Goal: Task Accomplishment & Management: Complete application form

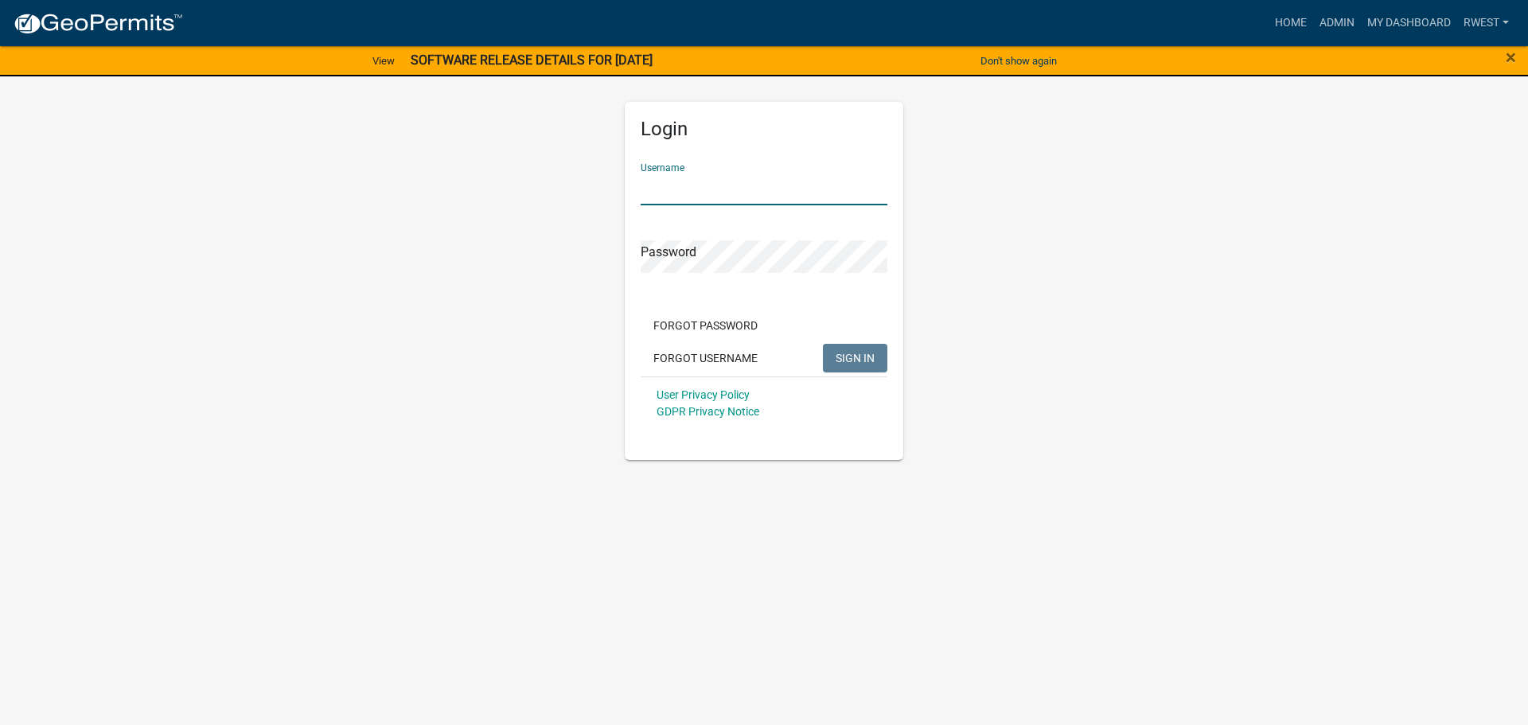
type input "rwest"
click at [823, 344] on button "SIGN IN" at bounding box center [855, 358] width 64 height 29
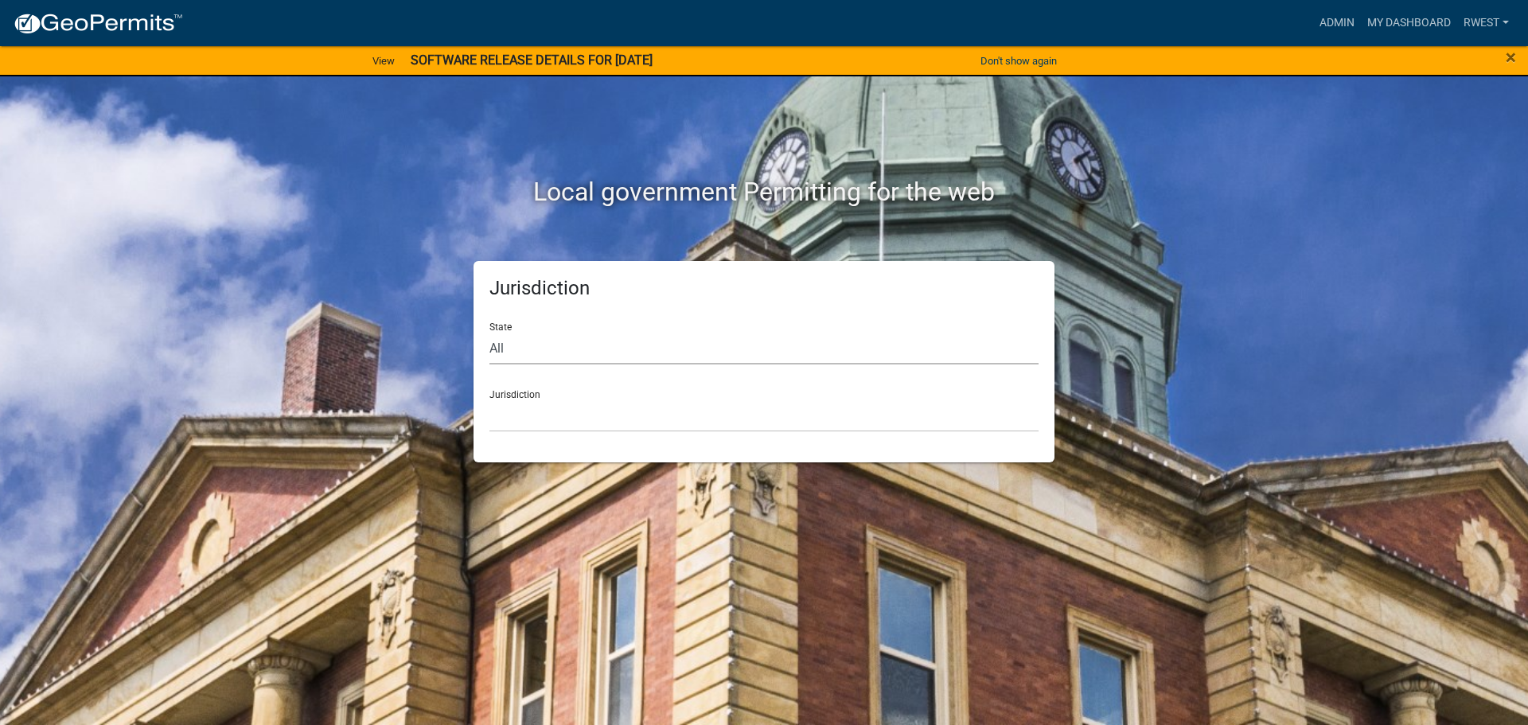
click at [539, 356] on select "All [US_STATE] [US_STATE] [US_STATE] [US_STATE] [US_STATE] [US_STATE] [US_STATE…" at bounding box center [763, 348] width 549 height 33
select select "[US_STATE]"
click at [489, 332] on select "All [US_STATE] [US_STATE] [US_STATE] [US_STATE] [US_STATE] [US_STATE] [US_STATE…" at bounding box center [763, 348] width 549 height 33
drag, startPoint x: 543, startPoint y: 418, endPoint x: 545, endPoint y: 427, distance: 9.1
click at [543, 419] on select "[GEOGRAPHIC_DATA], [US_STATE][PERSON_NAME][GEOGRAPHIC_DATA], [US_STATE][PERSON_…" at bounding box center [763, 416] width 549 height 33
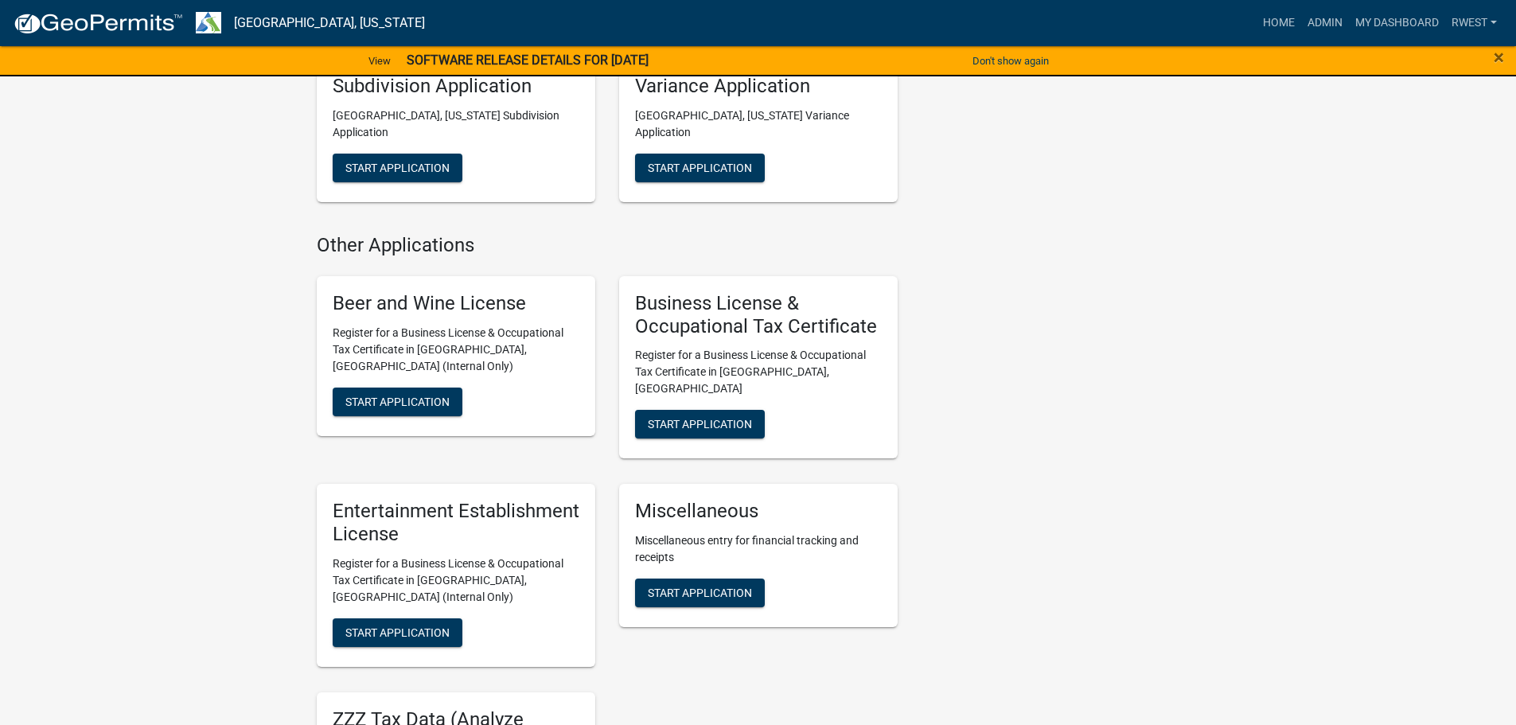
scroll to position [1194, 0]
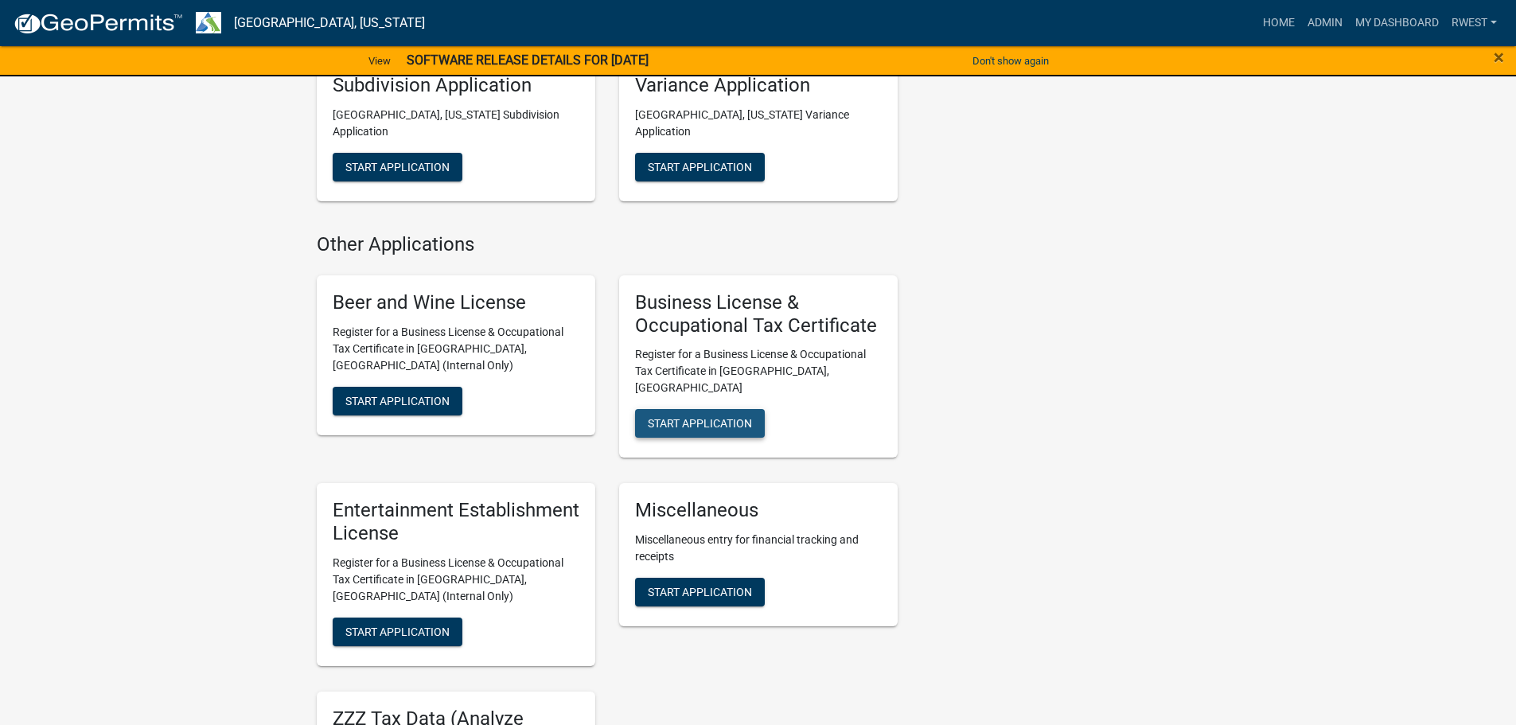
click at [709, 417] on span "Start Application" at bounding box center [700, 423] width 104 height 13
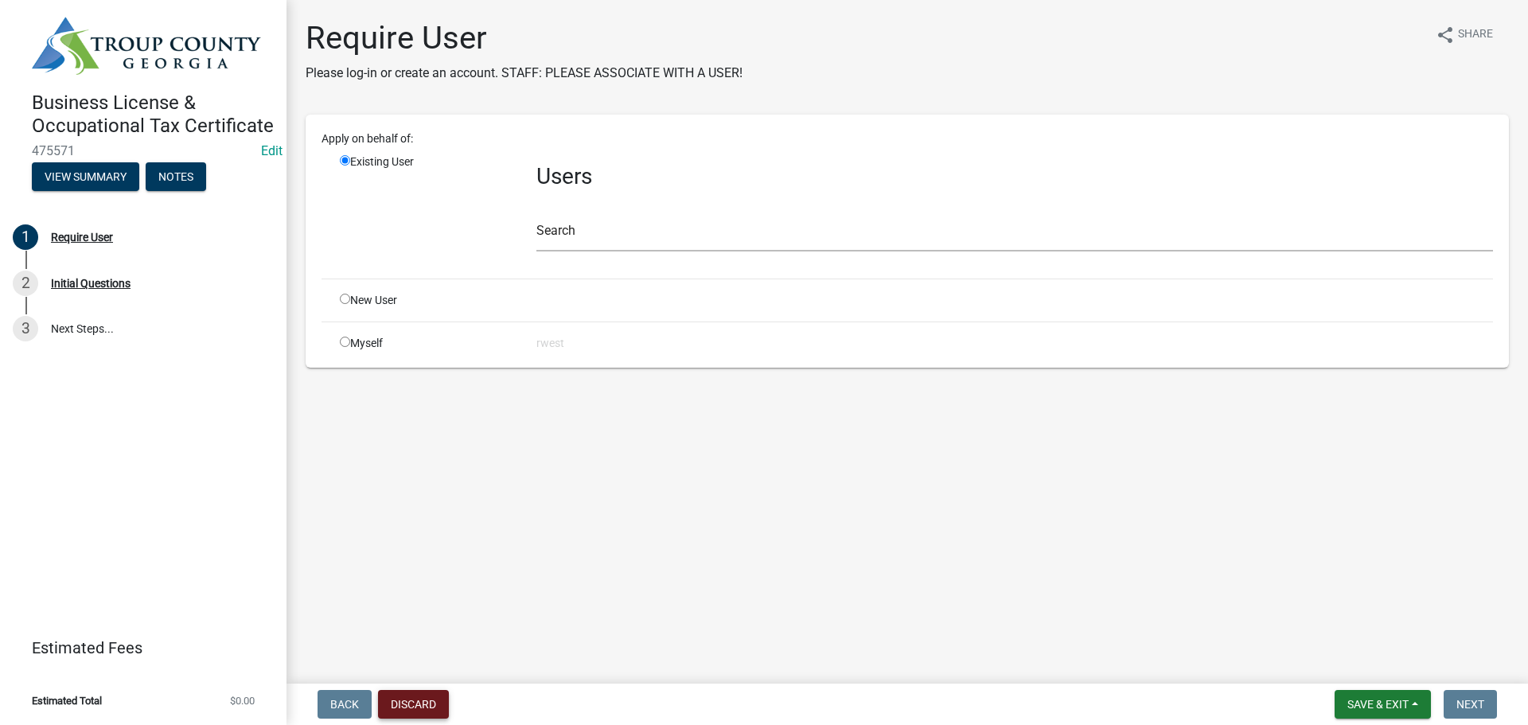
click at [437, 707] on button "Discard" at bounding box center [413, 704] width 71 height 29
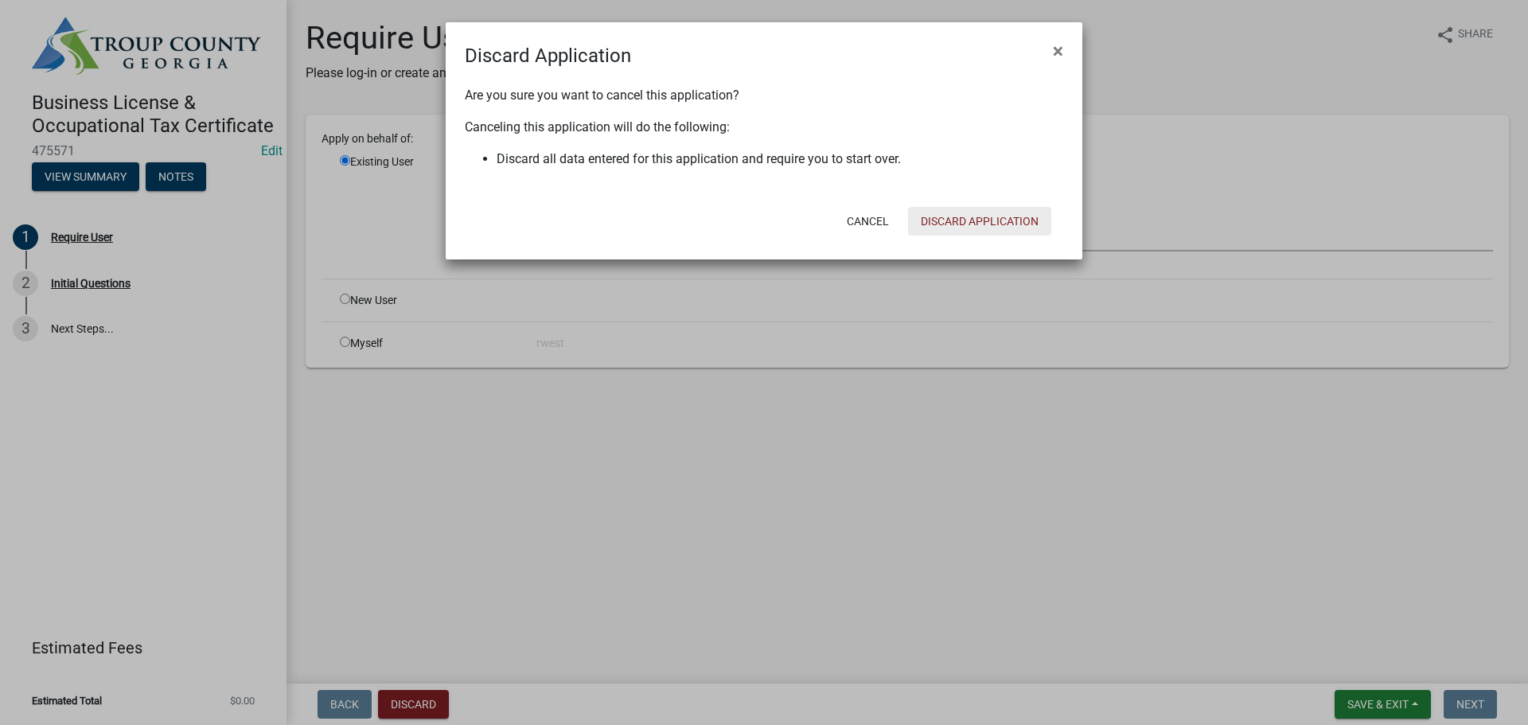
click at [984, 226] on button "Discard Application" at bounding box center [979, 221] width 143 height 29
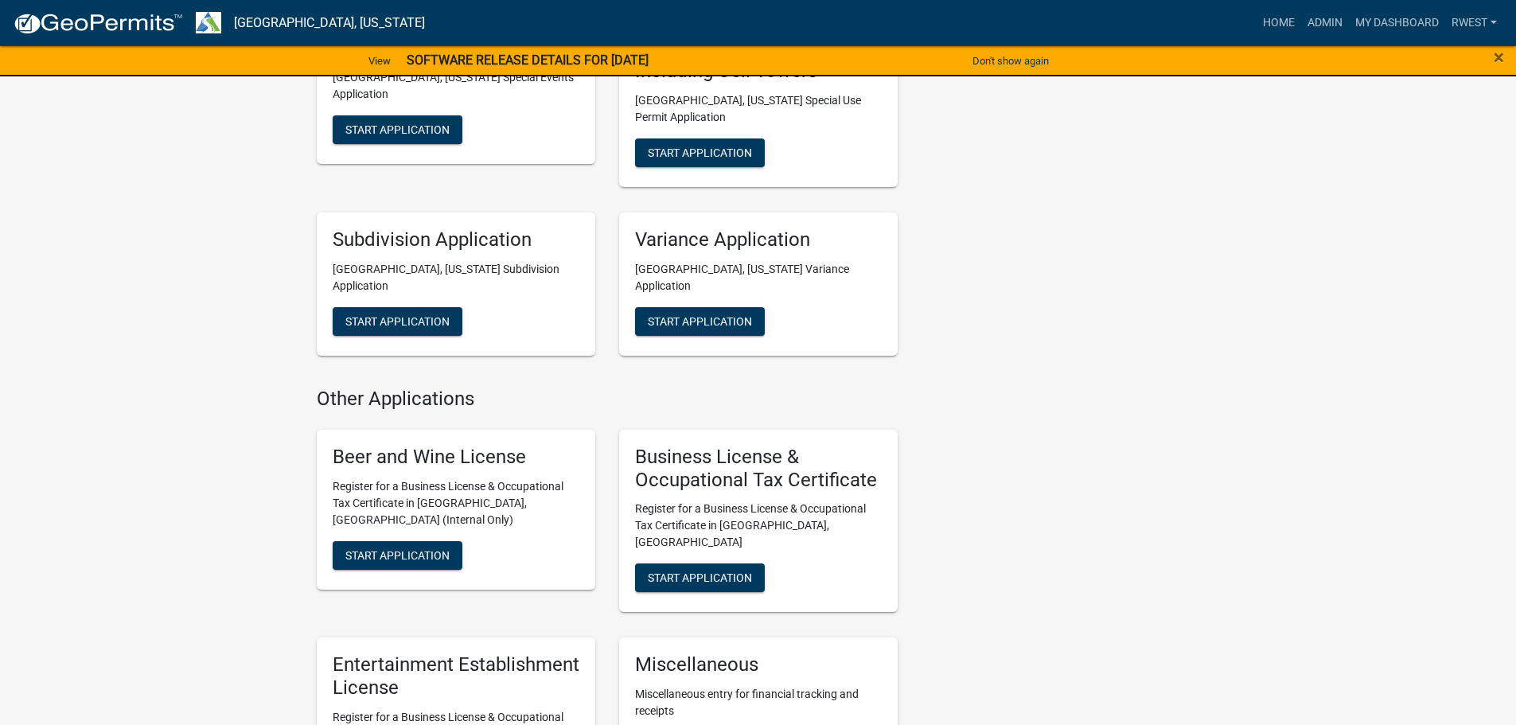
scroll to position [1273, 0]
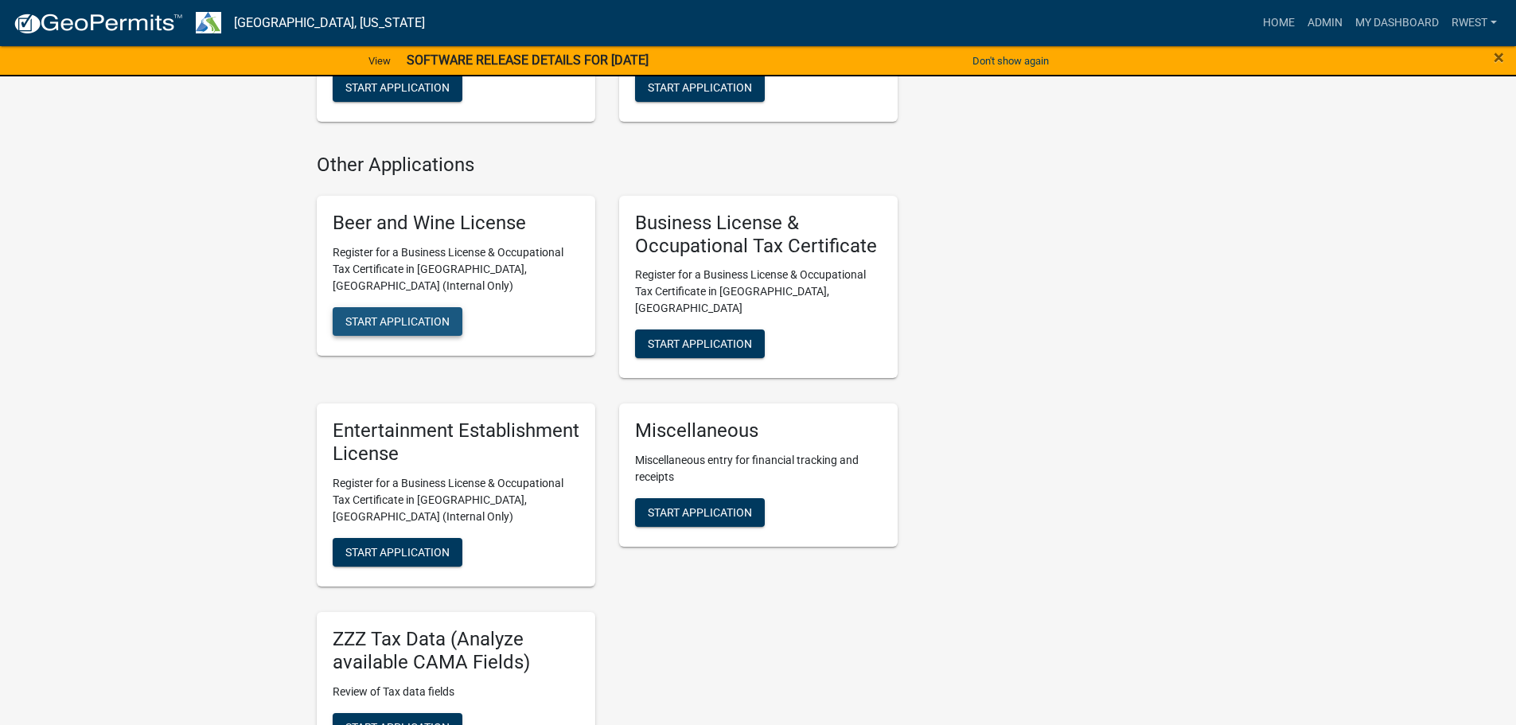
click at [397, 307] on button "Start Application" at bounding box center [398, 321] width 130 height 29
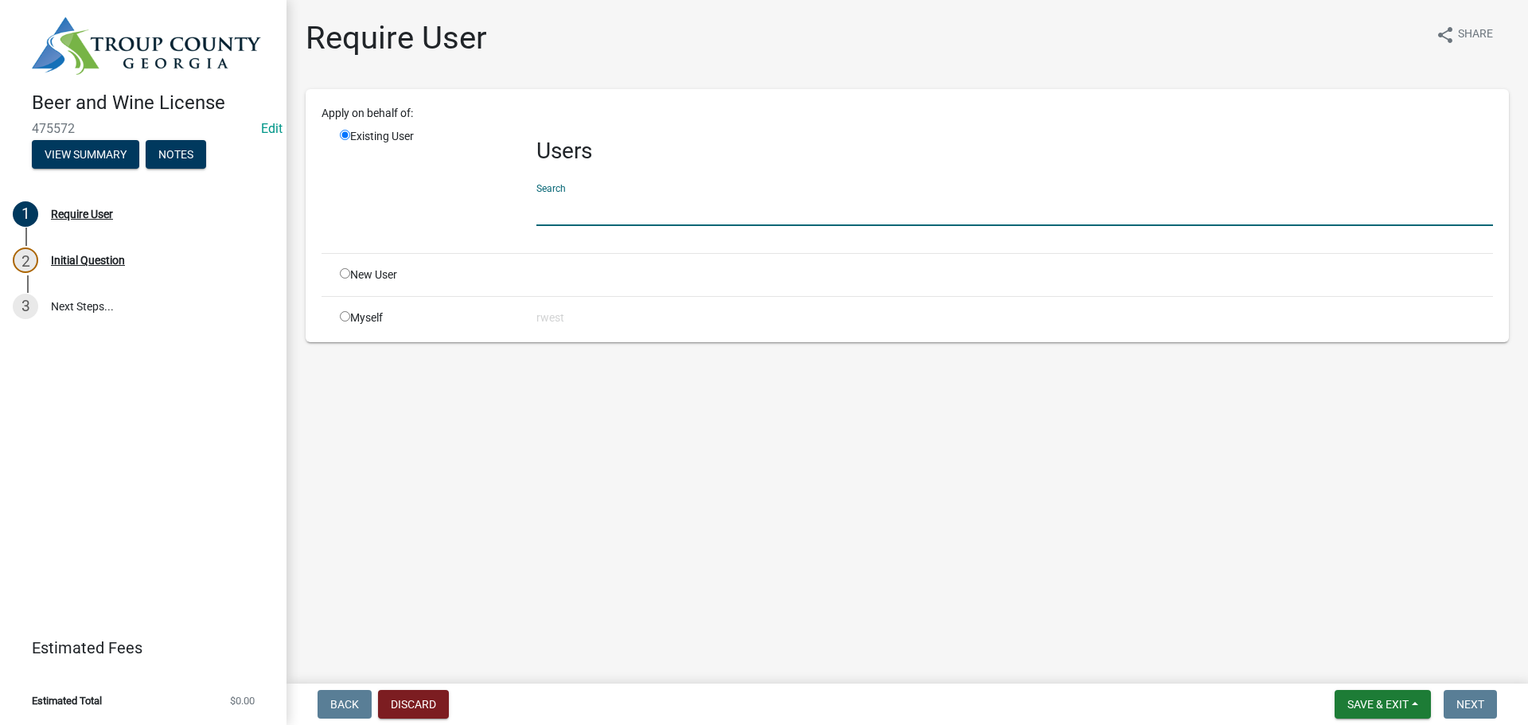
click at [578, 210] on input "text" at bounding box center [1014, 209] width 957 height 33
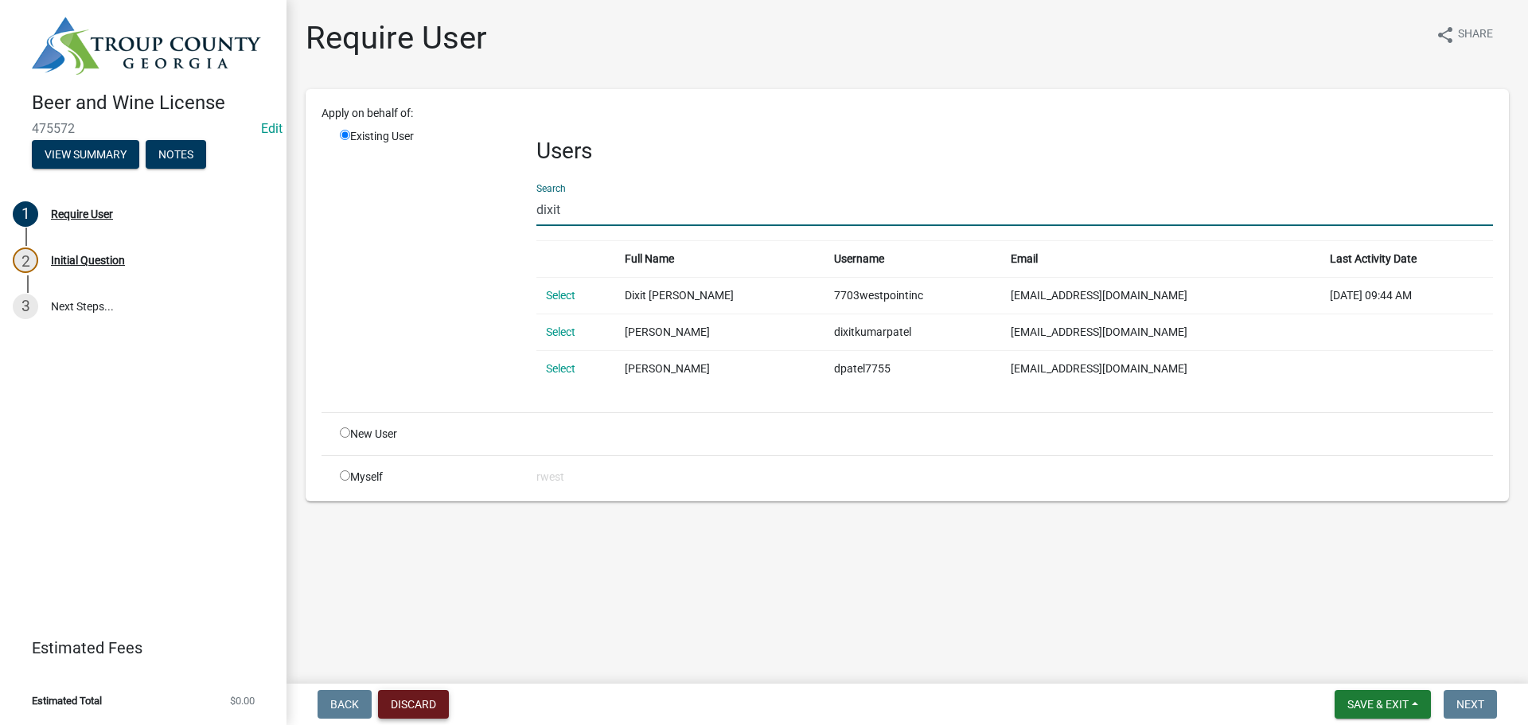
type input "dixit"
click at [429, 704] on button "Discard" at bounding box center [413, 704] width 71 height 29
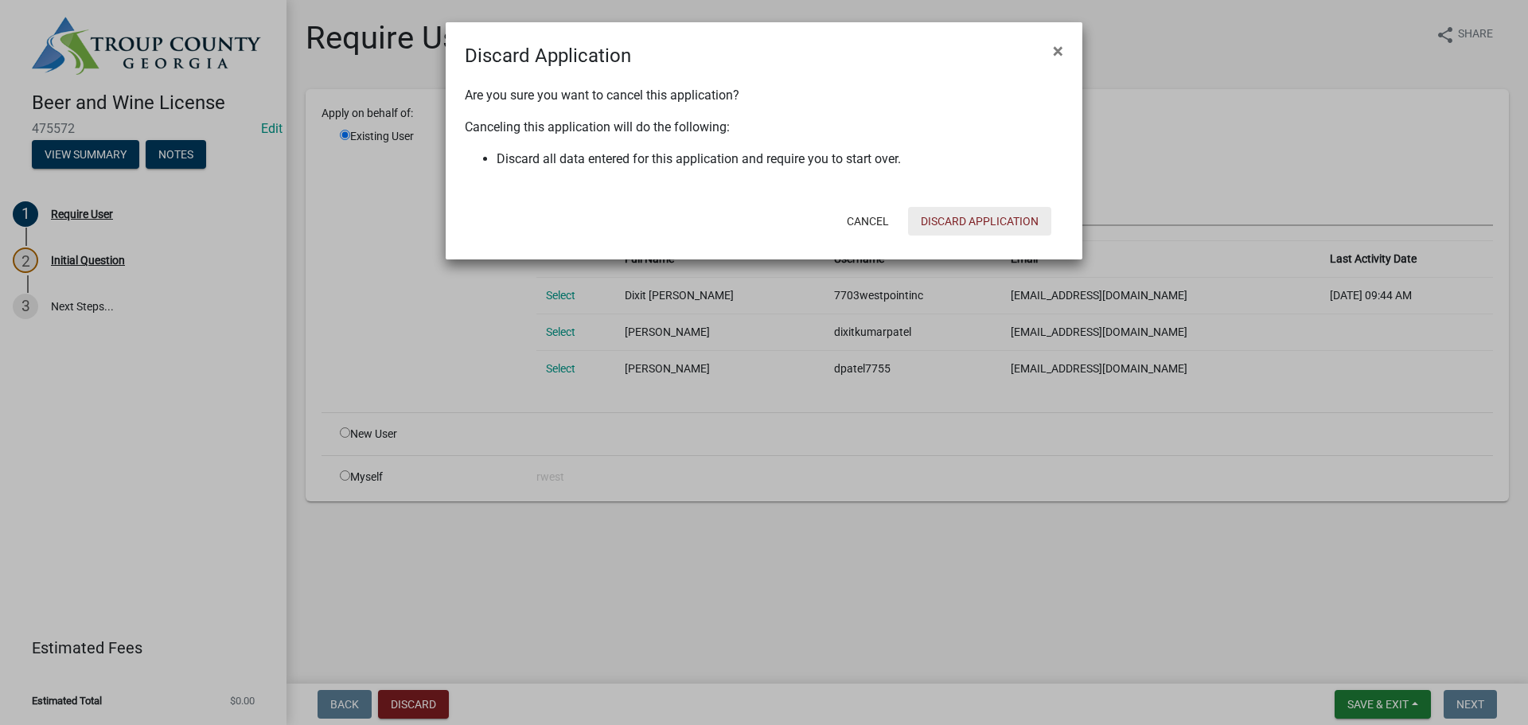
click at [972, 216] on button "Discard Application" at bounding box center [979, 221] width 143 height 29
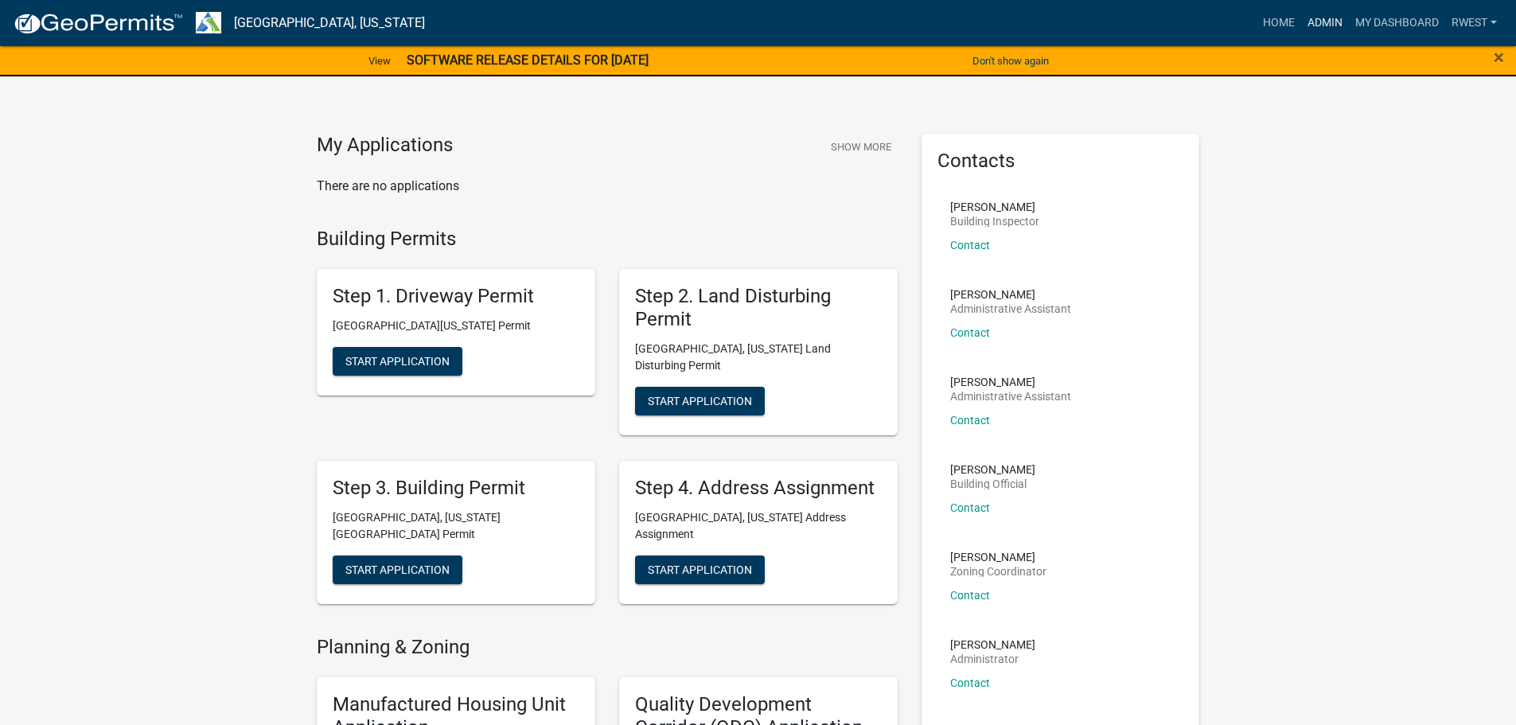
drag, startPoint x: 1322, startPoint y: 21, endPoint x: 1302, endPoint y: 21, distance: 19.9
click at [1322, 21] on link "Admin" at bounding box center [1325, 23] width 48 height 30
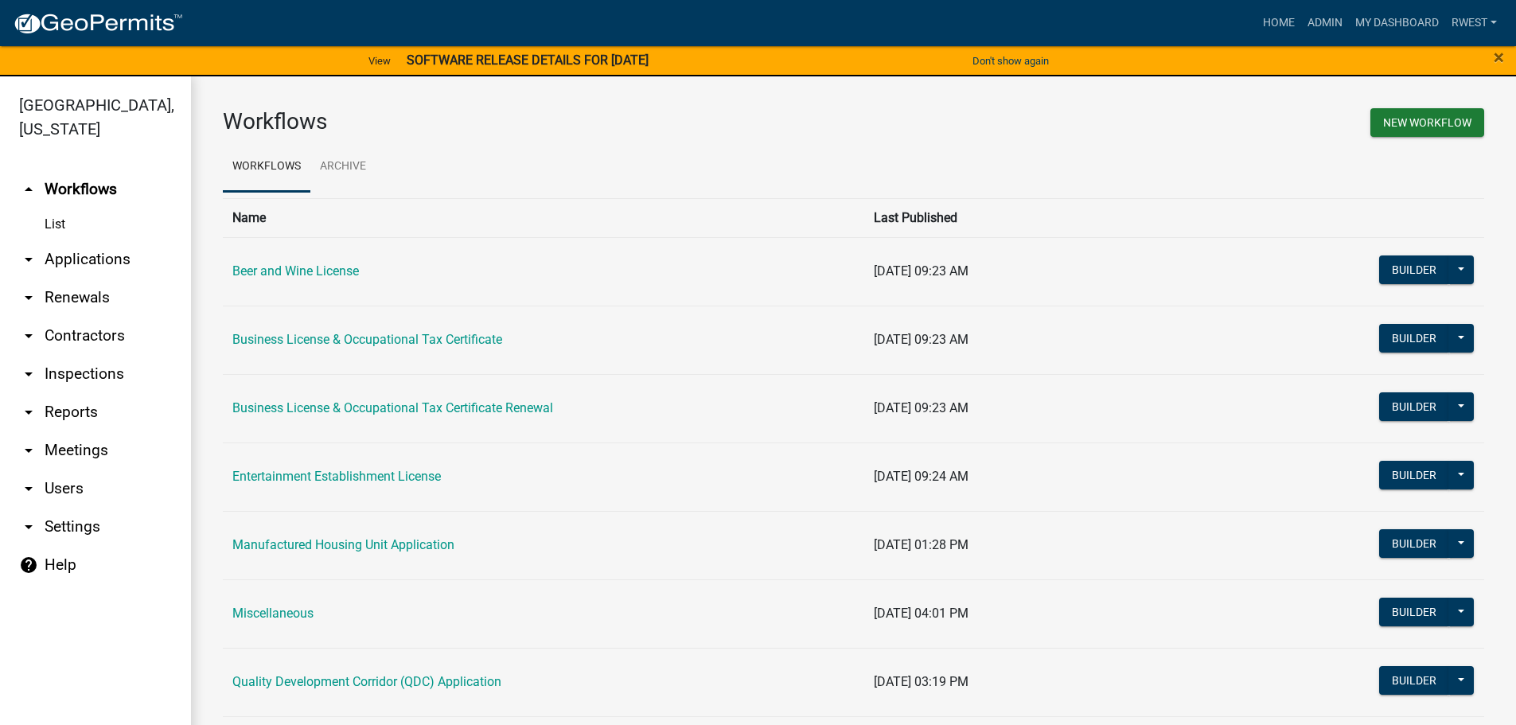
click at [102, 240] on link "arrow_drop_down Applications" at bounding box center [95, 259] width 191 height 38
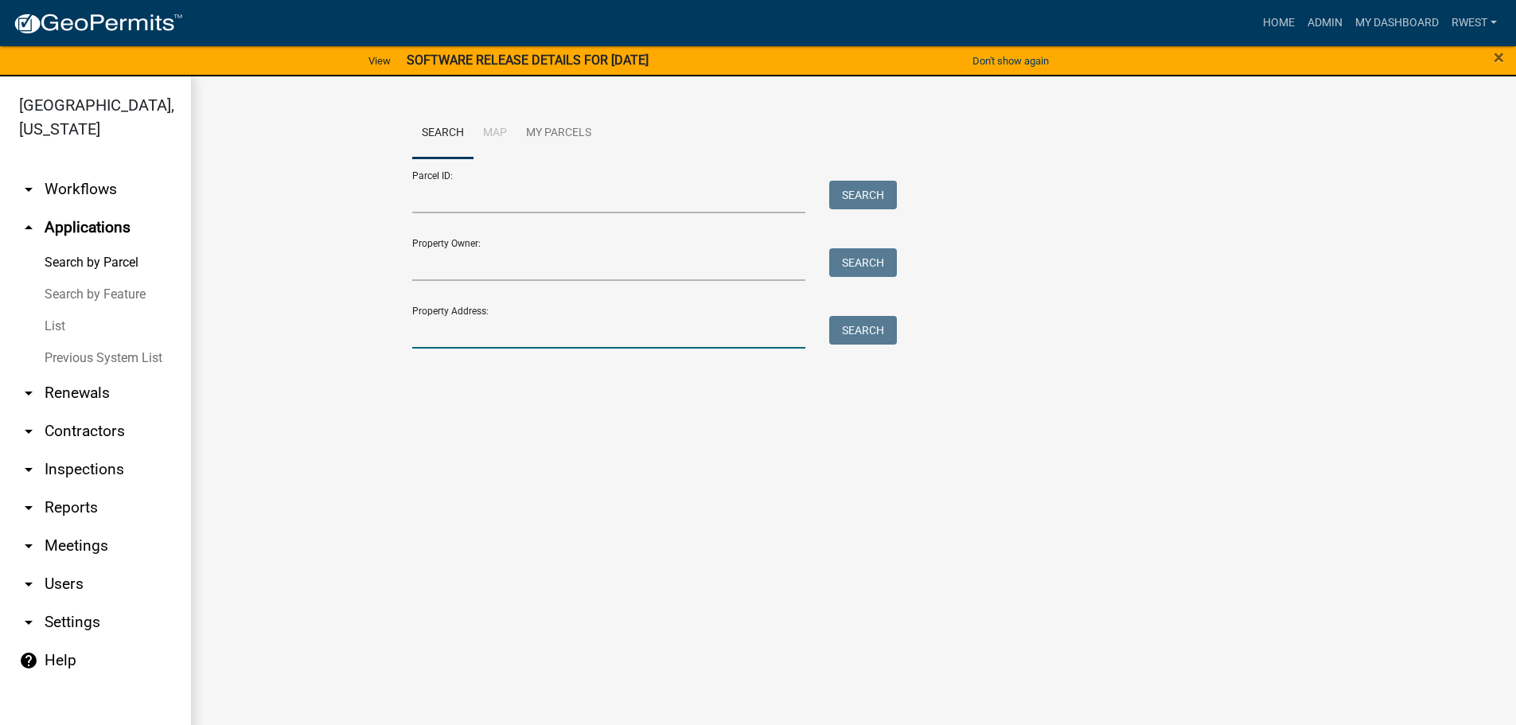
click at [431, 336] on input "Property Address:" at bounding box center [609, 332] width 394 height 33
type input "[STREET_ADDRESS]"
click at [860, 334] on button "Search" at bounding box center [863, 330] width 68 height 29
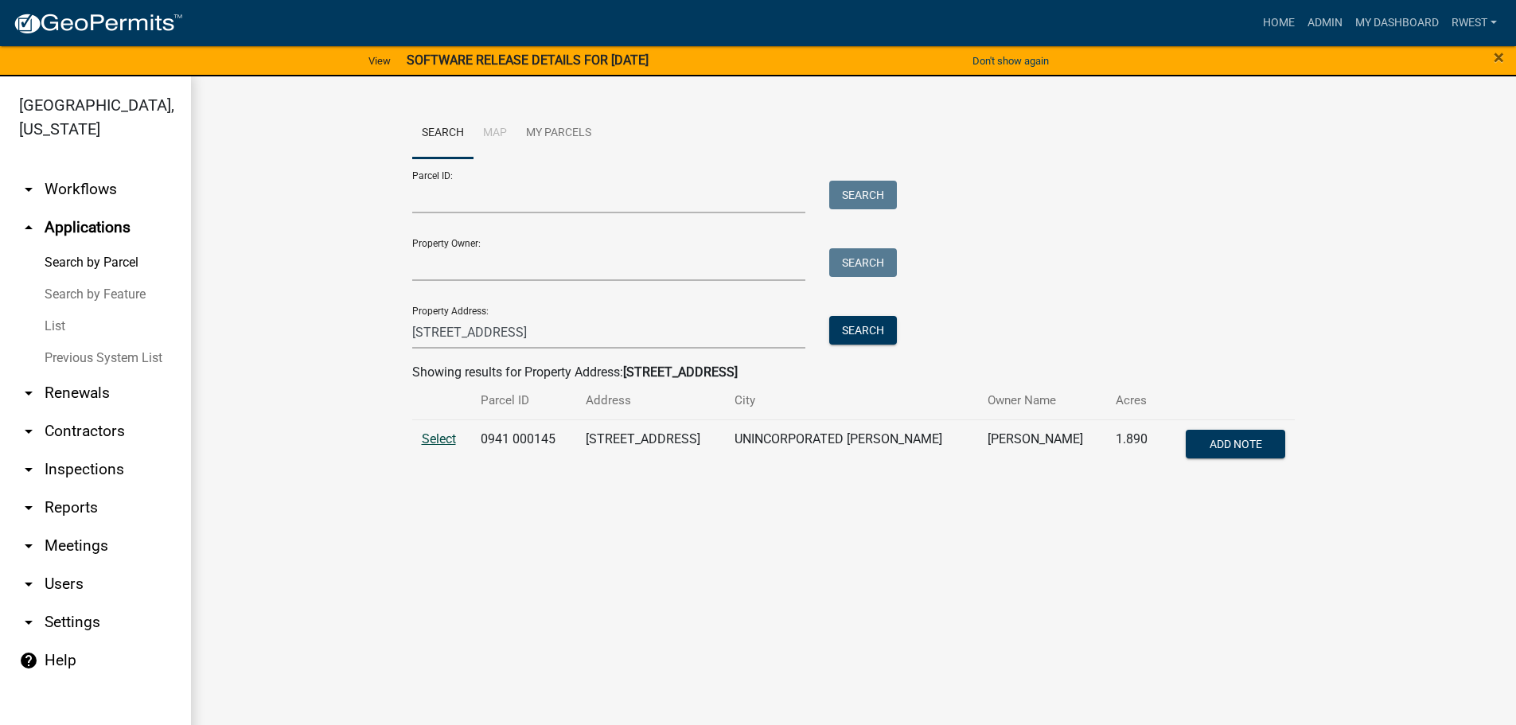
click at [430, 437] on span "Select" at bounding box center [439, 438] width 34 height 15
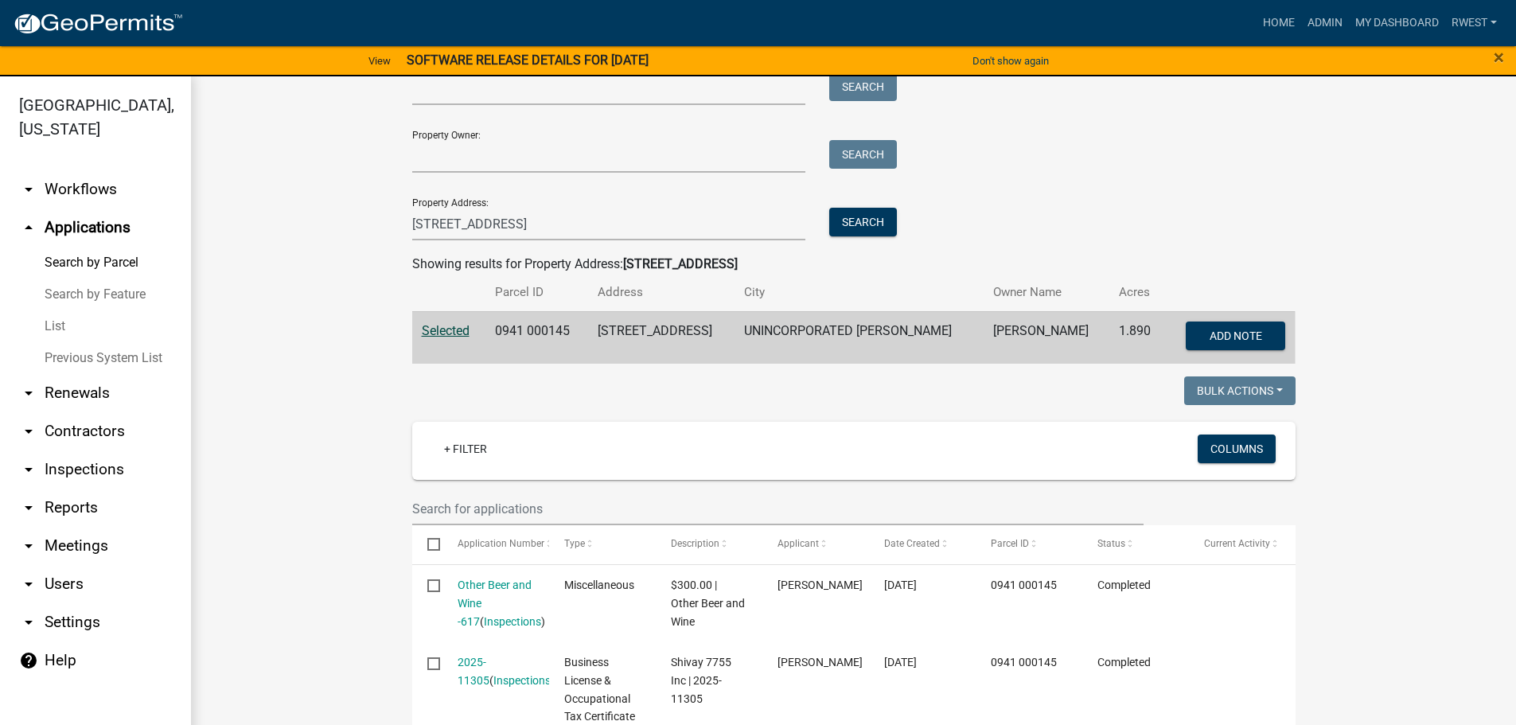
scroll to position [318, 0]
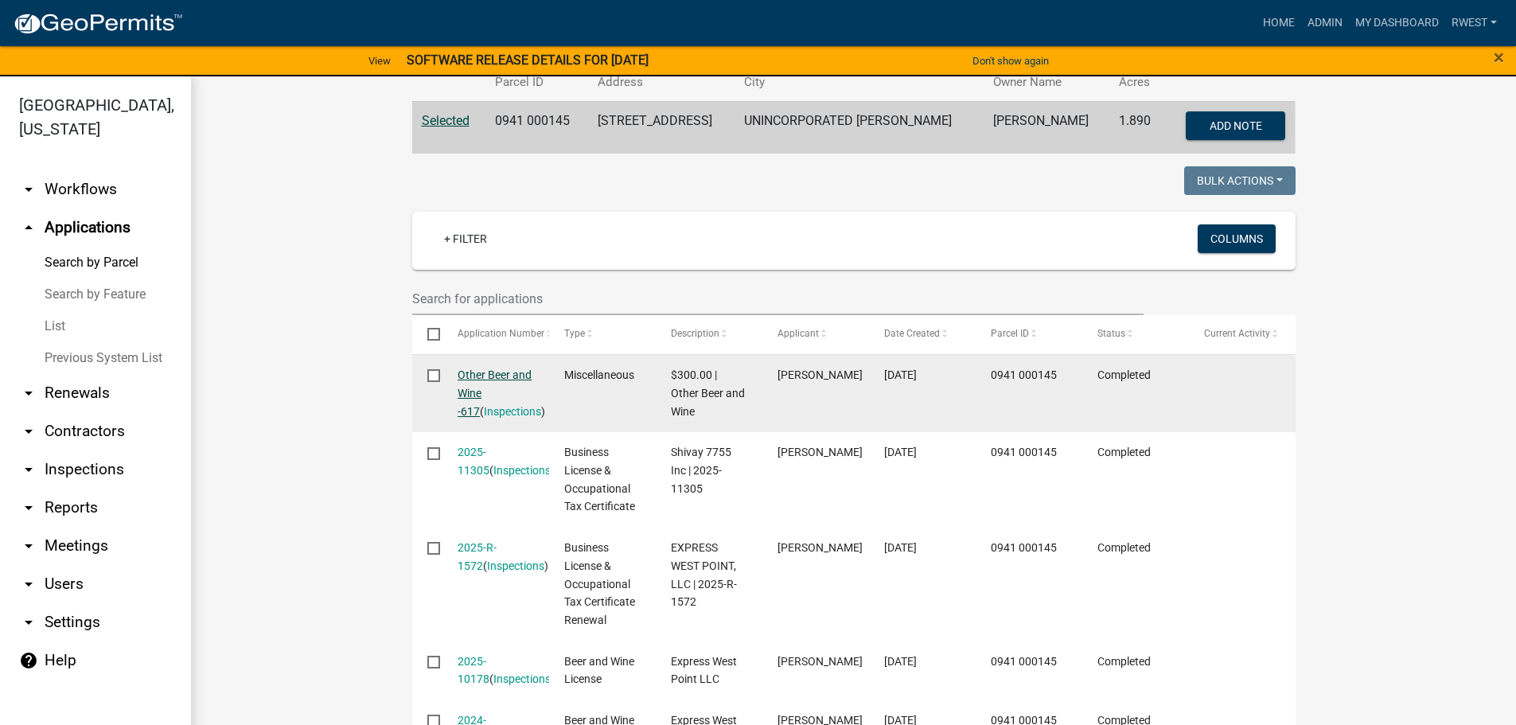
click at [504, 375] on link "Other Beer and Wine -617" at bounding box center [495, 392] width 74 height 49
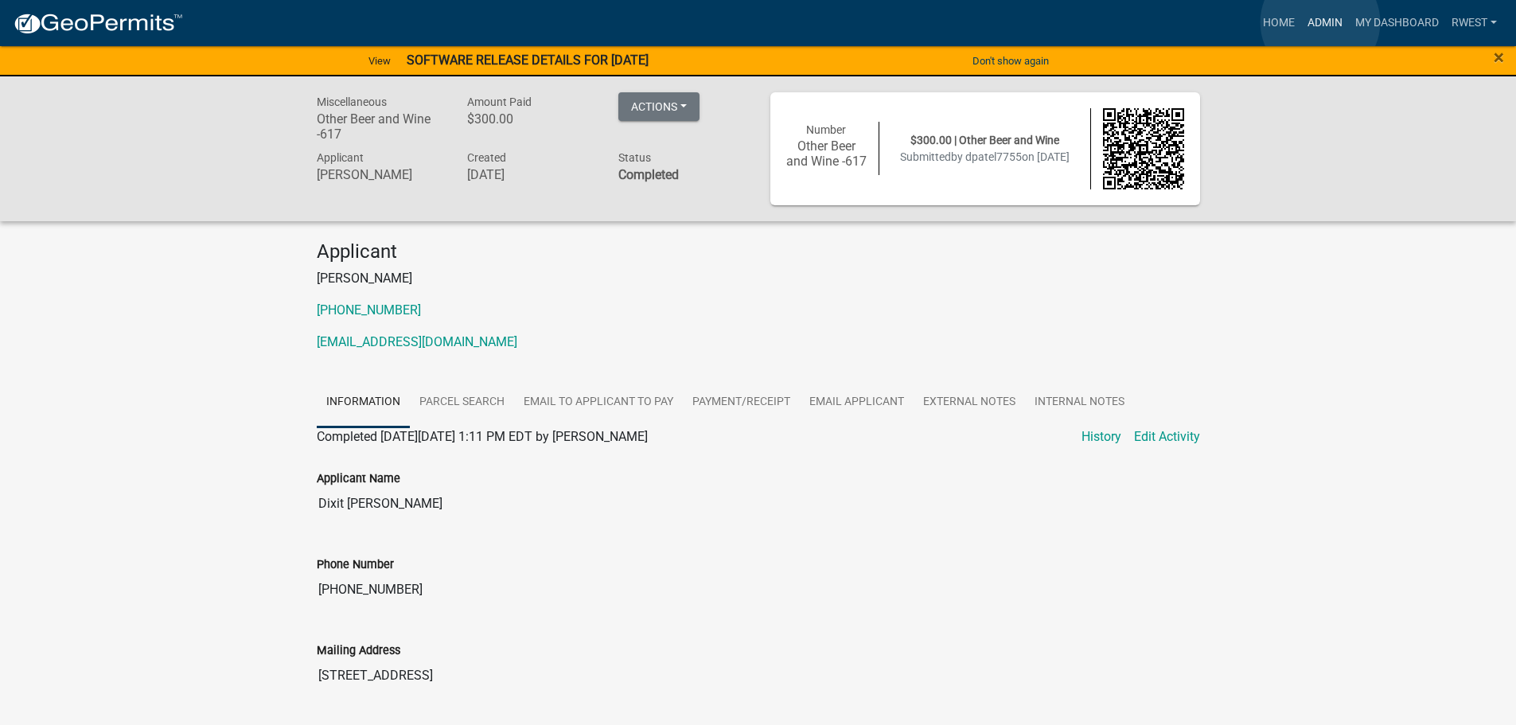
click at [1320, 22] on link "Admin" at bounding box center [1325, 23] width 48 height 30
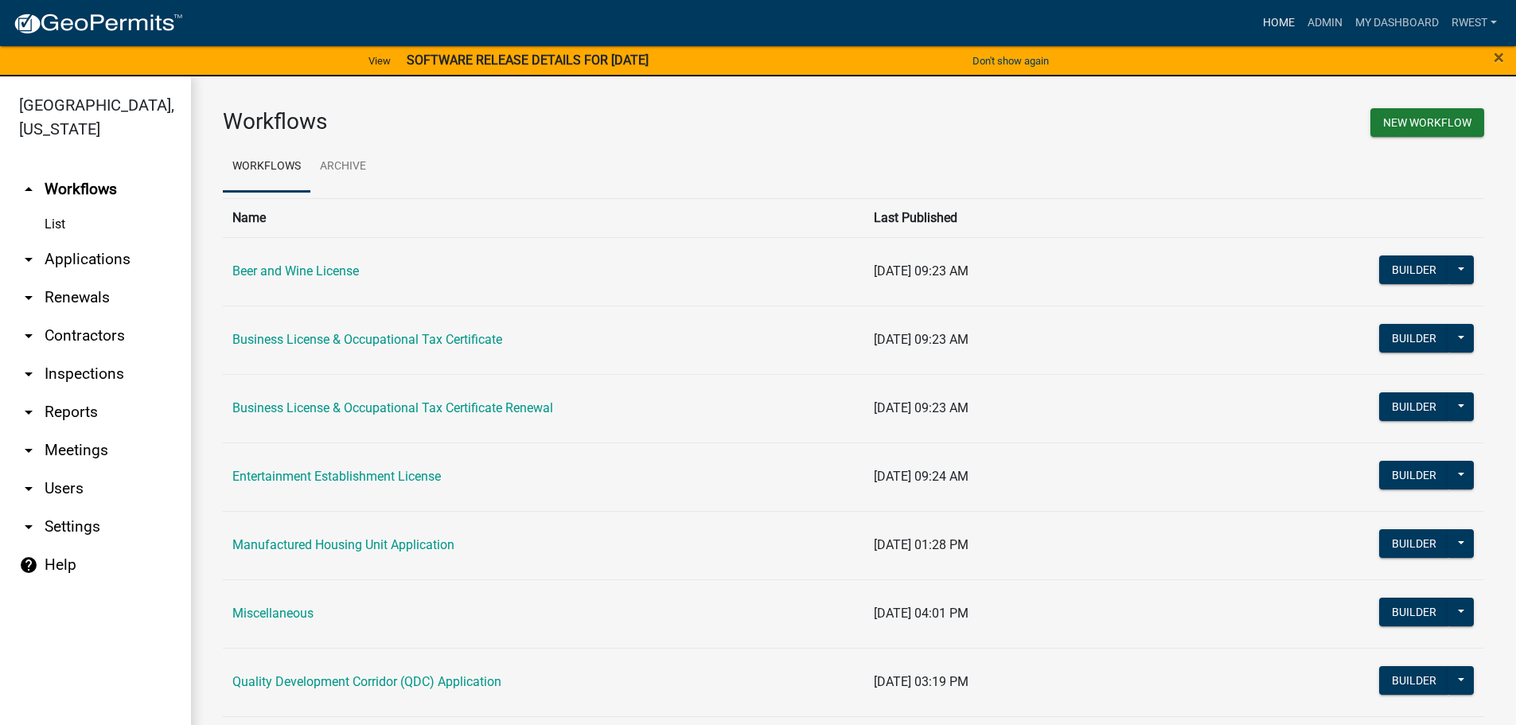
click at [1274, 20] on link "Home" at bounding box center [1279, 23] width 45 height 30
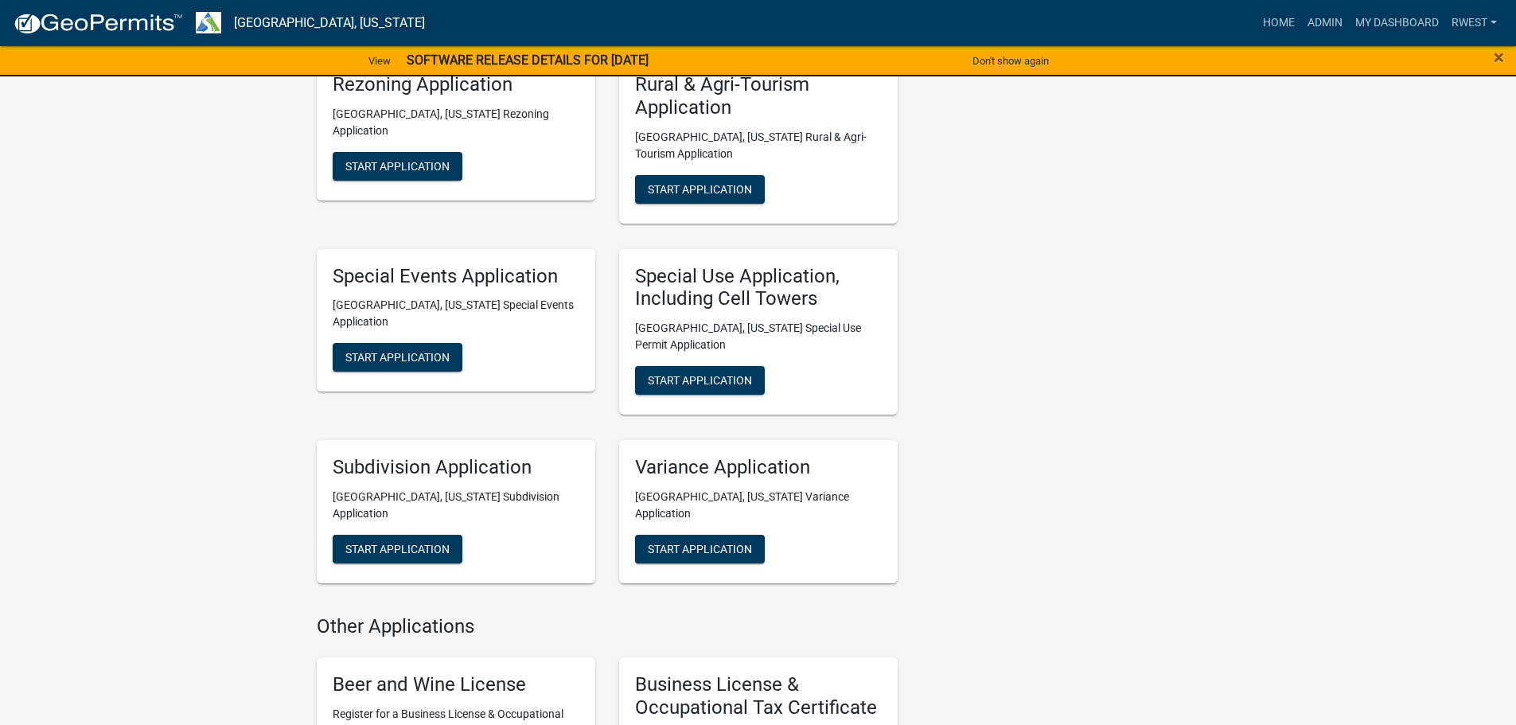
scroll to position [1035, 0]
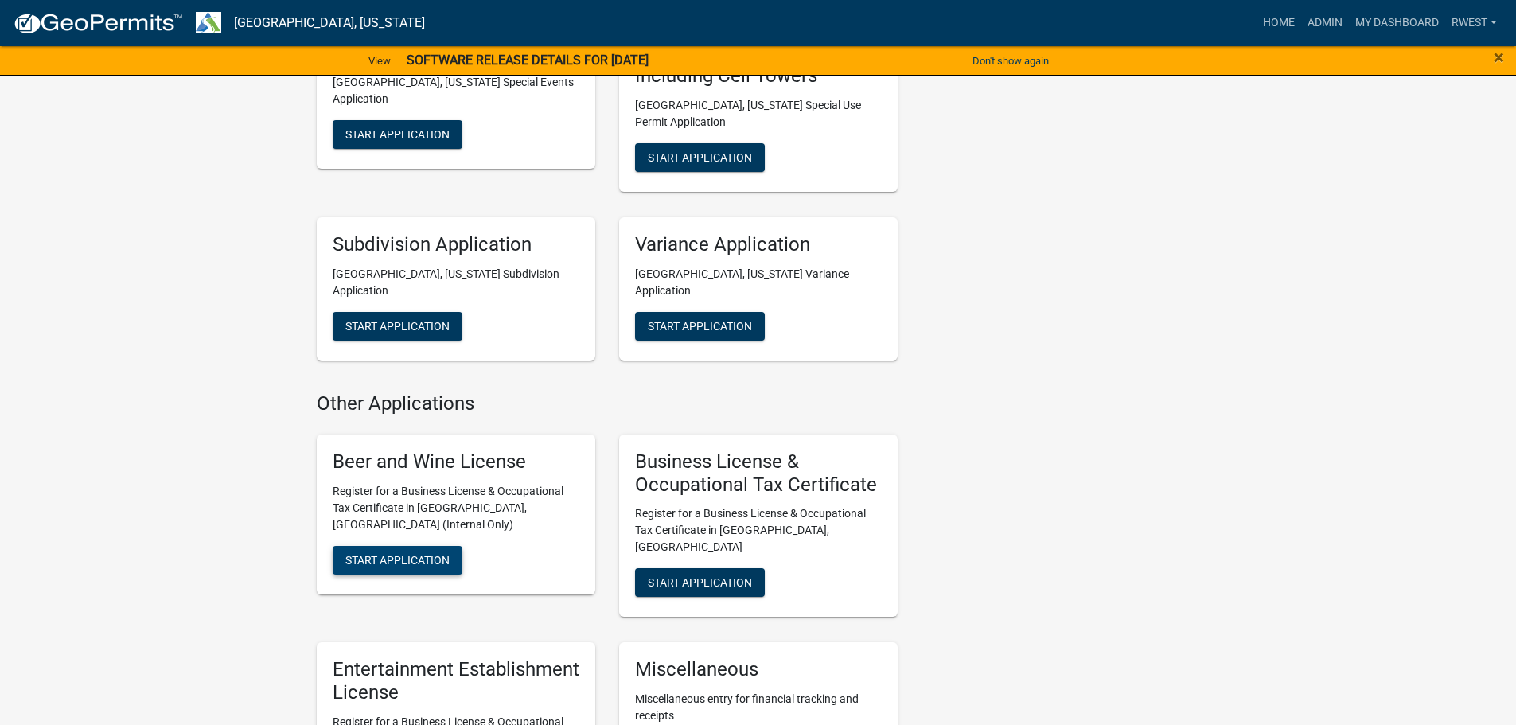
click at [388, 553] on span "Start Application" at bounding box center [397, 559] width 104 height 13
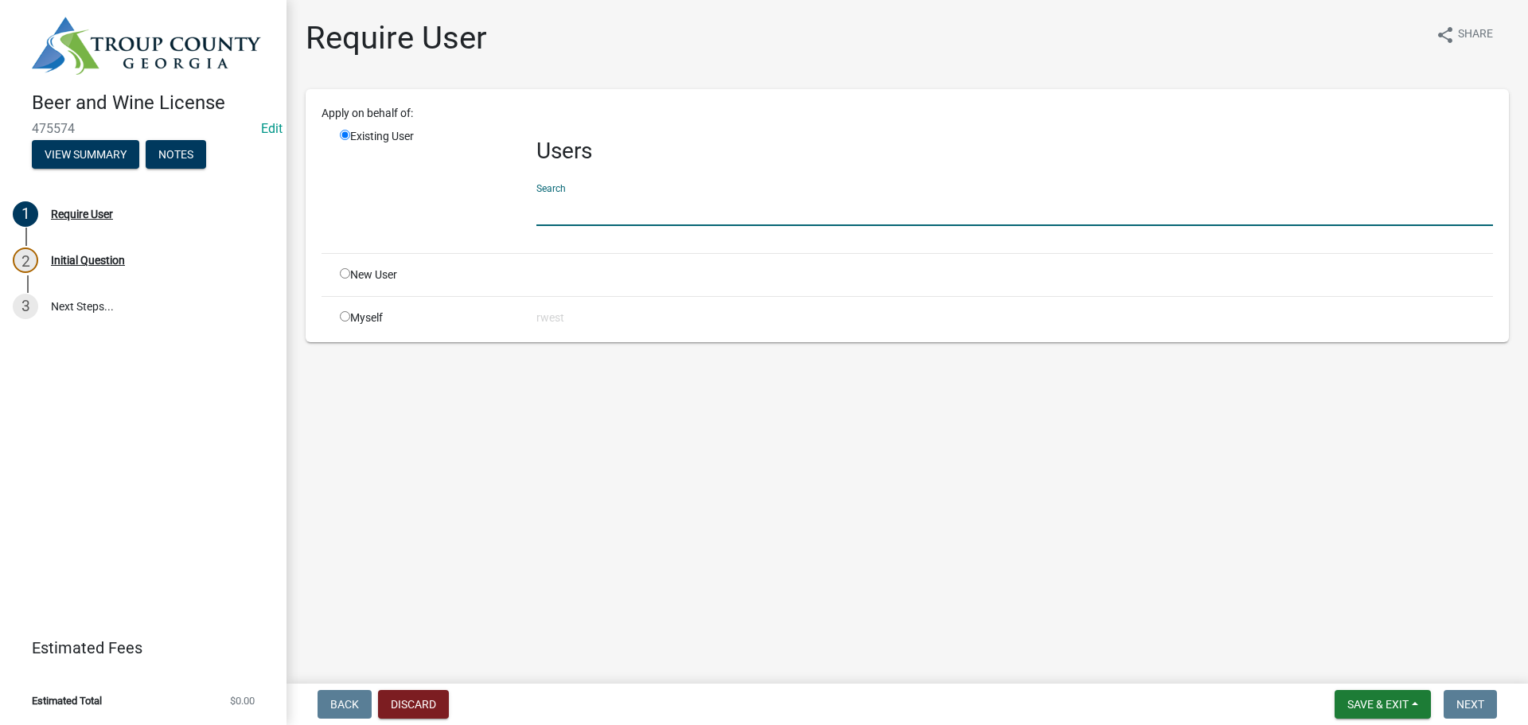
click at [579, 212] on input "text" at bounding box center [1014, 209] width 957 height 33
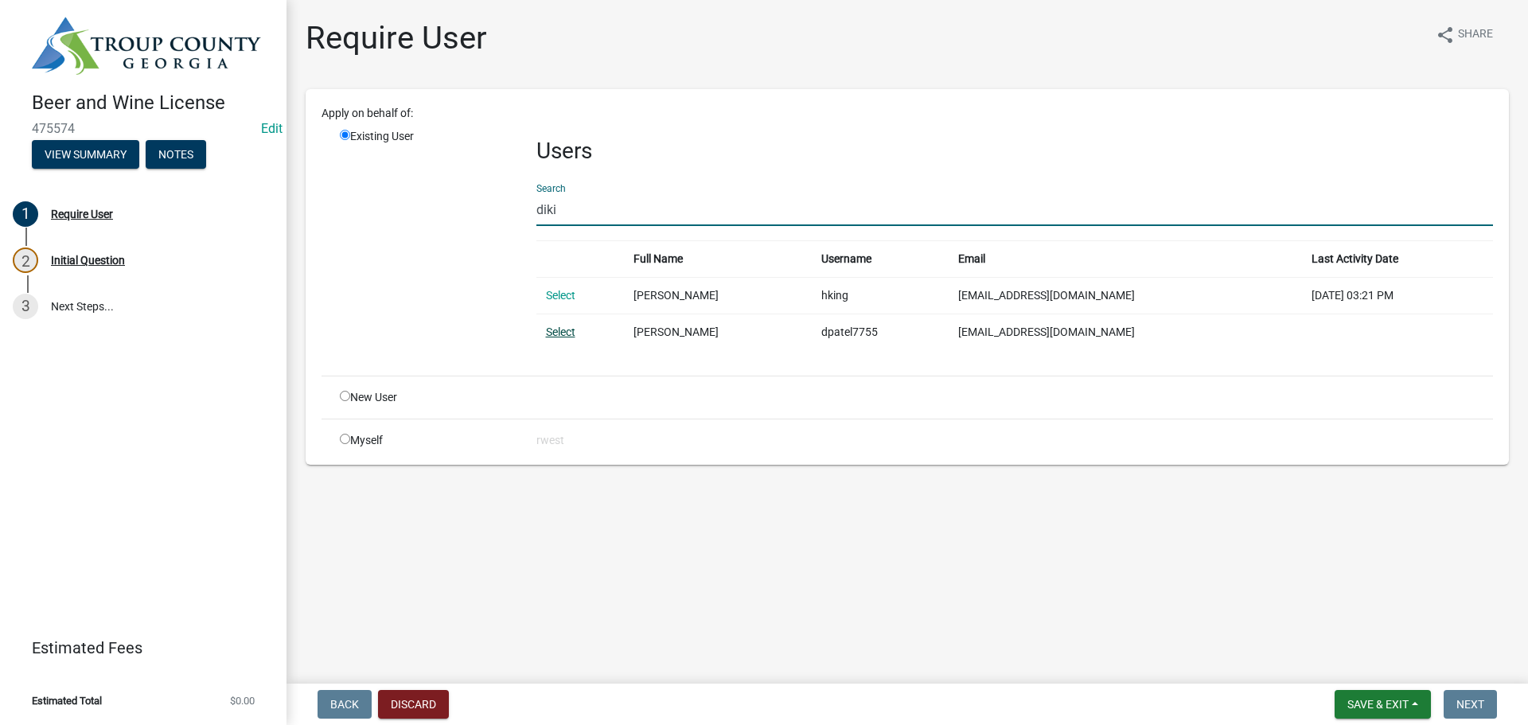
type input "diki"
click at [568, 333] on link "Select" at bounding box center [560, 331] width 29 height 13
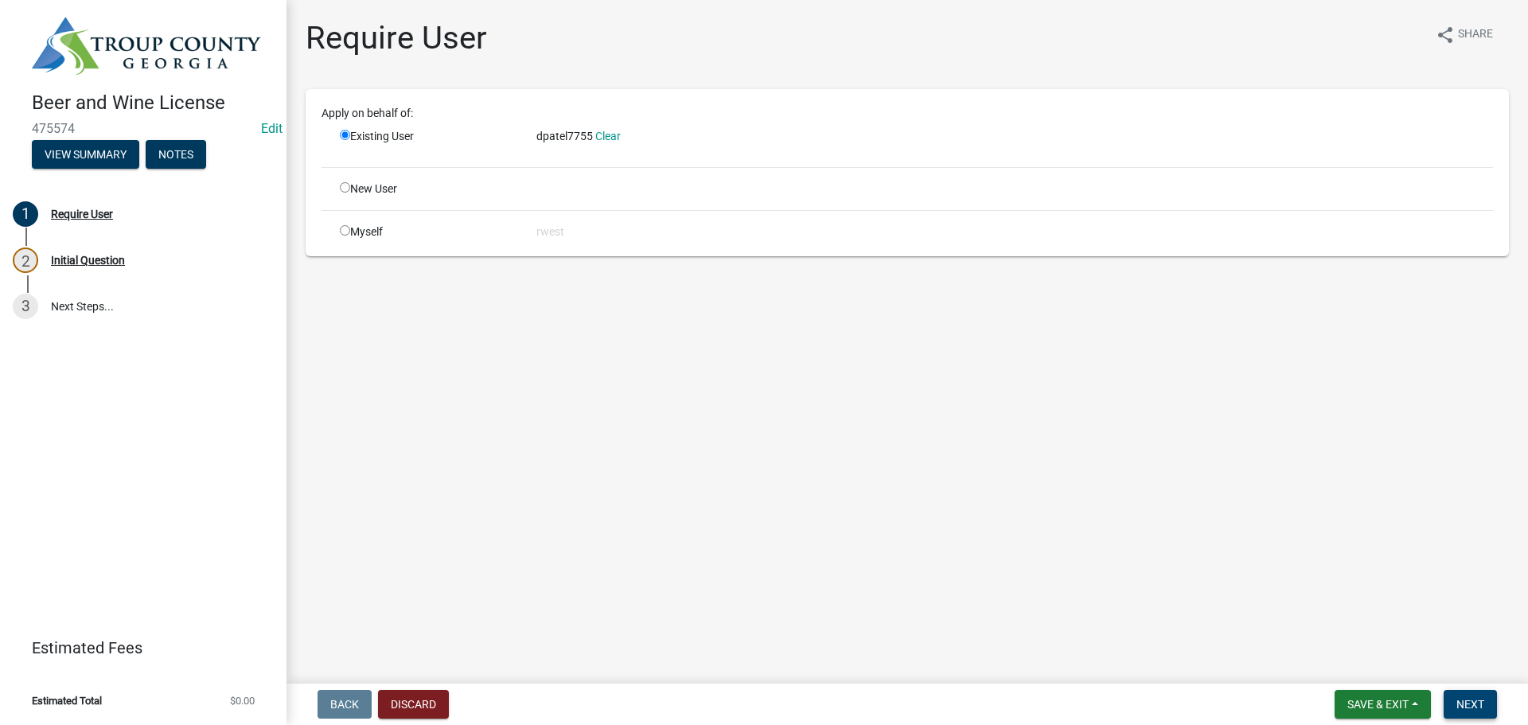
click at [1472, 706] on span "Next" at bounding box center [1470, 704] width 28 height 13
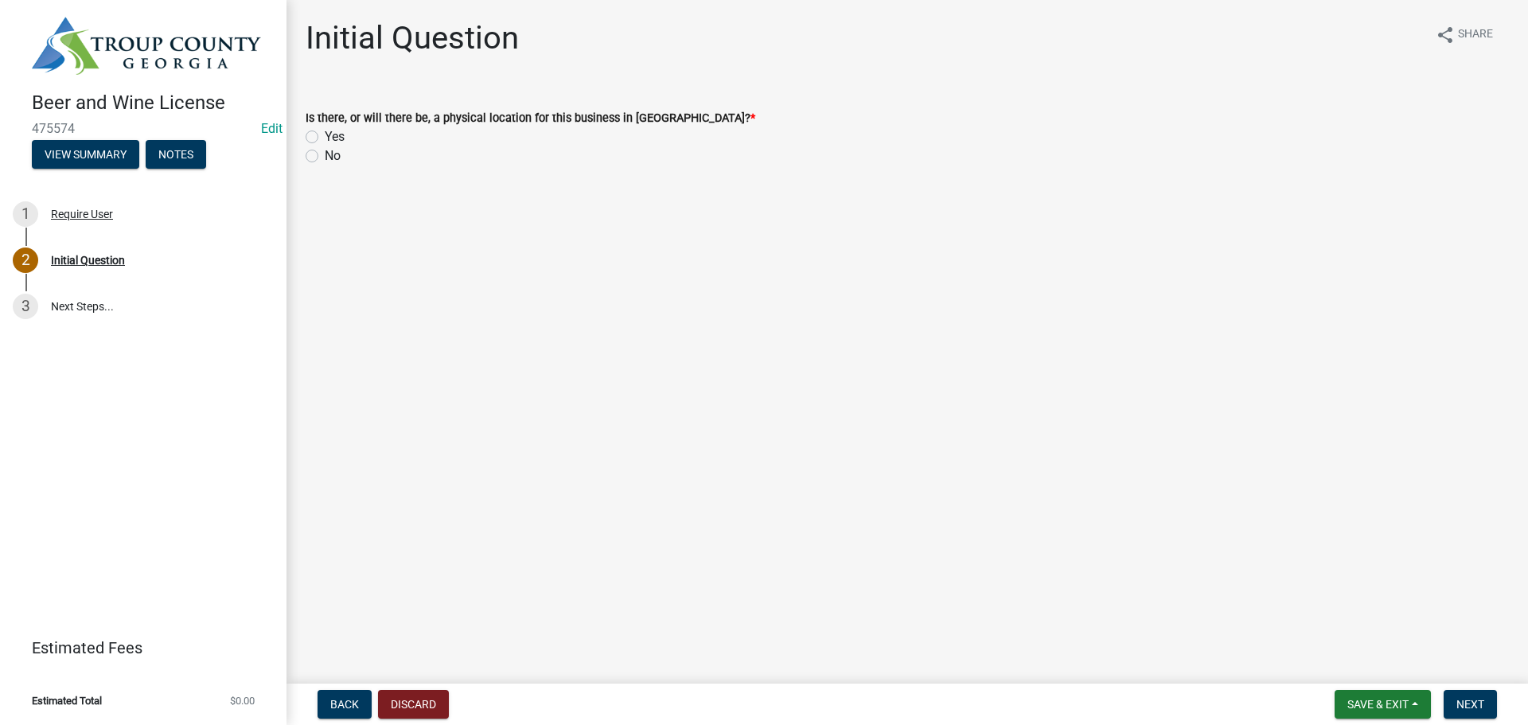
click at [318, 139] on div "Yes" at bounding box center [907, 136] width 1203 height 19
click at [325, 138] on label "Yes" at bounding box center [335, 136] width 20 height 19
click at [325, 138] on input "Yes" at bounding box center [330, 132] width 10 height 10
radio input "true"
click at [1472, 707] on span "Next" at bounding box center [1470, 704] width 28 height 13
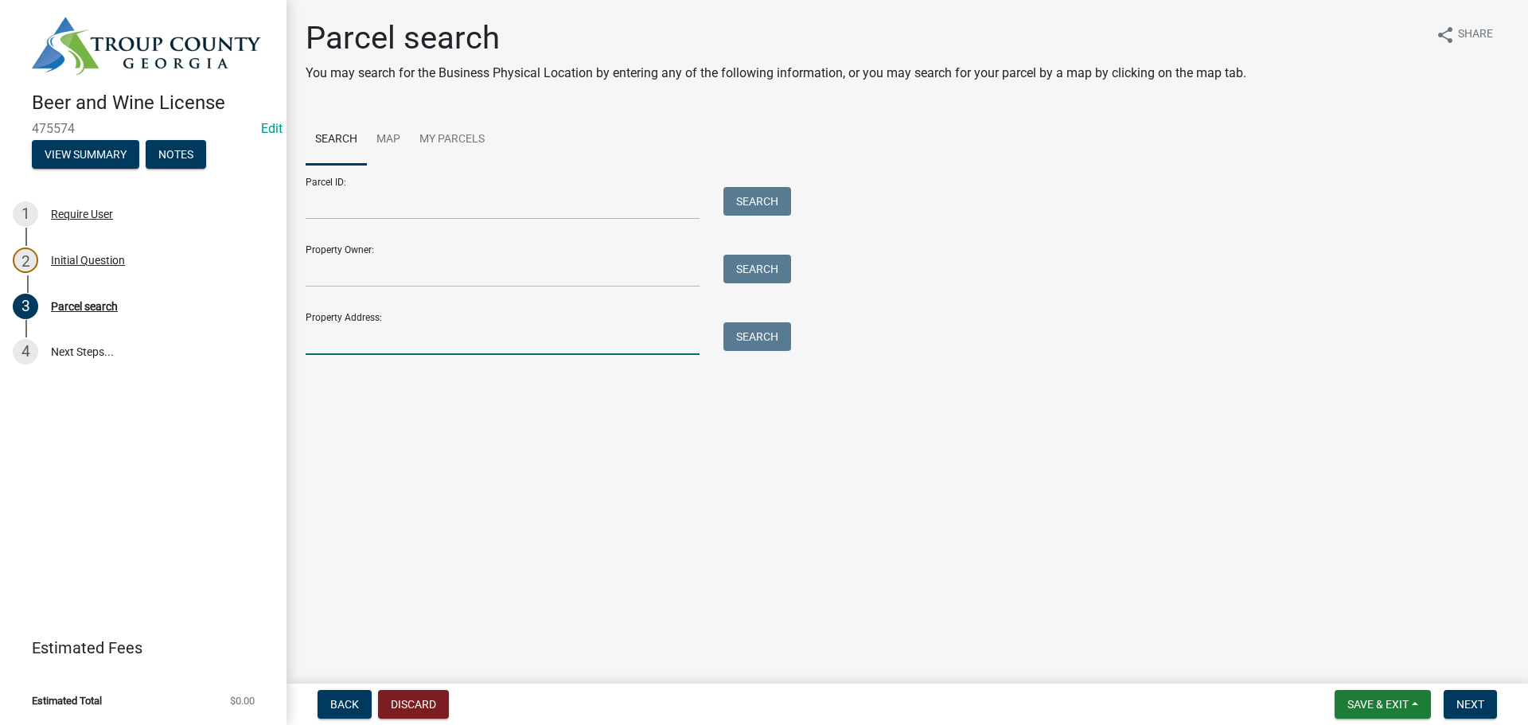
click at [518, 341] on input "Property Address:" at bounding box center [503, 338] width 394 height 33
type input "[STREET_ADDRESS]"
click at [758, 346] on button "Search" at bounding box center [757, 336] width 68 height 29
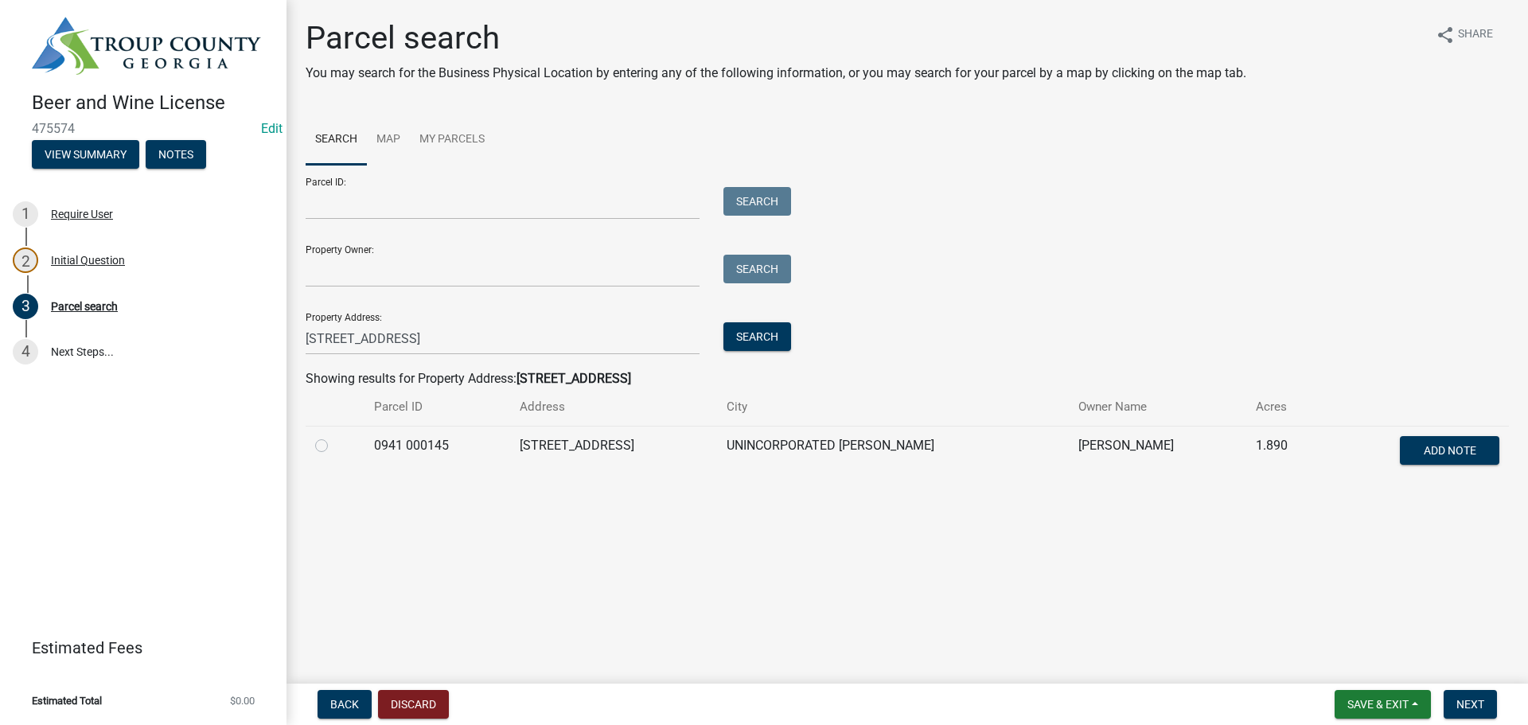
click at [334, 436] on label at bounding box center [334, 436] width 0 height 0
click at [334, 445] on 000145 "radio" at bounding box center [339, 441] width 10 height 10
radio 000145 "true"
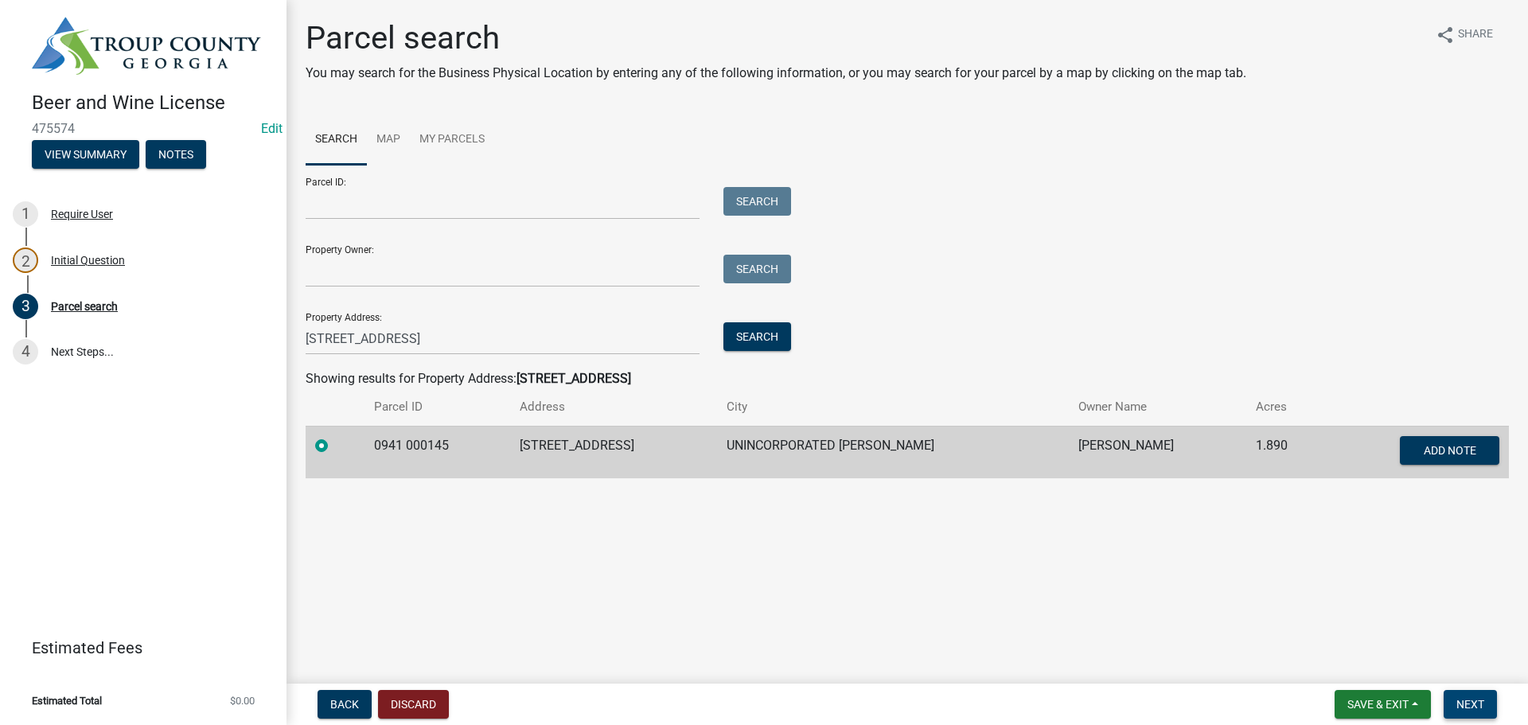
click at [1470, 707] on span "Next" at bounding box center [1470, 704] width 28 height 13
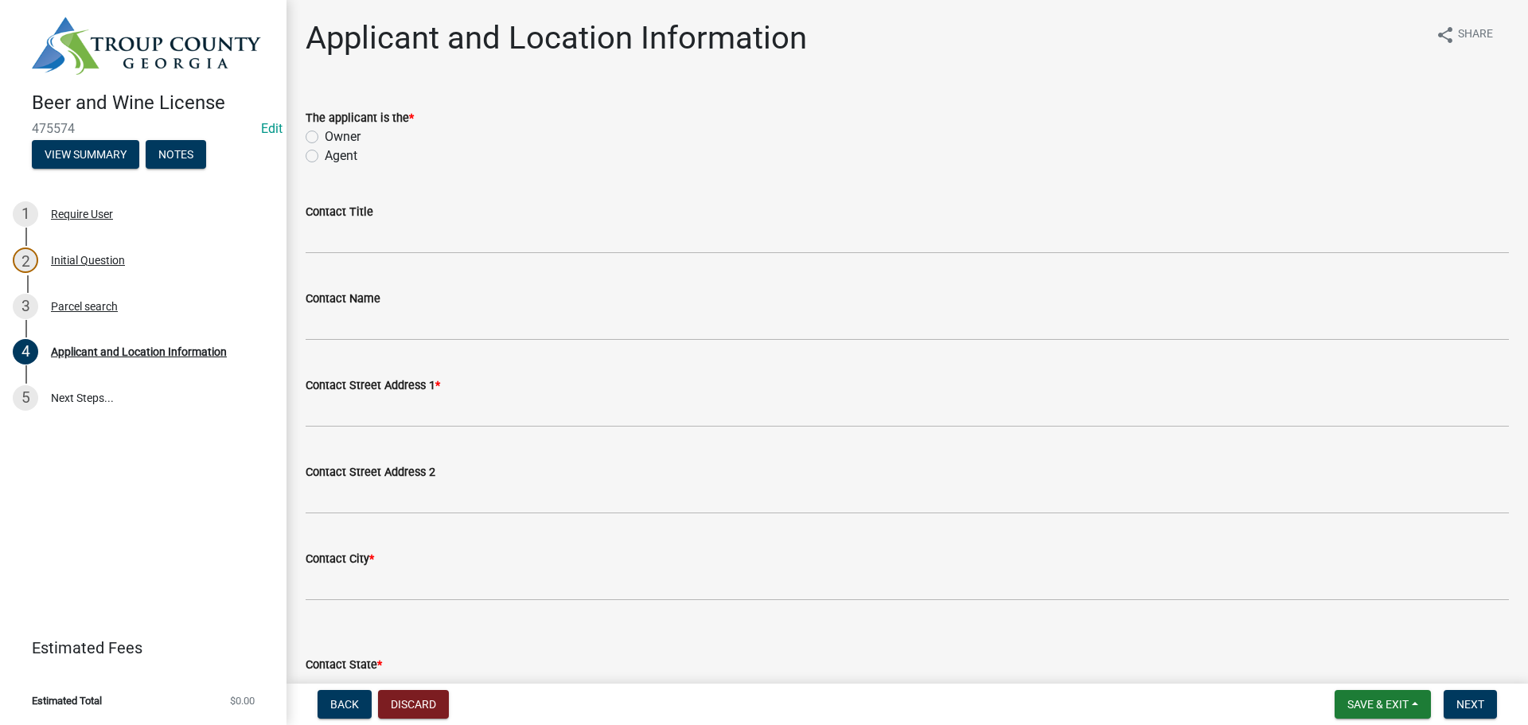
click at [325, 138] on label "Owner" at bounding box center [343, 136] width 36 height 19
click at [325, 138] on input "Owner" at bounding box center [330, 132] width 10 height 10
radio input "true"
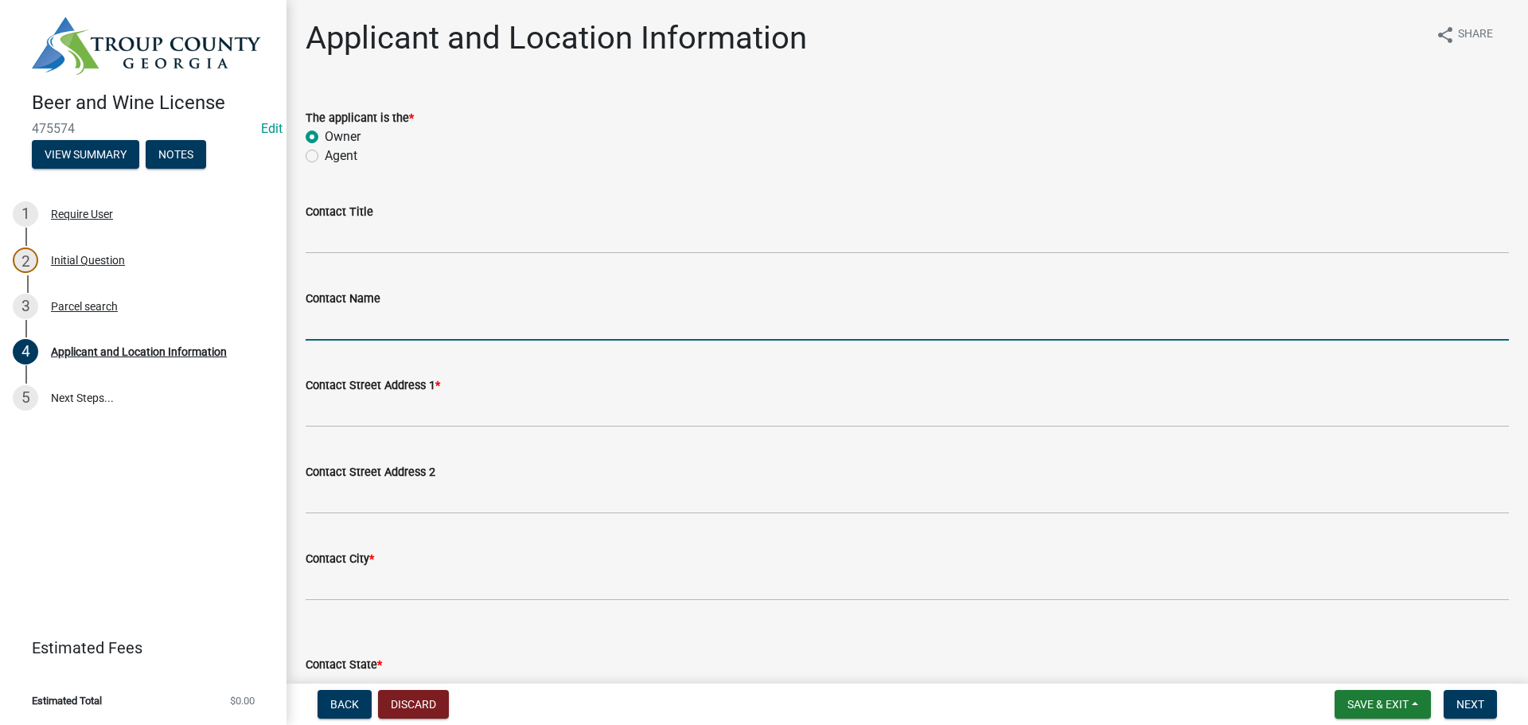
click at [364, 329] on input "Contact Name" at bounding box center [907, 324] width 1203 height 33
type input "[PERSON_NAME]"
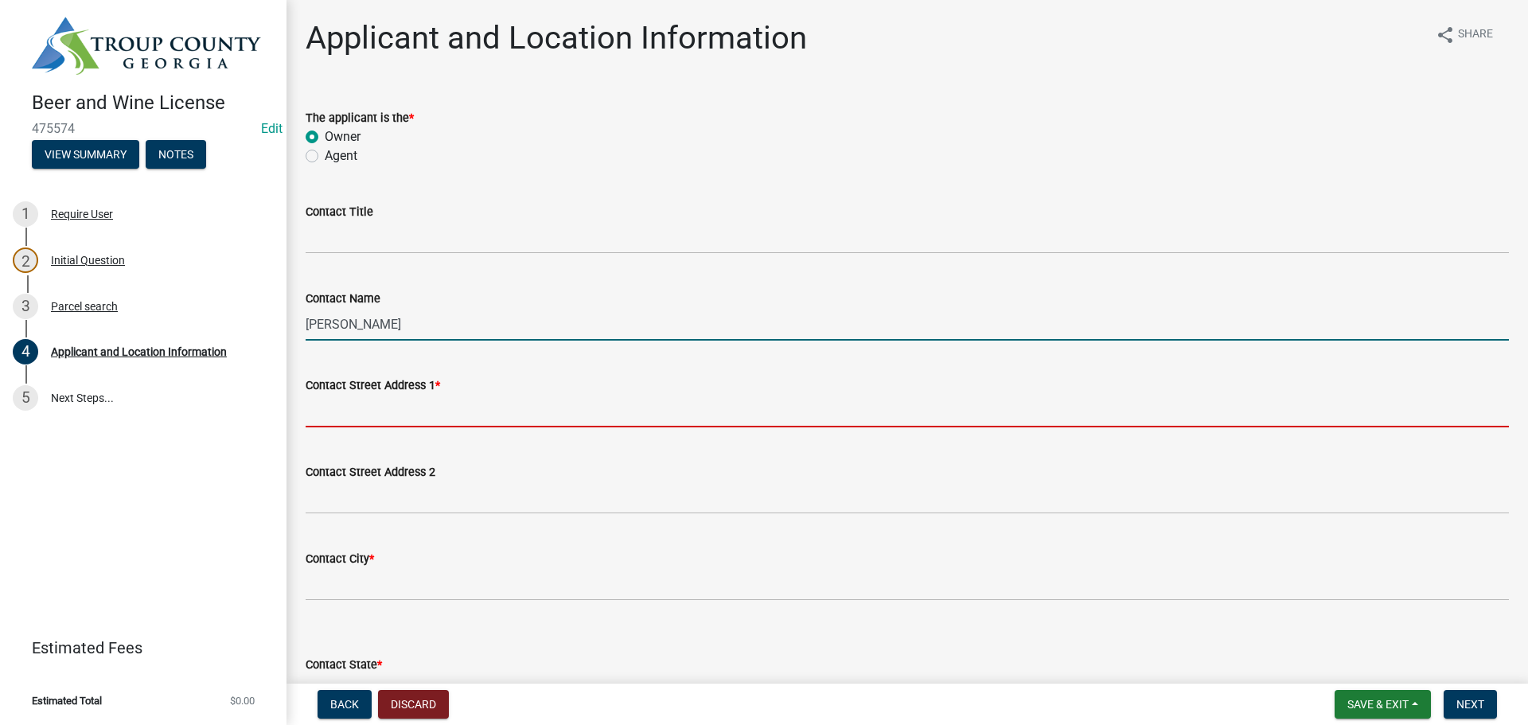
click at [373, 409] on input "Contact Street Address 1 *" at bounding box center [907, 411] width 1203 height 33
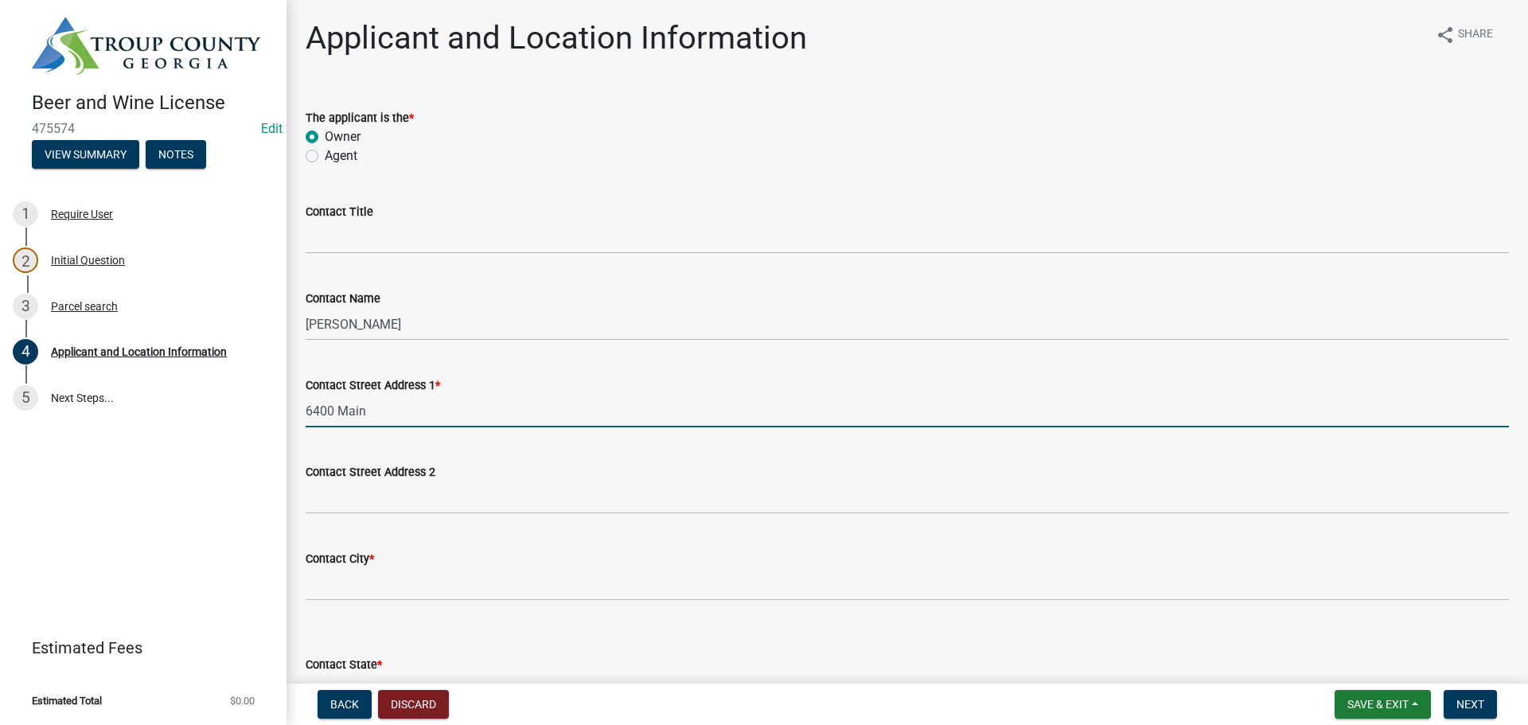
type input "[STREET_ADDRESS]"
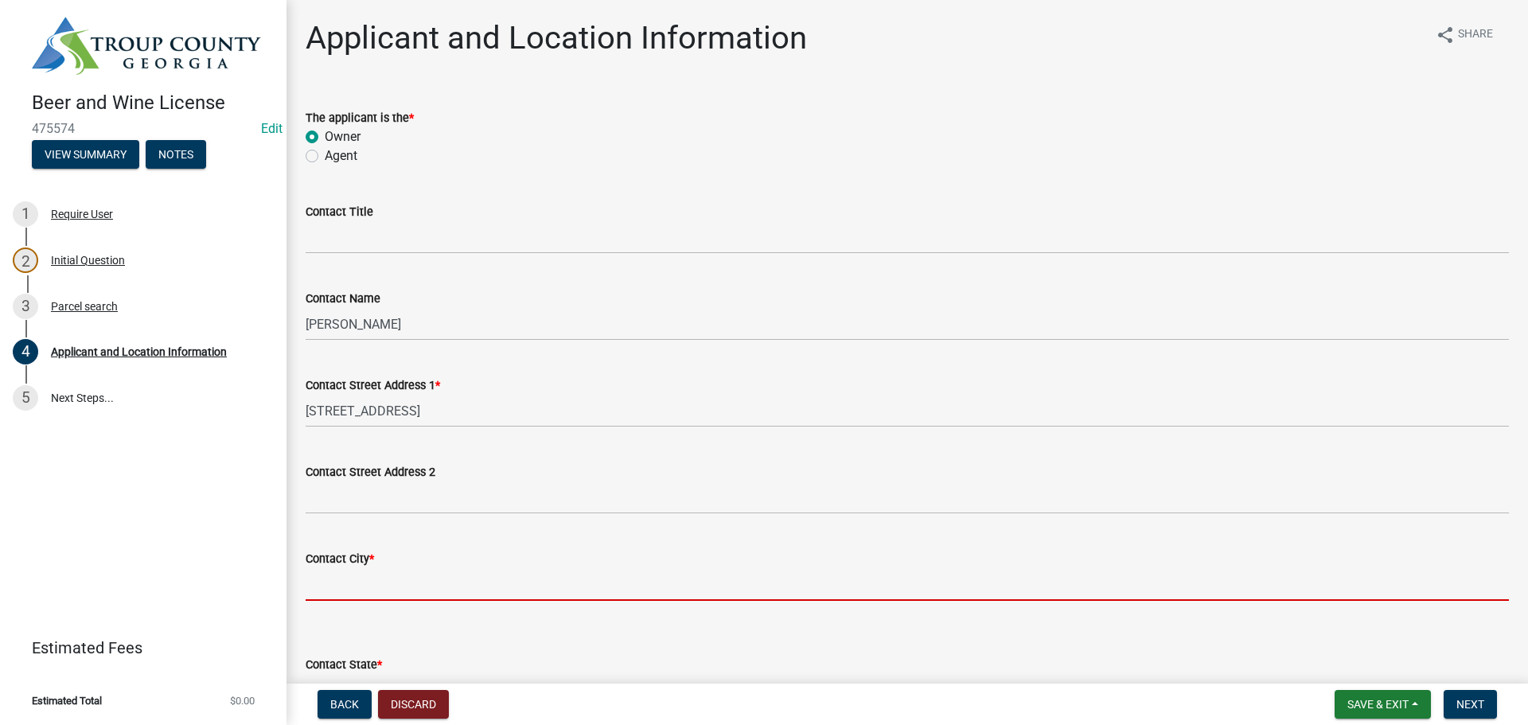
click at [368, 588] on input "Contact City *" at bounding box center [907, 584] width 1203 height 33
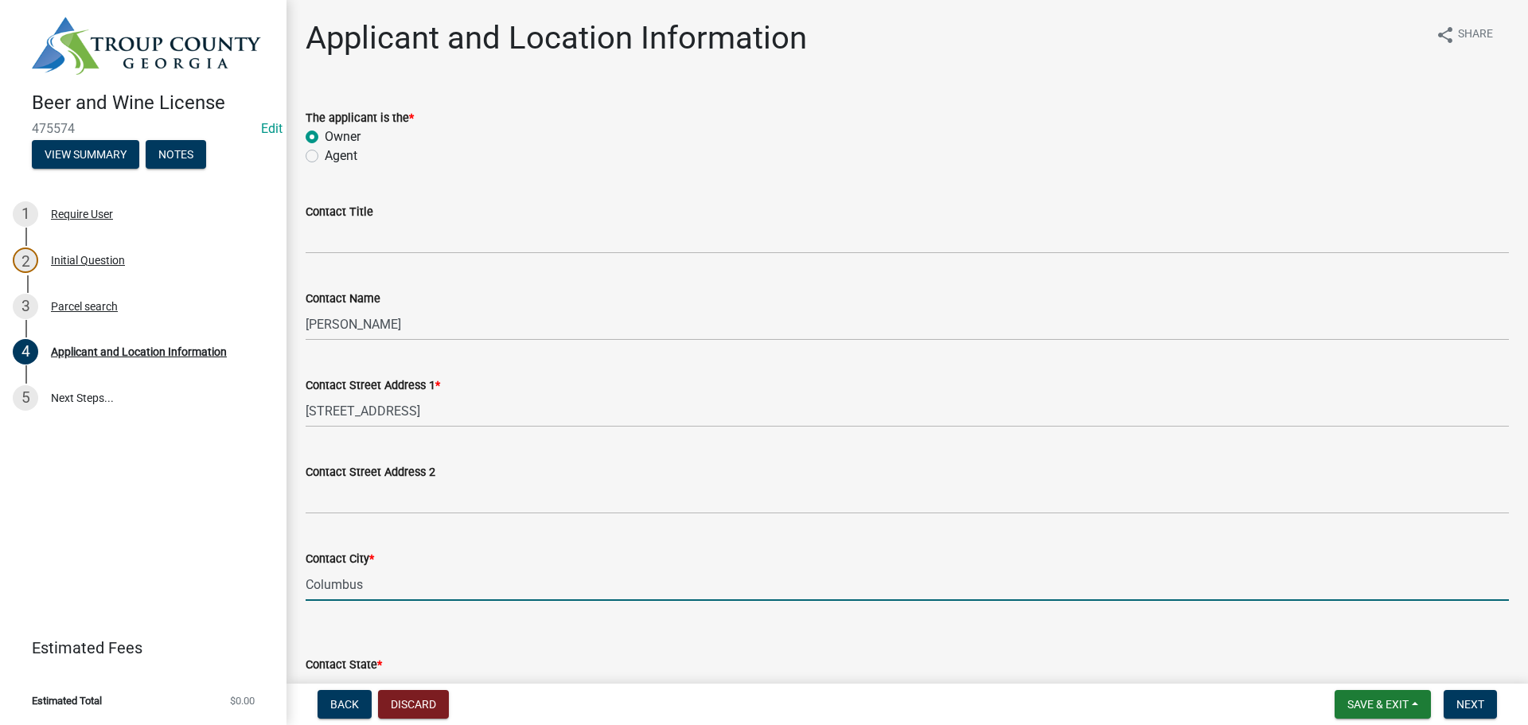
type input "Columbus"
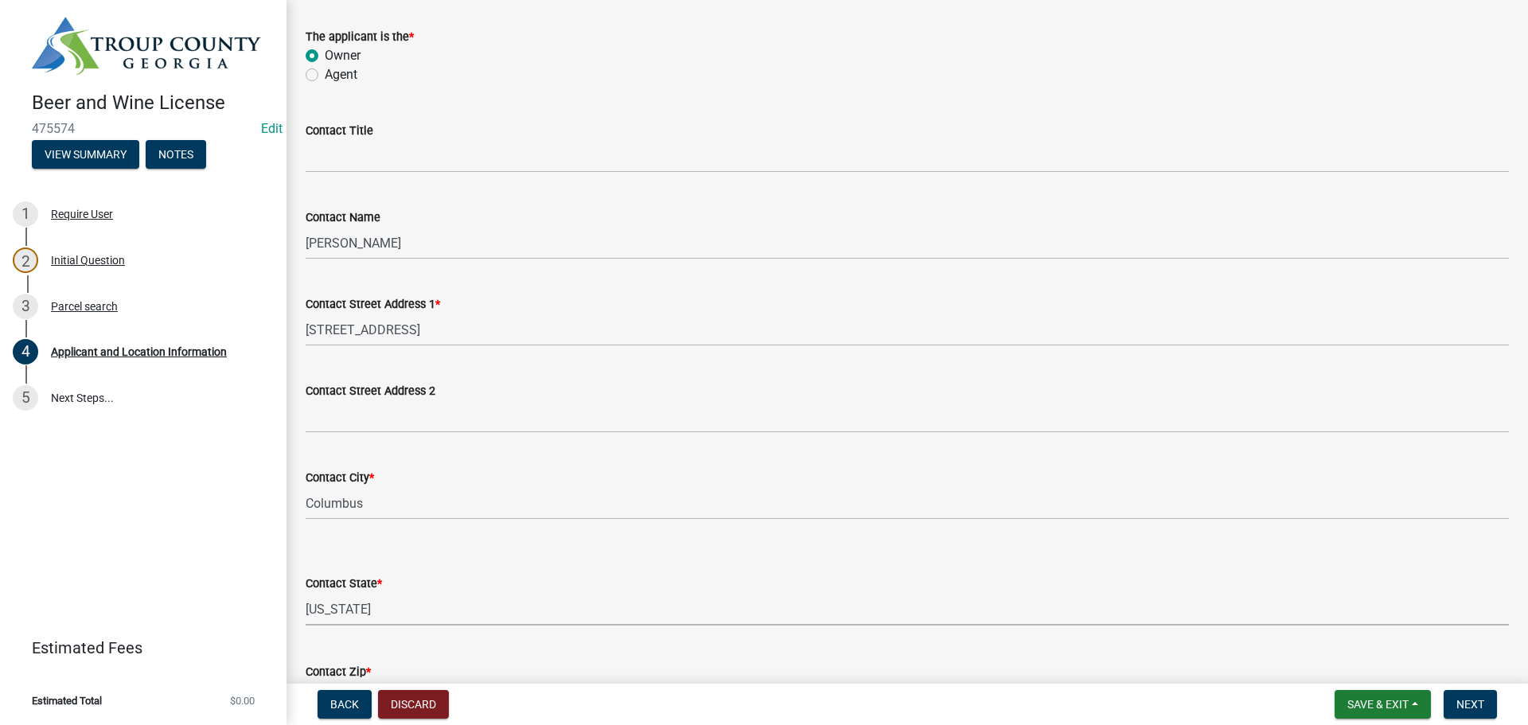
scroll to position [109, 0]
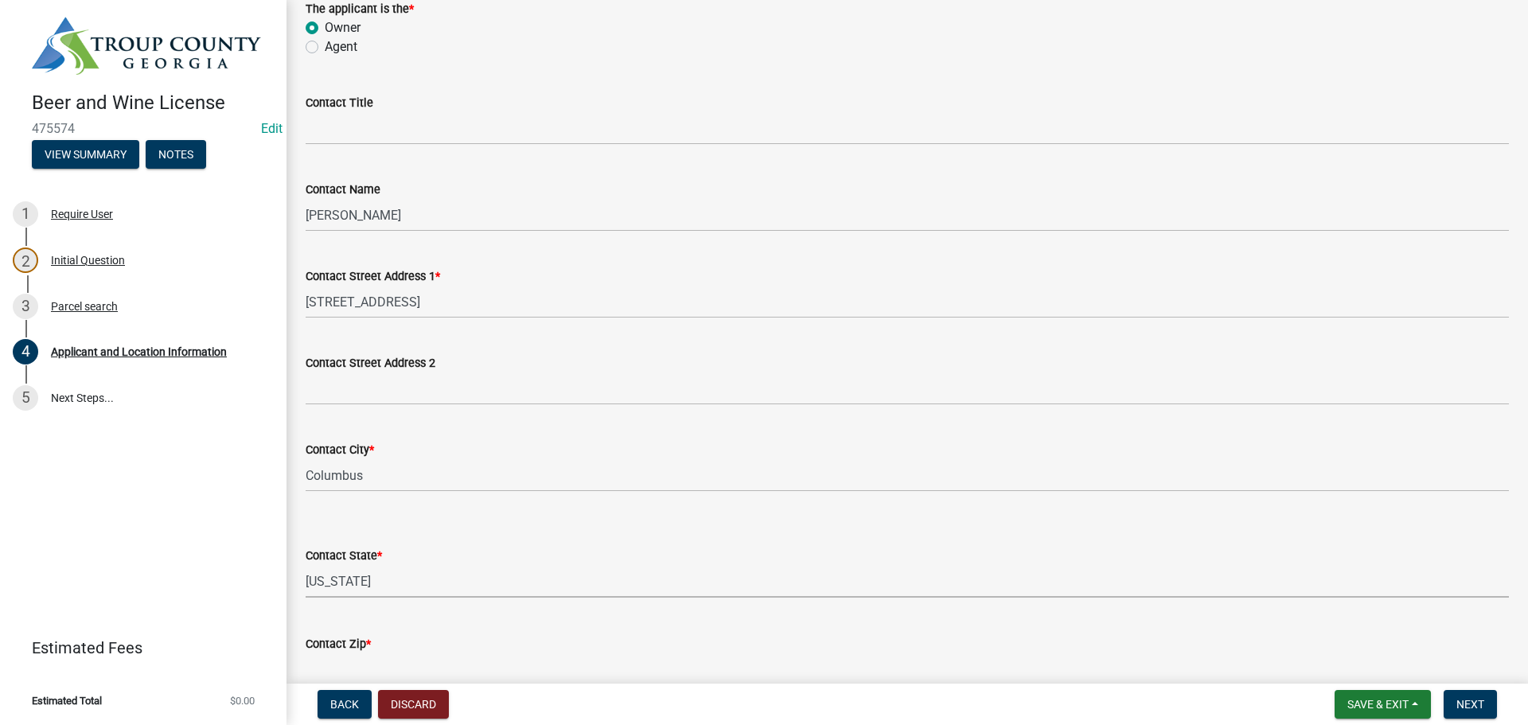
click at [349, 568] on select "Select Item... [US_STATE] [US_STATE] [US_STATE] [US_STATE] [US_STATE] [US_STATE…" at bounding box center [907, 581] width 1203 height 33
select select "GA"
click at [306, 565] on select "Select Item... [US_STATE] [US_STATE] [US_STATE] [US_STATE] [US_STATE] [US_STATE…" at bounding box center [907, 581] width 1203 height 33
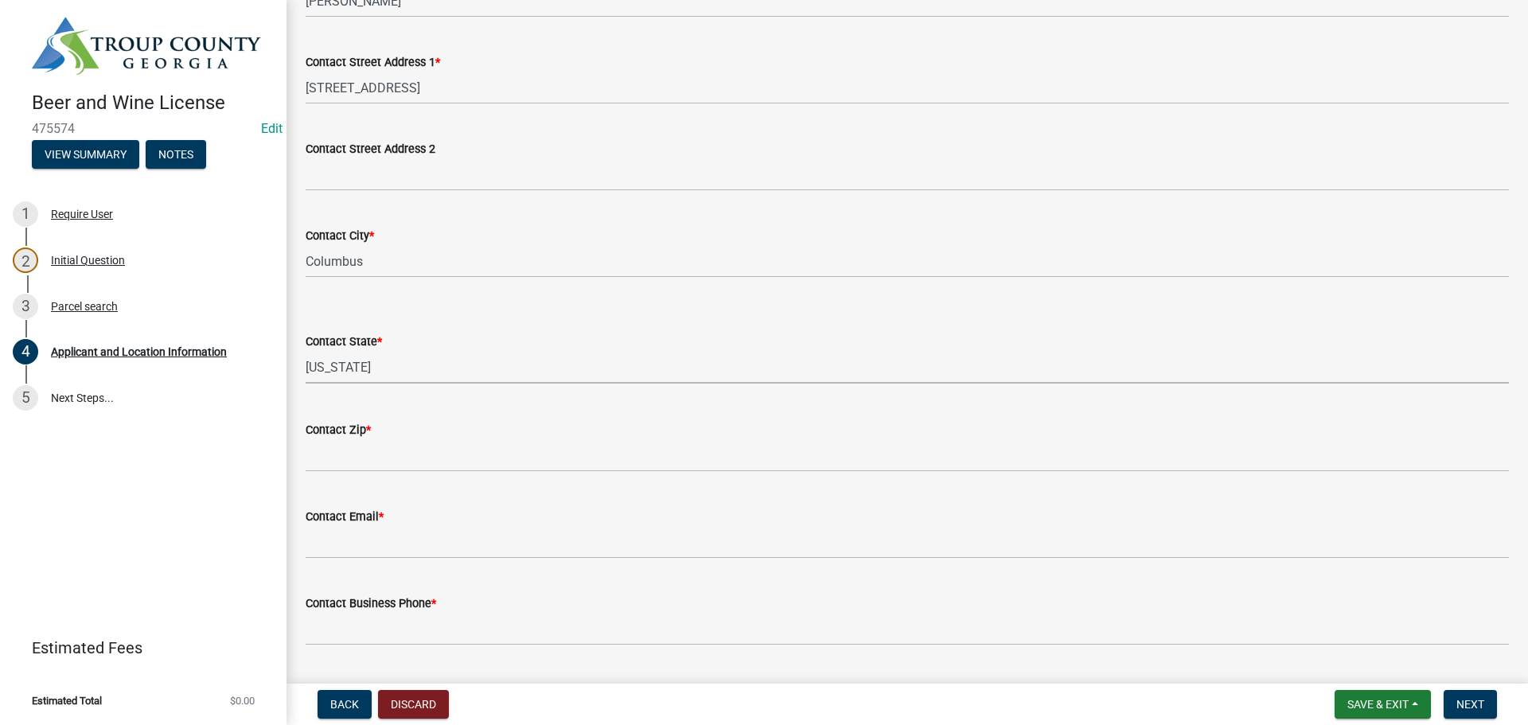
scroll to position [427, 0]
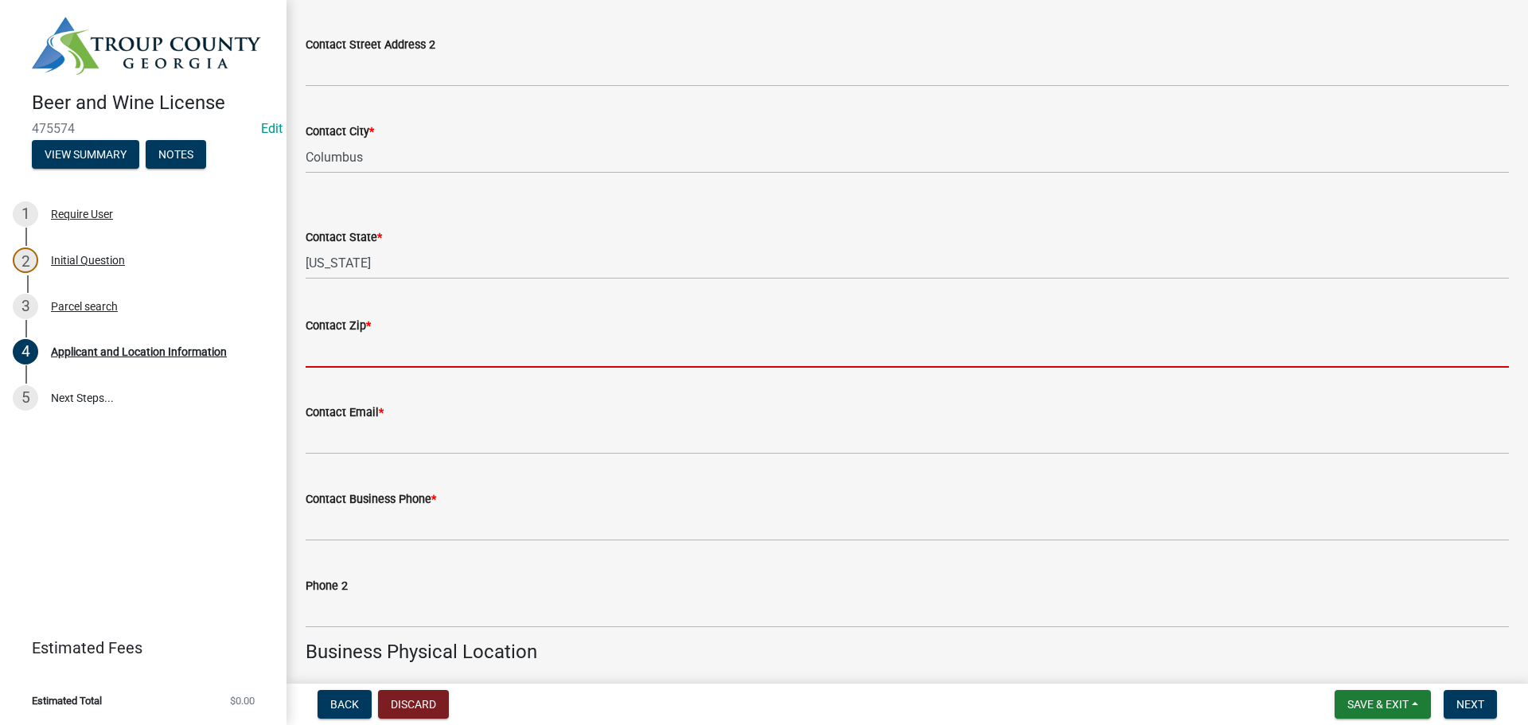
click at [352, 348] on input "Contact Zip *" at bounding box center [907, 351] width 1203 height 33
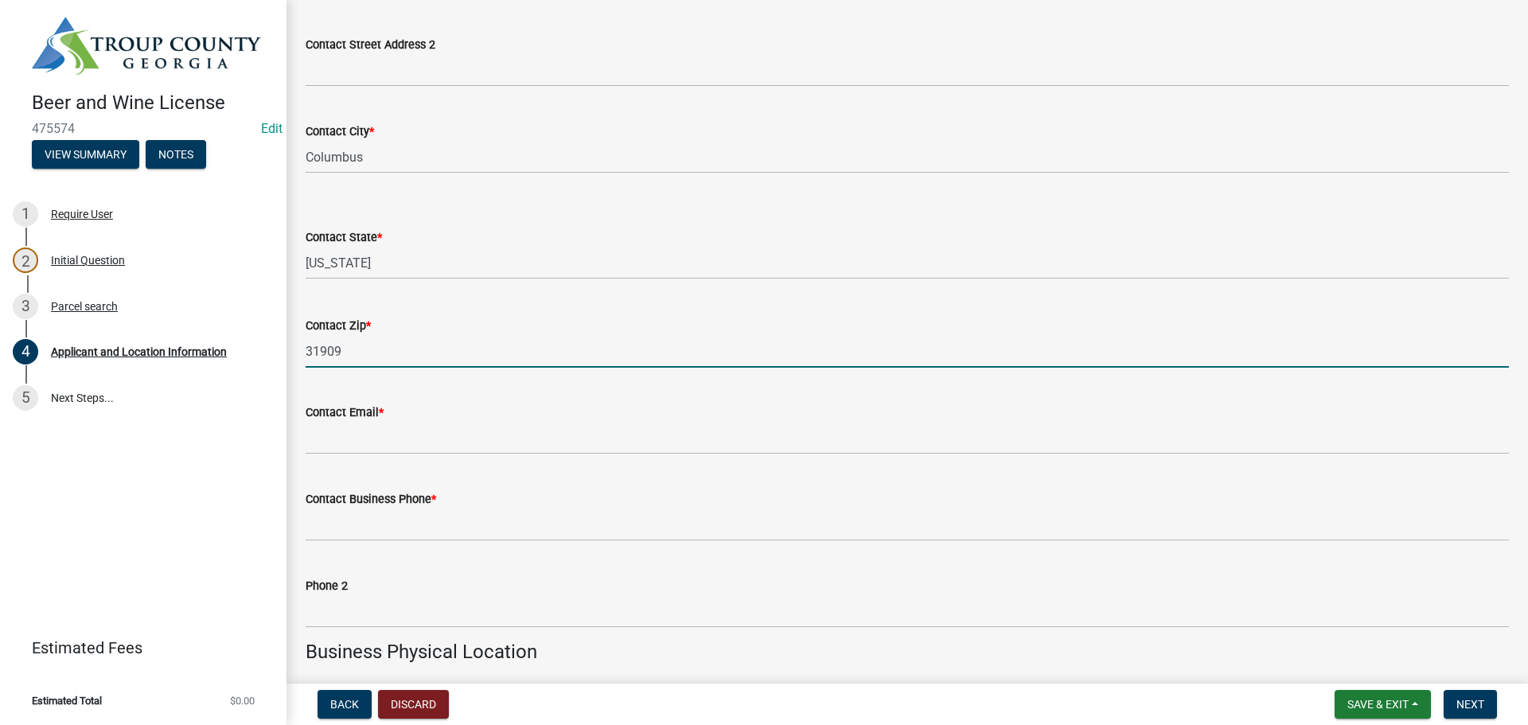
type input "31909"
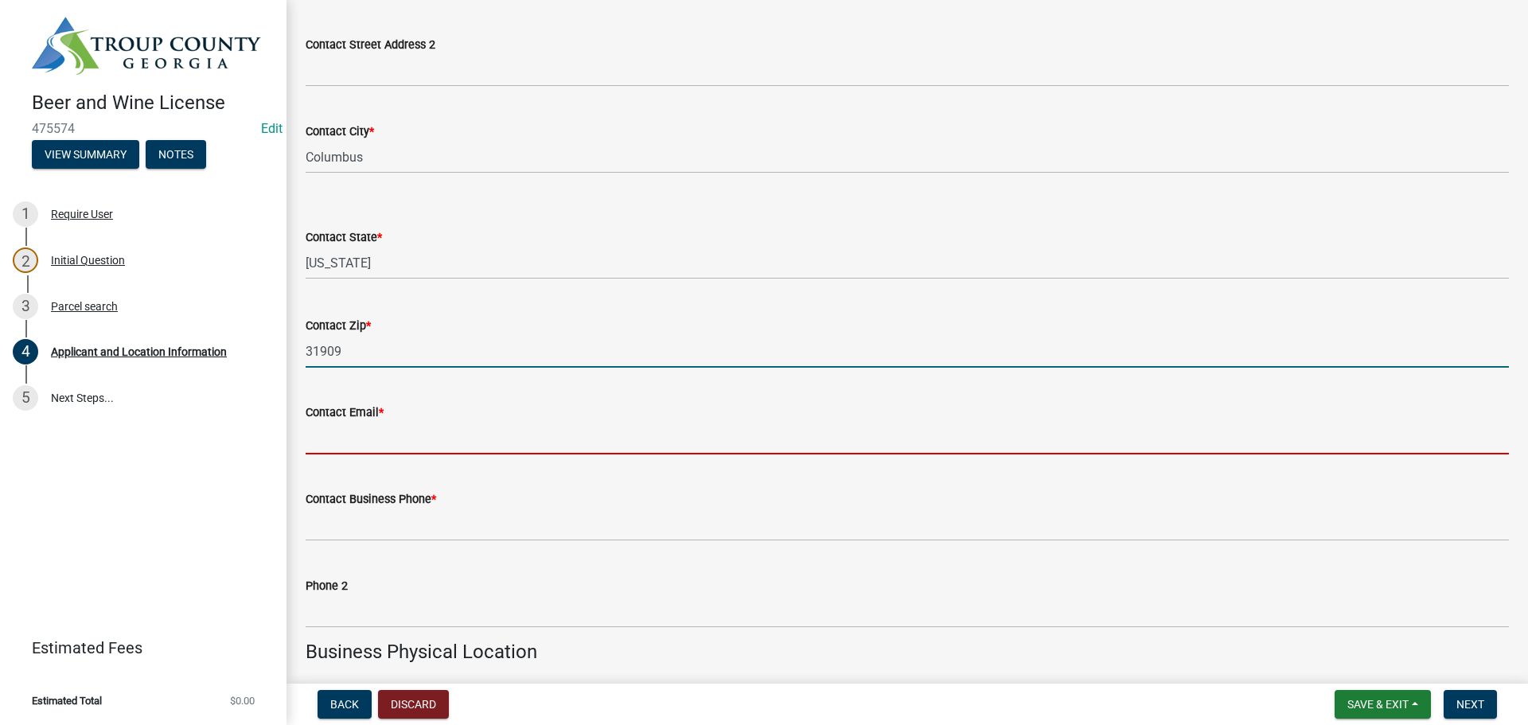
click at [348, 430] on input "Contact Email *" at bounding box center [907, 438] width 1203 height 33
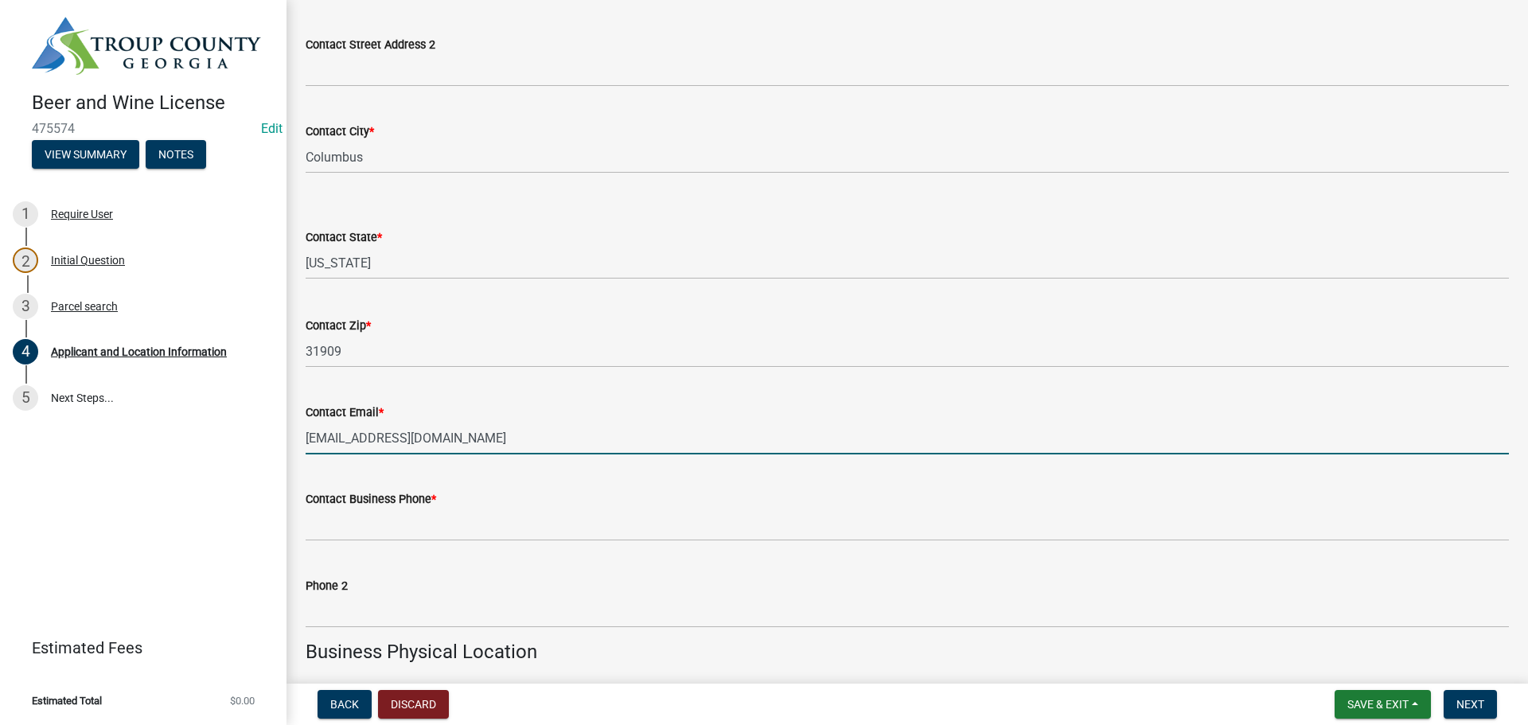
type input "[EMAIL_ADDRESS][DOMAIN_NAME]"
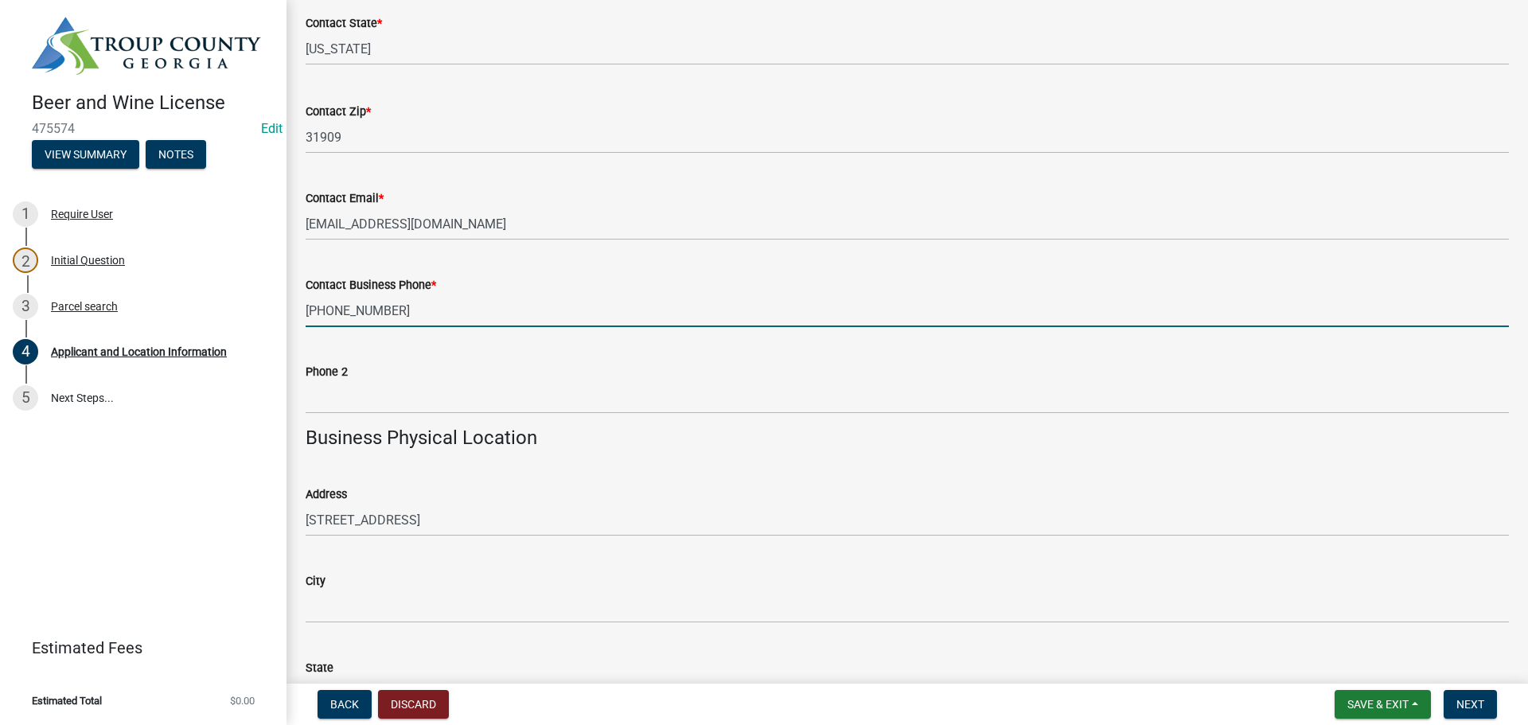
scroll to position [825, 0]
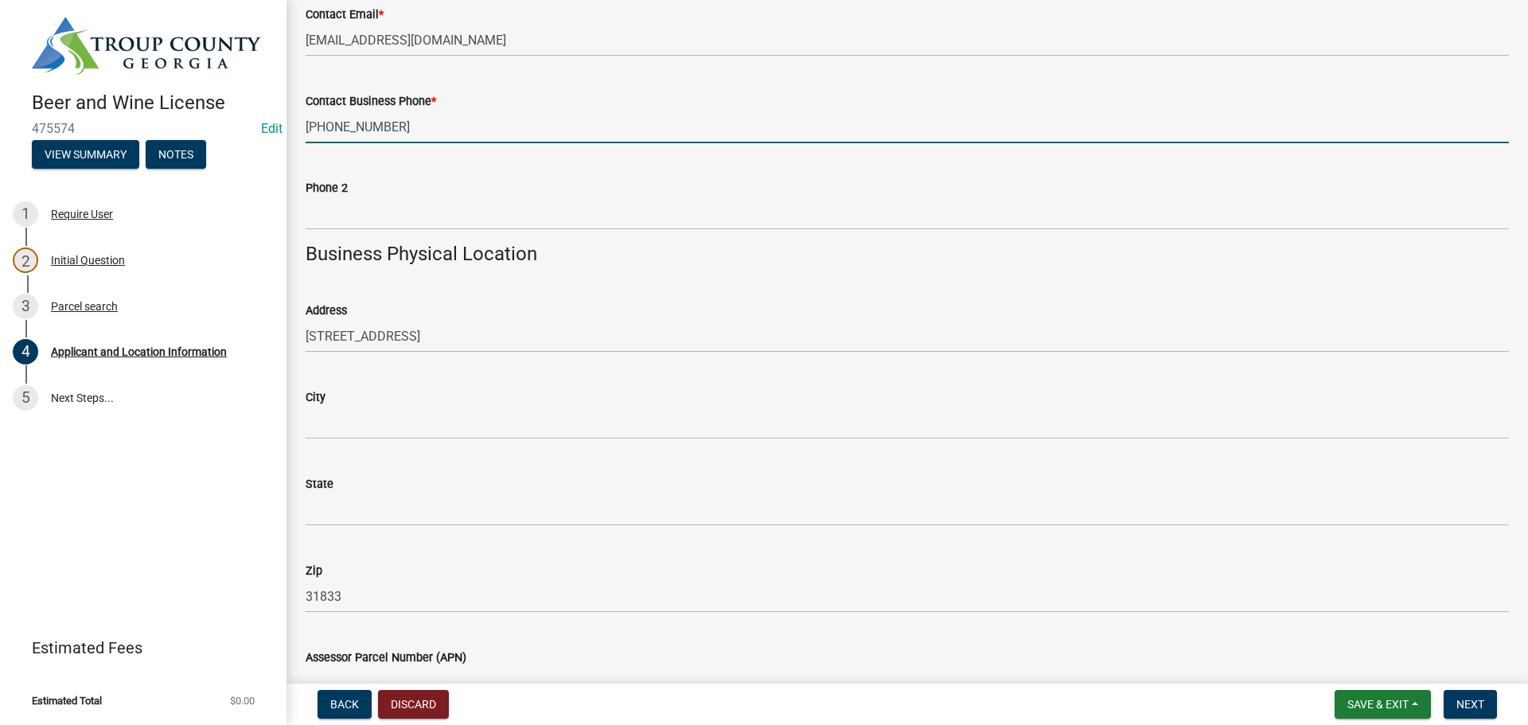
type input "[PHONE_NUMBER]"
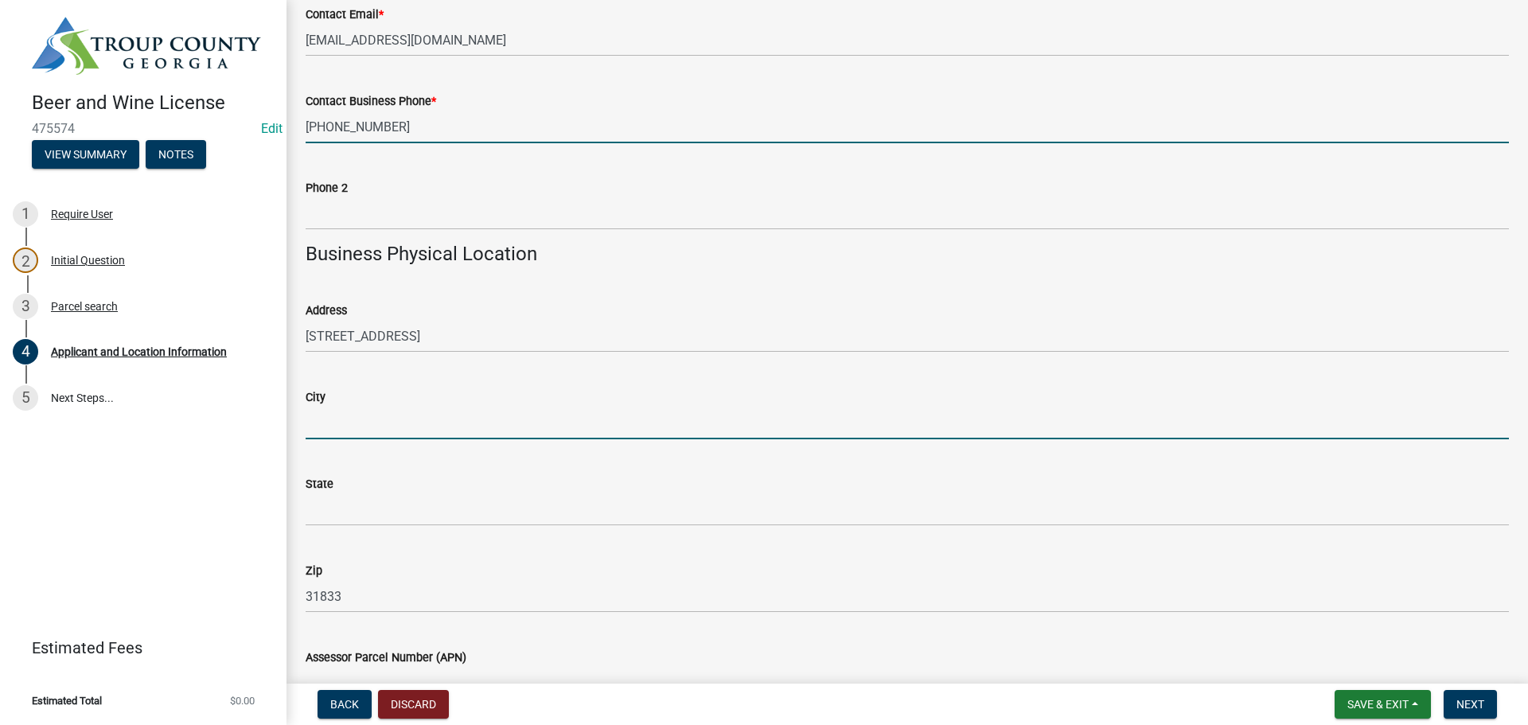
click at [353, 423] on input "City" at bounding box center [907, 423] width 1203 height 33
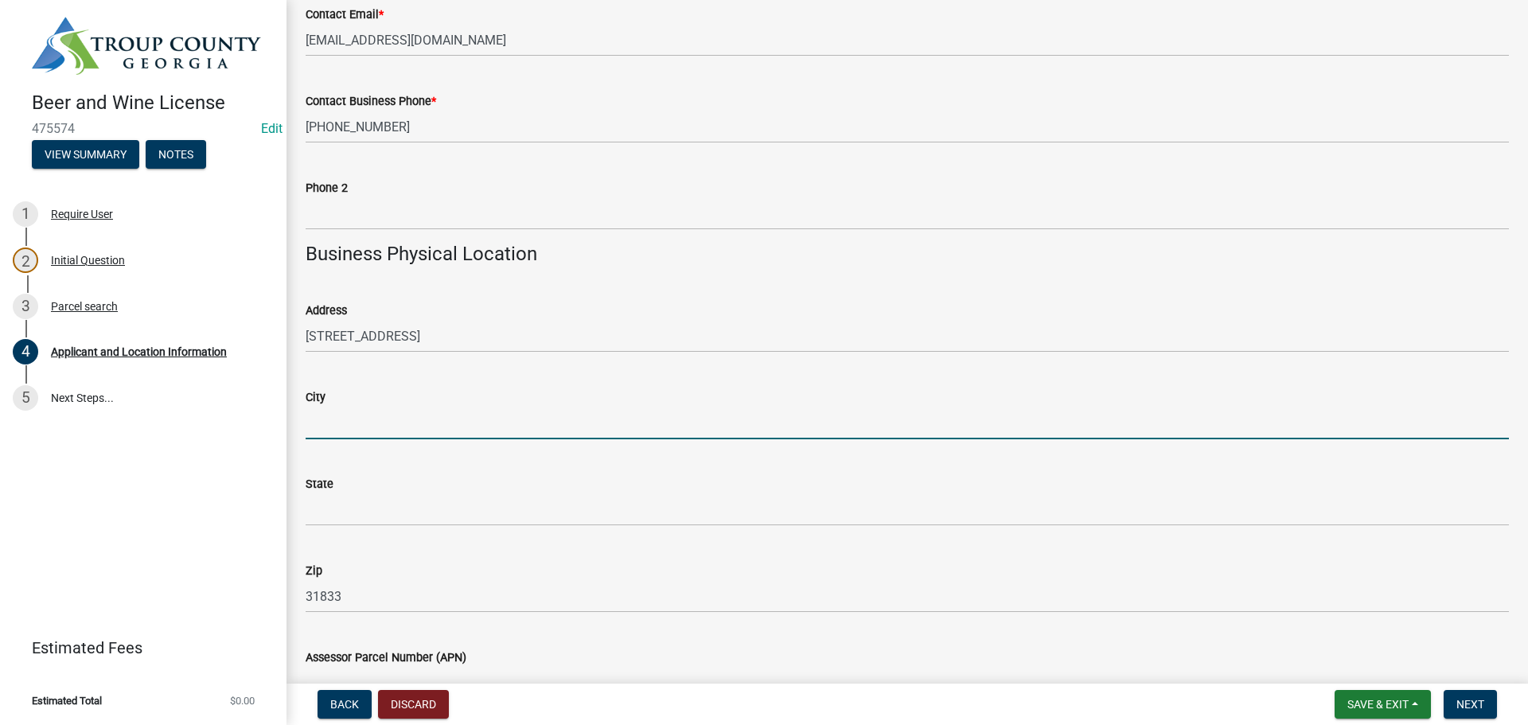
type input "[GEOGRAPHIC_DATA]"
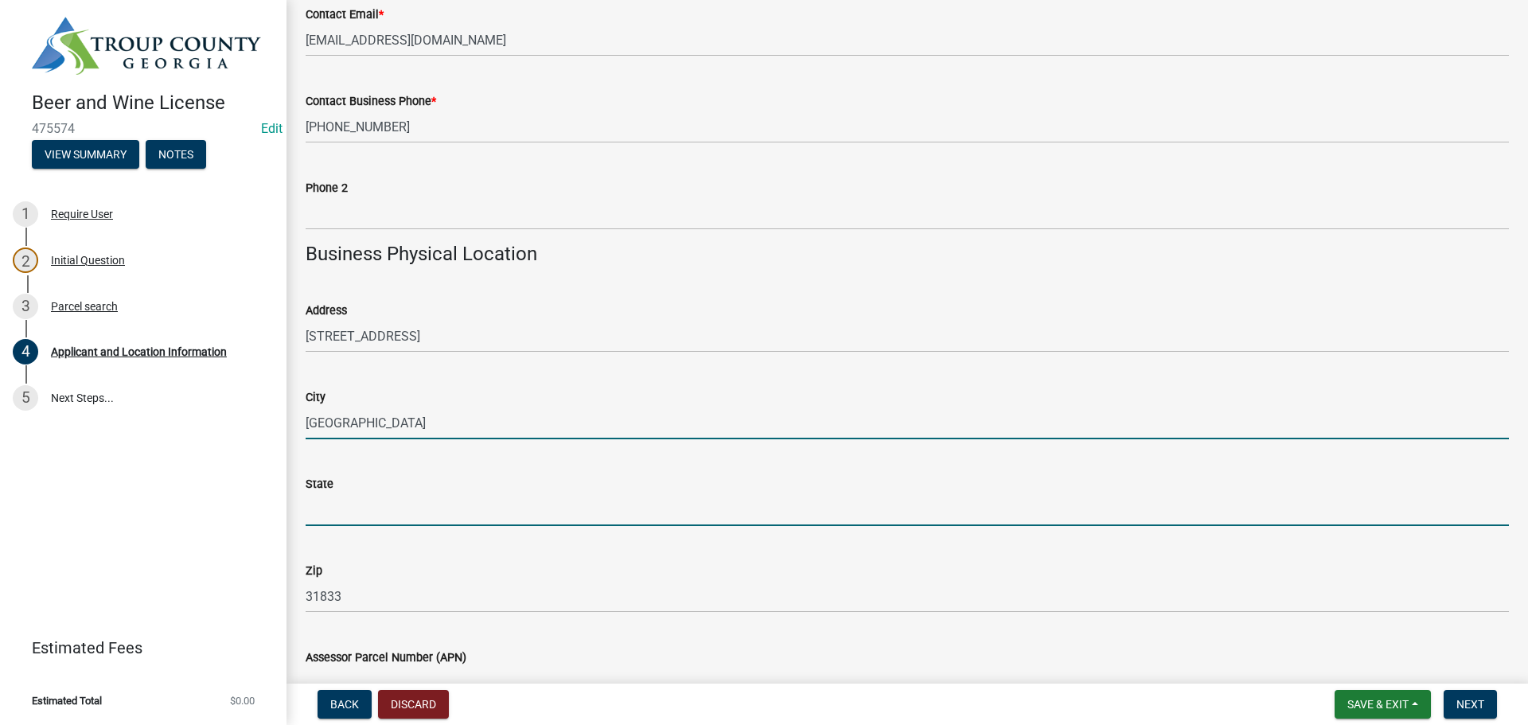
click at [348, 505] on input "State" at bounding box center [907, 509] width 1203 height 33
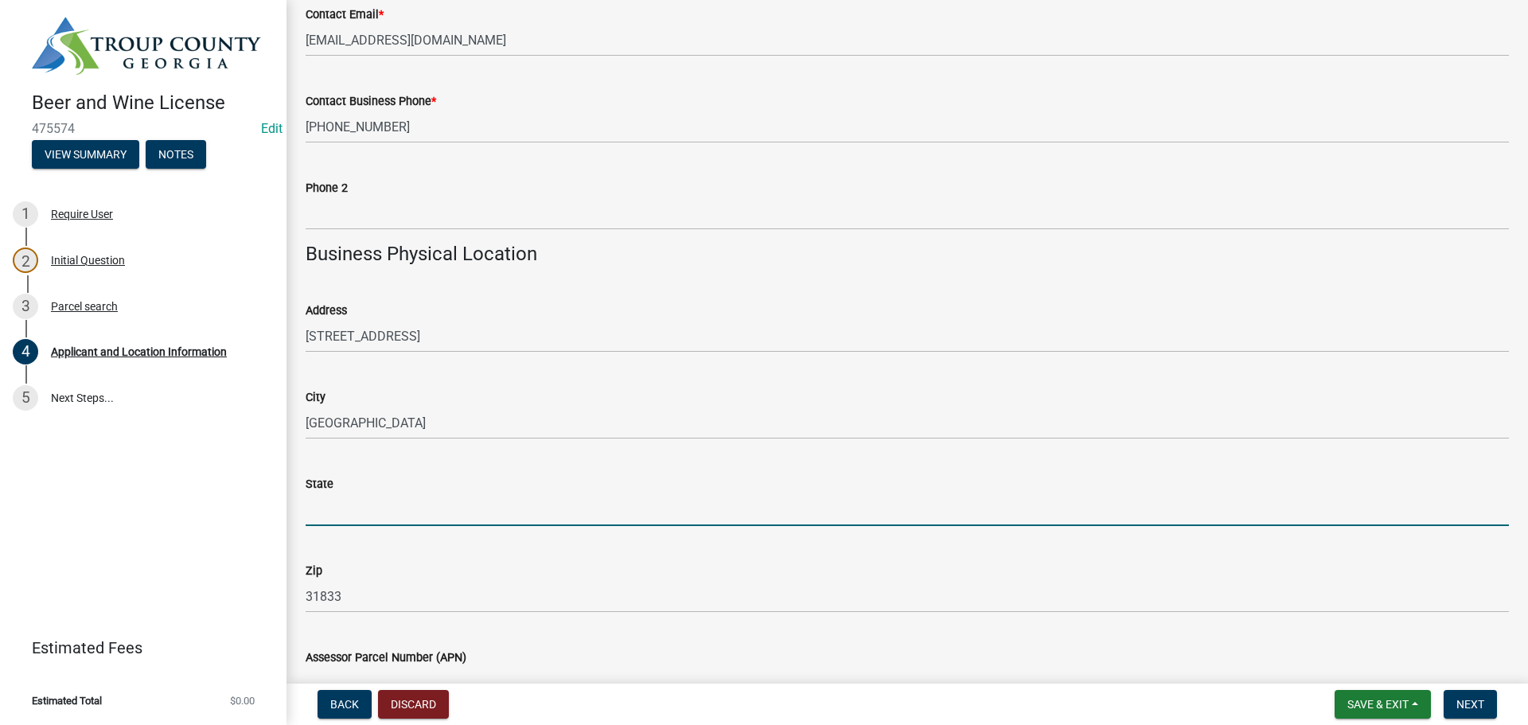
type input "GA"
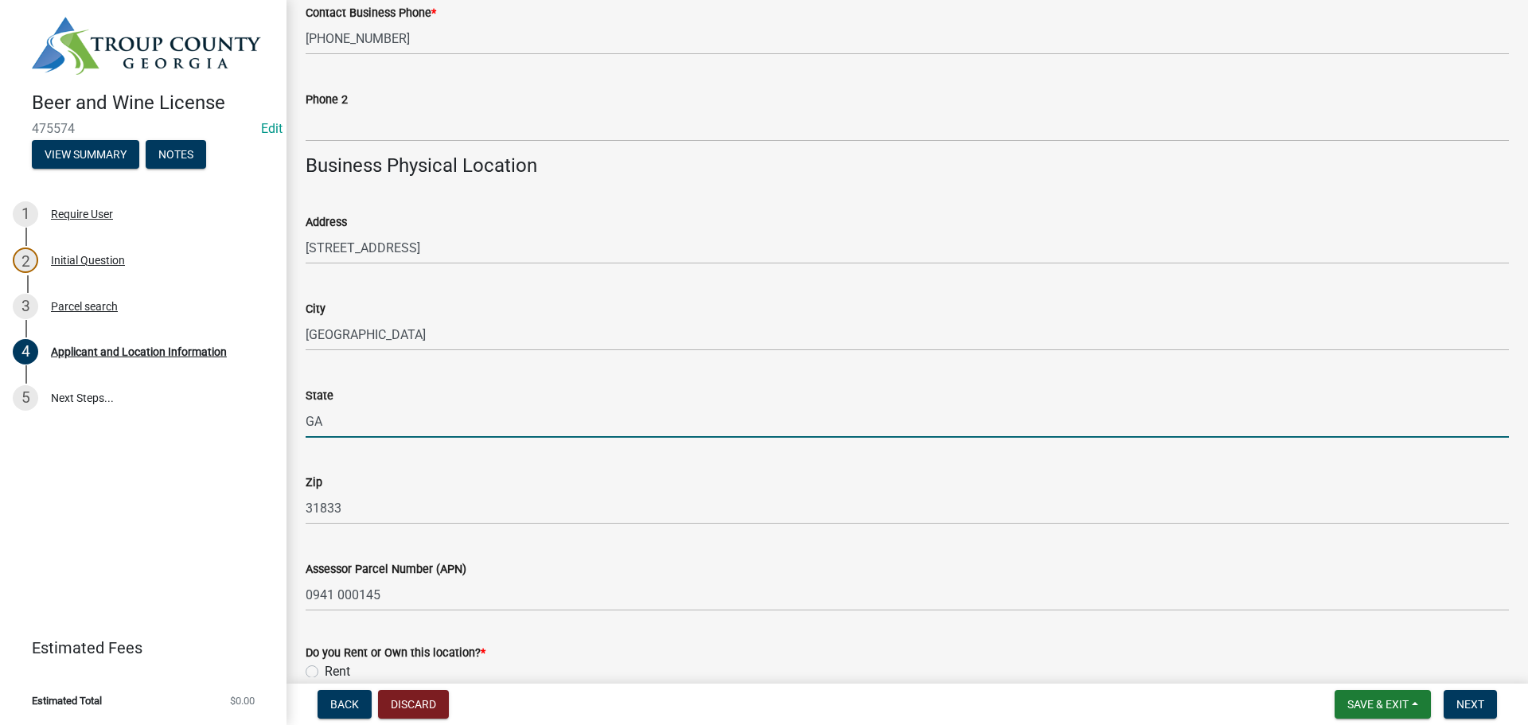
scroll to position [1144, 0]
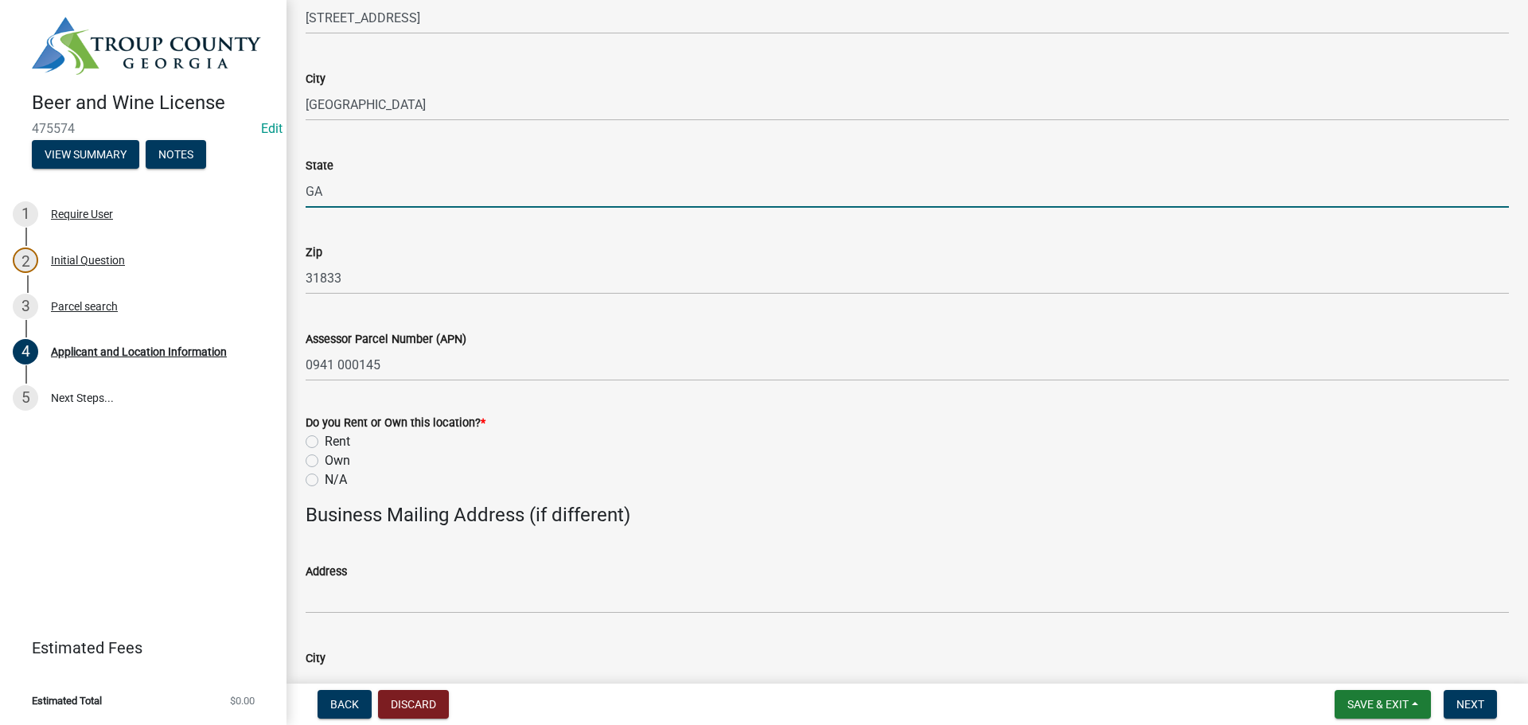
click at [325, 446] on label "Rent" at bounding box center [337, 441] width 25 height 19
click at [325, 442] on input "Rent" at bounding box center [330, 437] width 10 height 10
radio input "true"
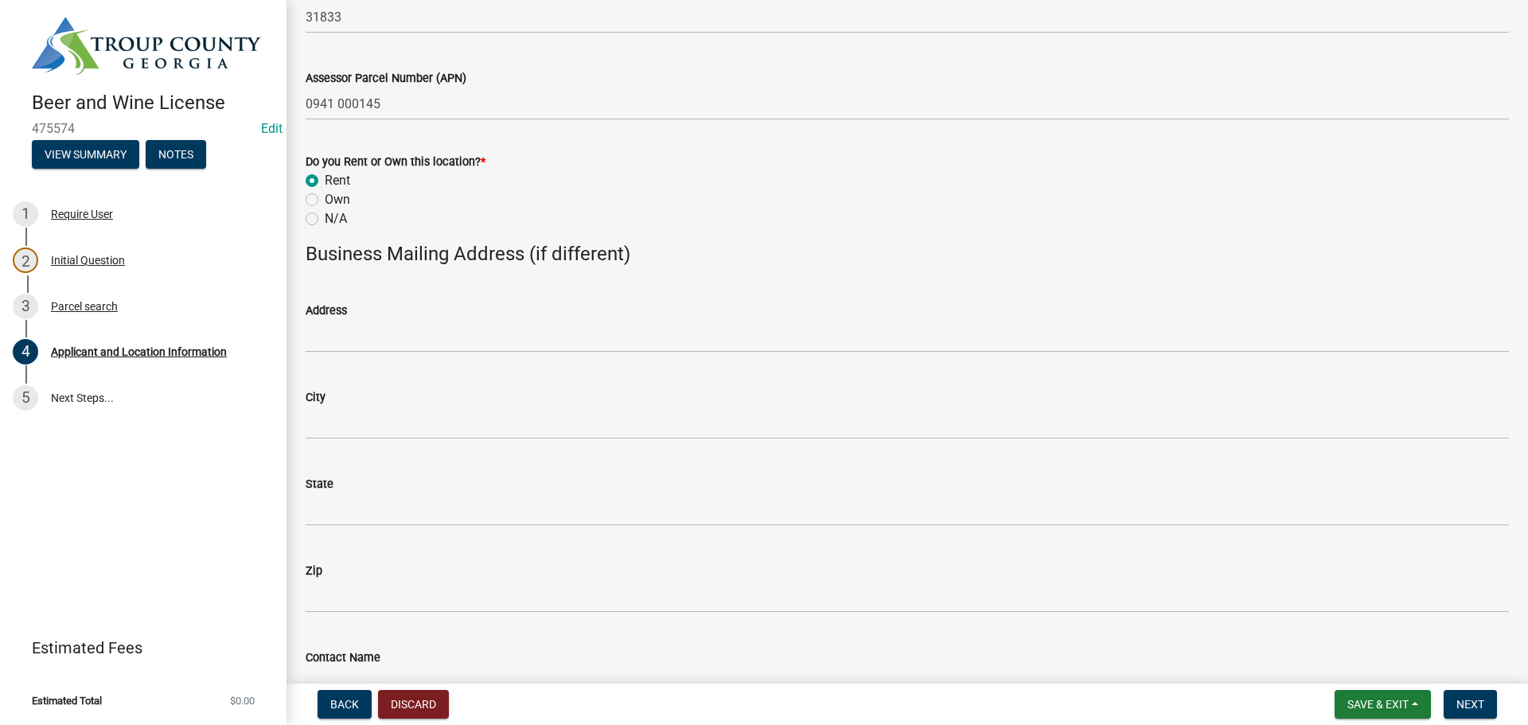
scroll to position [1462, 0]
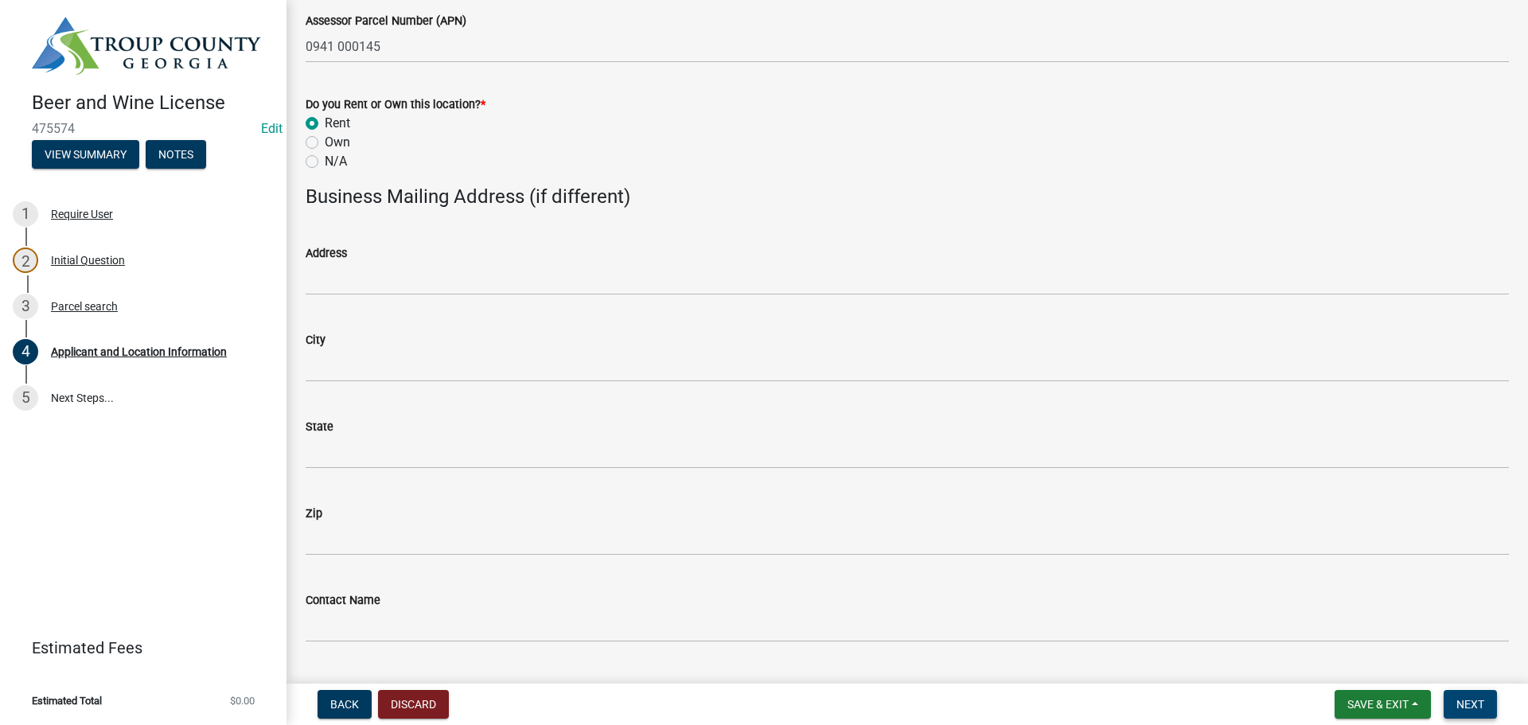
click at [1466, 708] on span "Next" at bounding box center [1470, 704] width 28 height 13
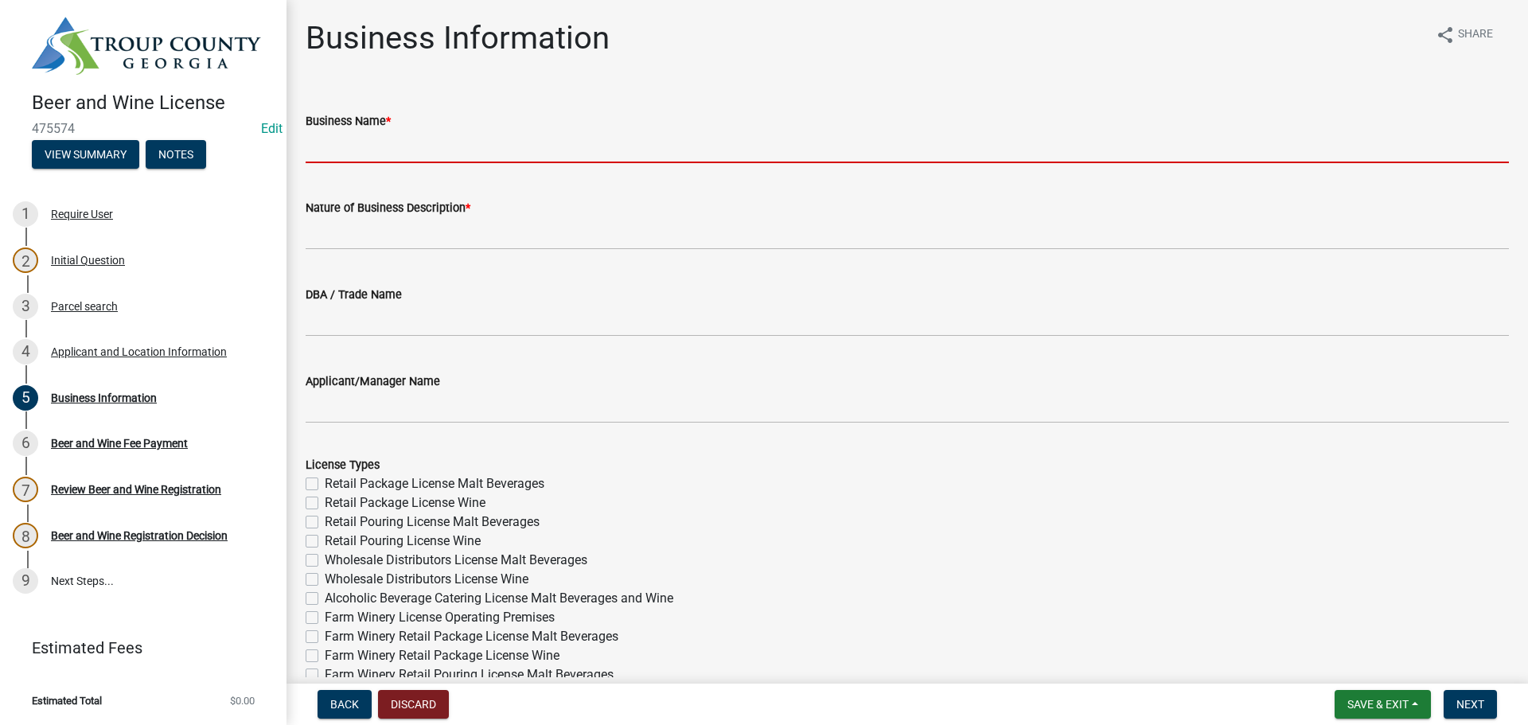
click at [368, 138] on input "Business Name *" at bounding box center [907, 147] width 1203 height 33
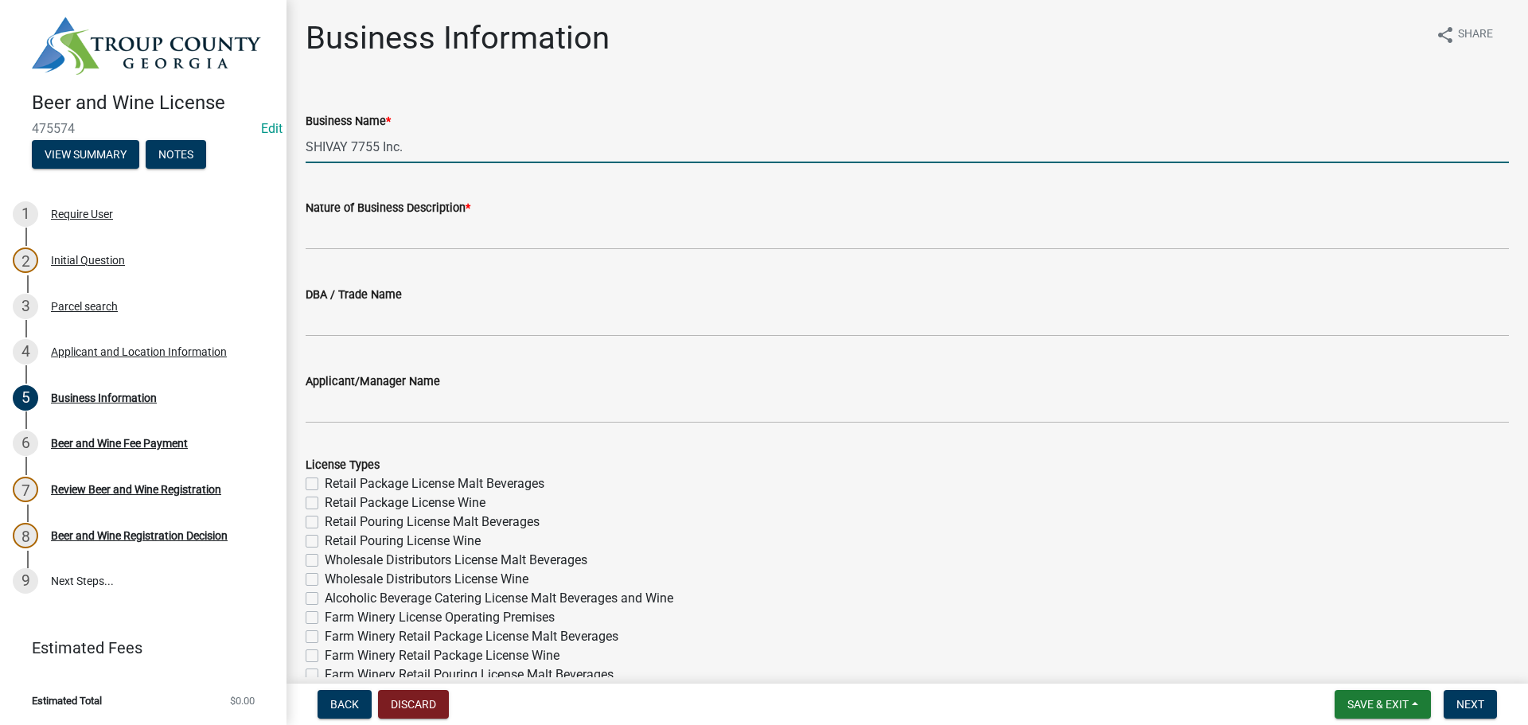
type input "SHIVAY 7755 Inc."
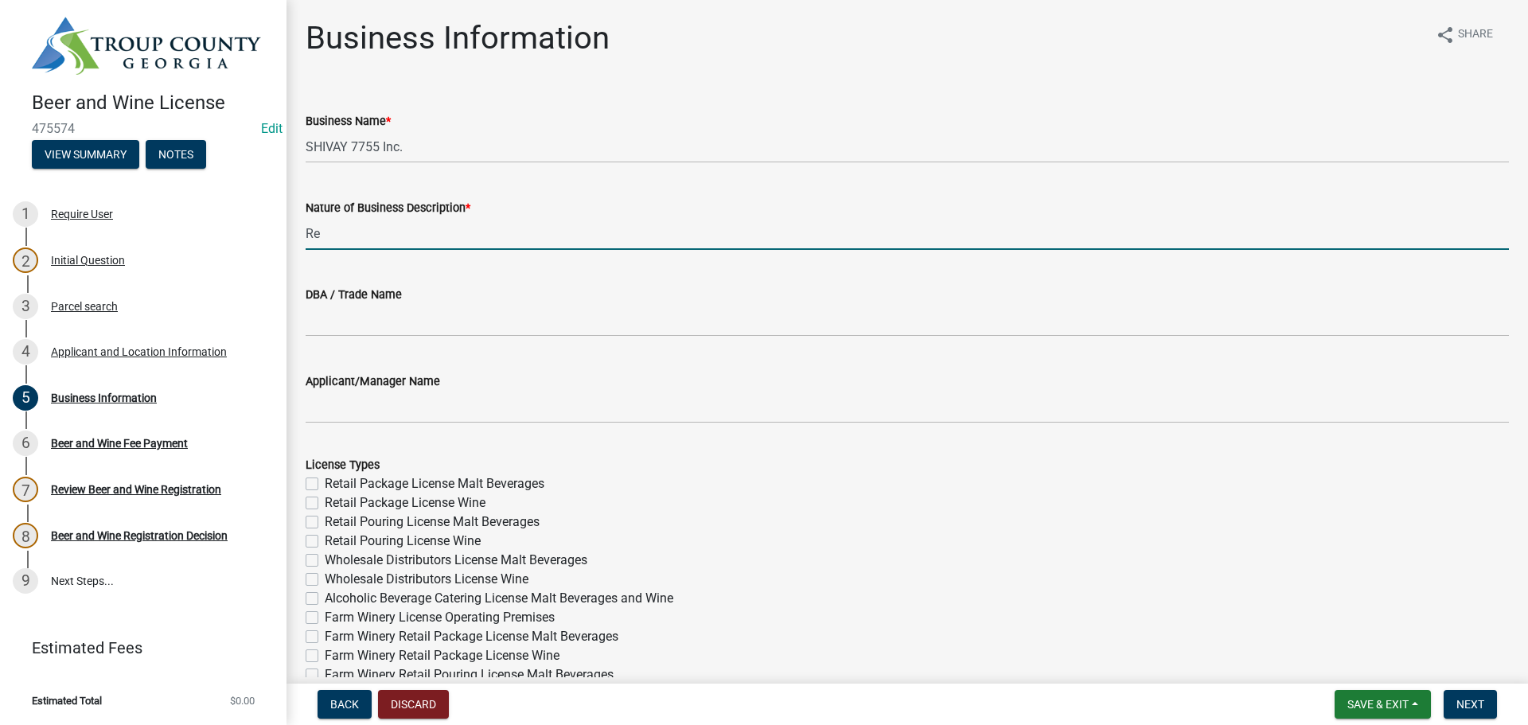
type input "Retail Packaged Malt Beverage & Wine"
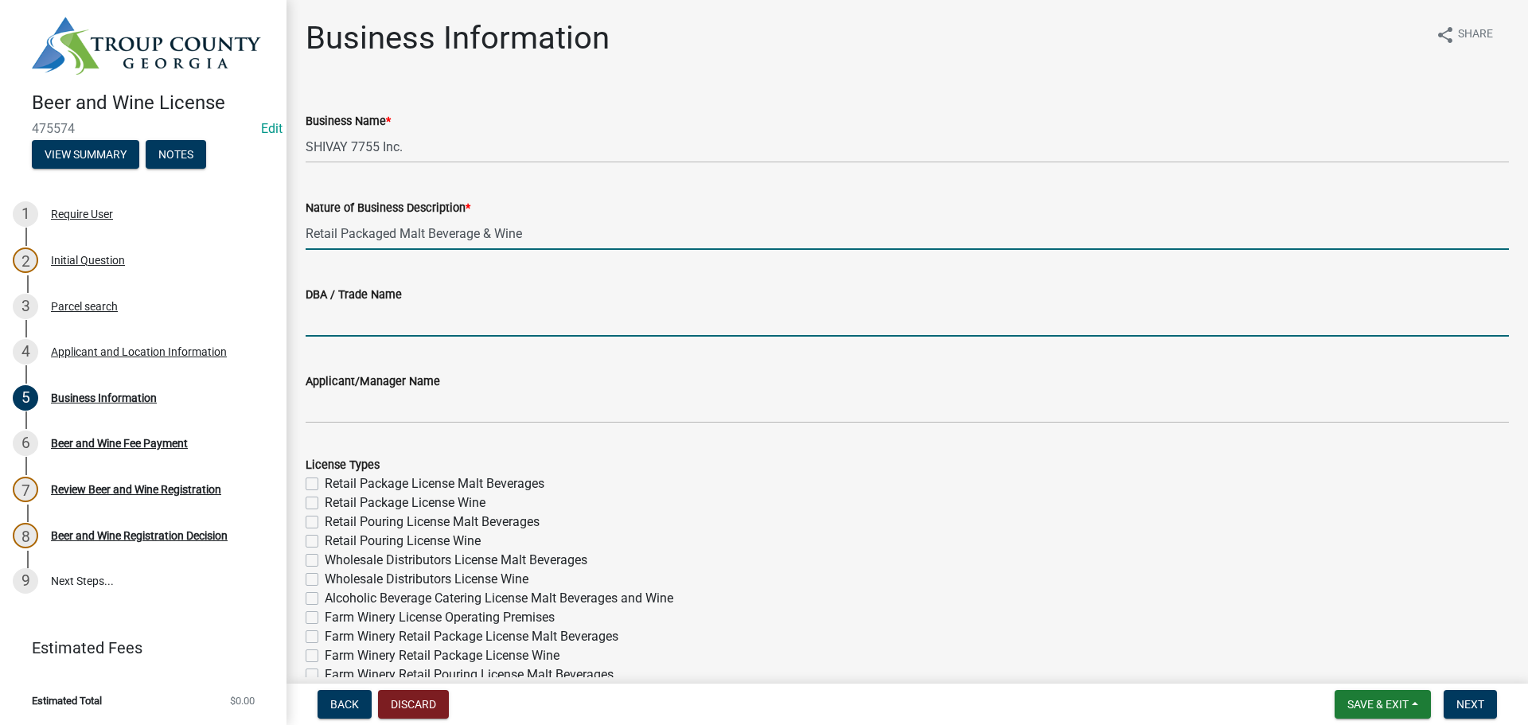
click at [346, 326] on input "DBA / Trade Name" at bounding box center [907, 320] width 1203 height 33
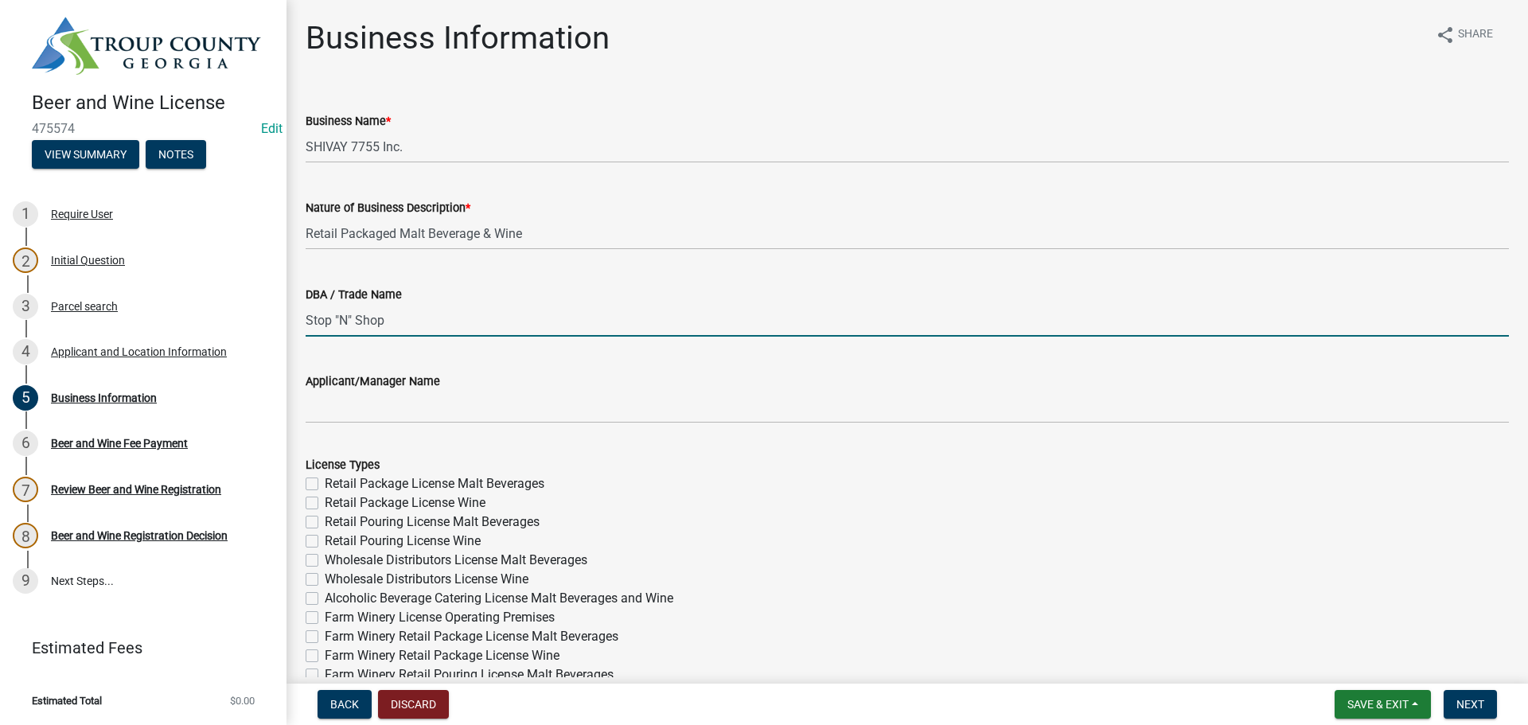
type input "Stop "N" Shop"
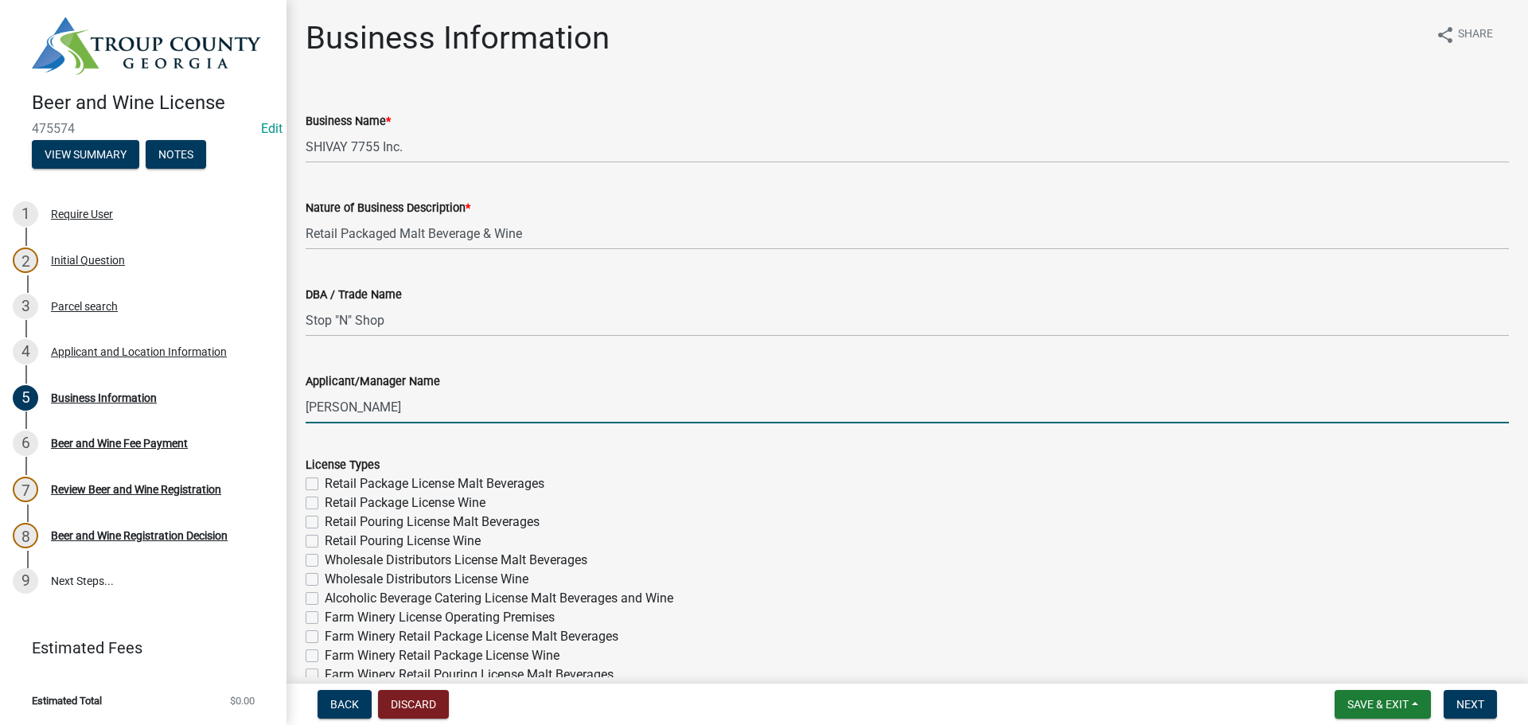
type input "Dixit [PERSON_NAME]"
click at [325, 485] on label "Retail Package License Malt Beverages" at bounding box center [435, 483] width 220 height 19
click at [325, 485] on input "Retail Package License Malt Beverages" at bounding box center [330, 479] width 10 height 10
checkbox input "true"
checkbox input "false"
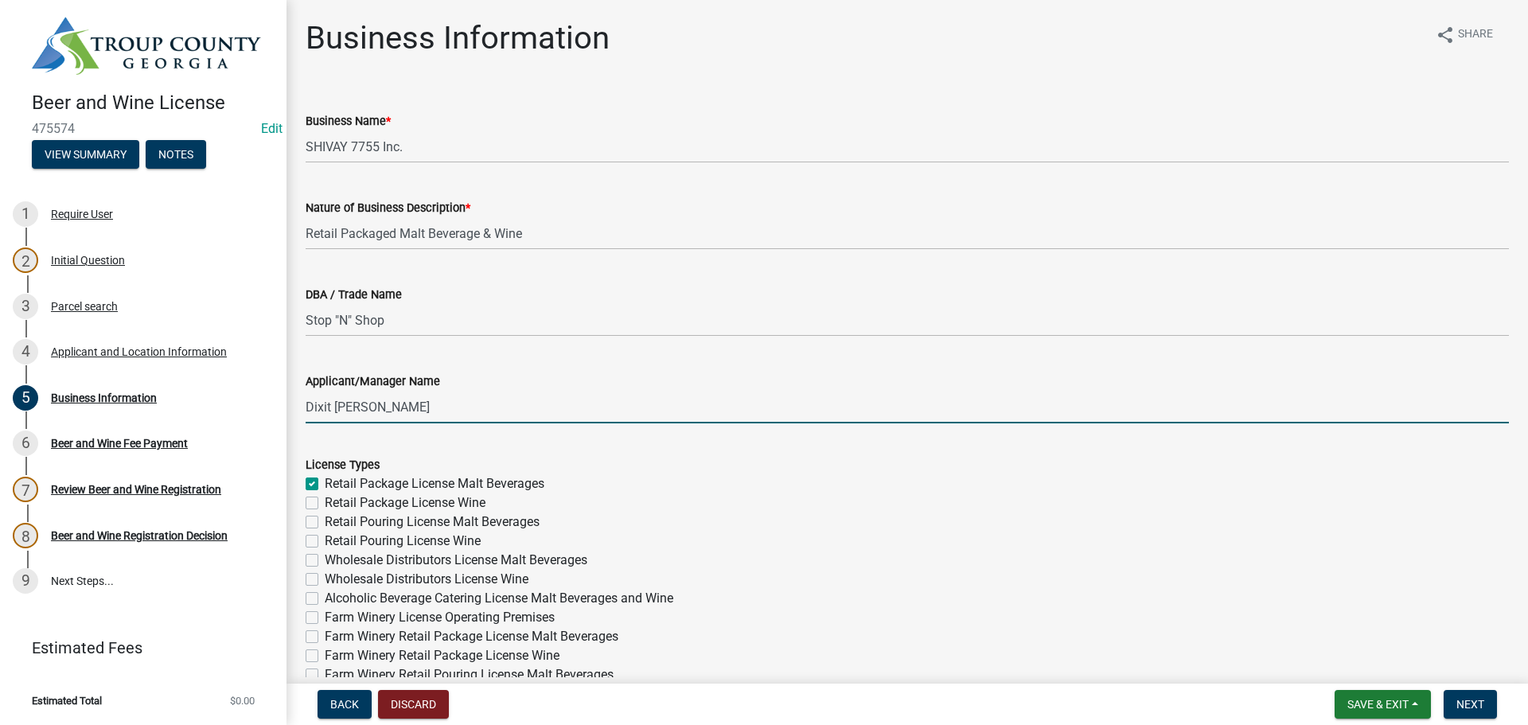
checkbox input "false"
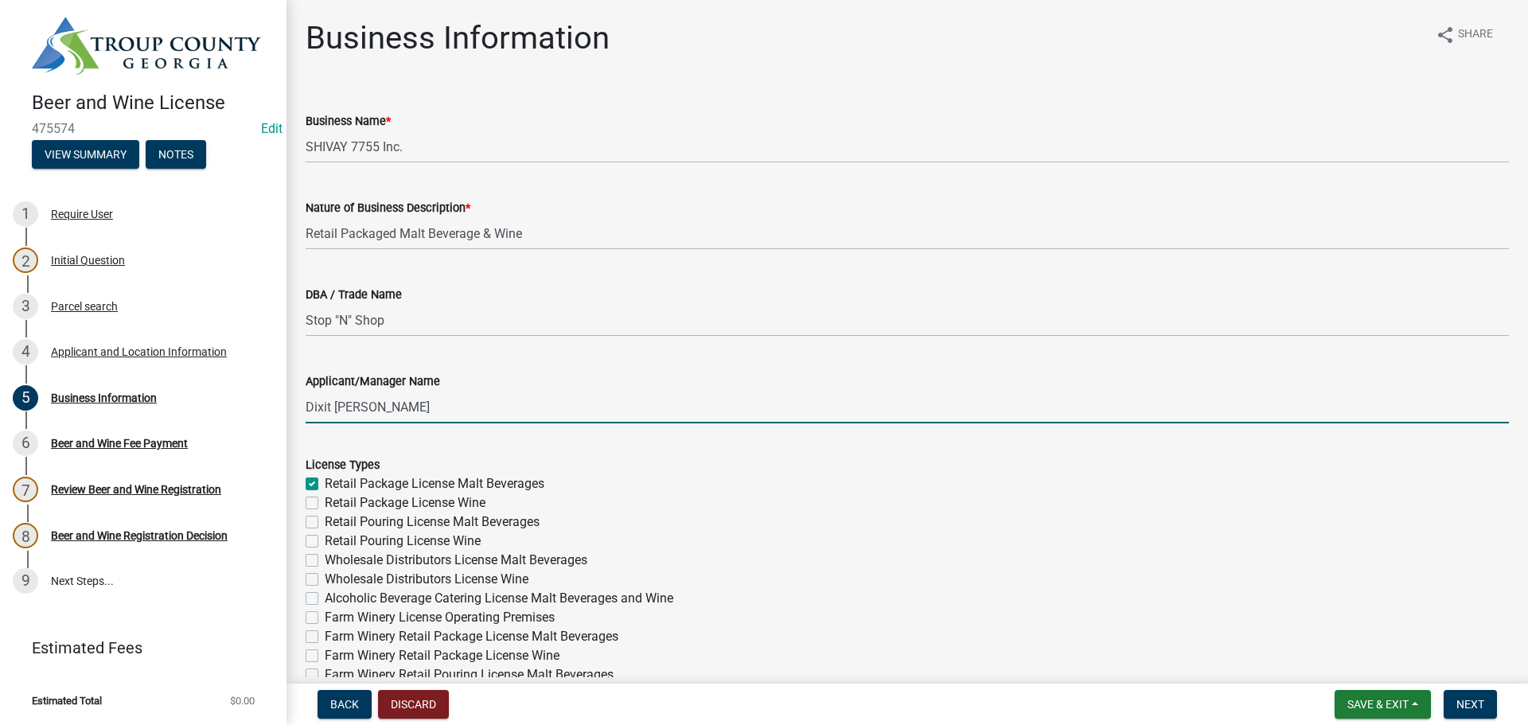
checkbox input "false"
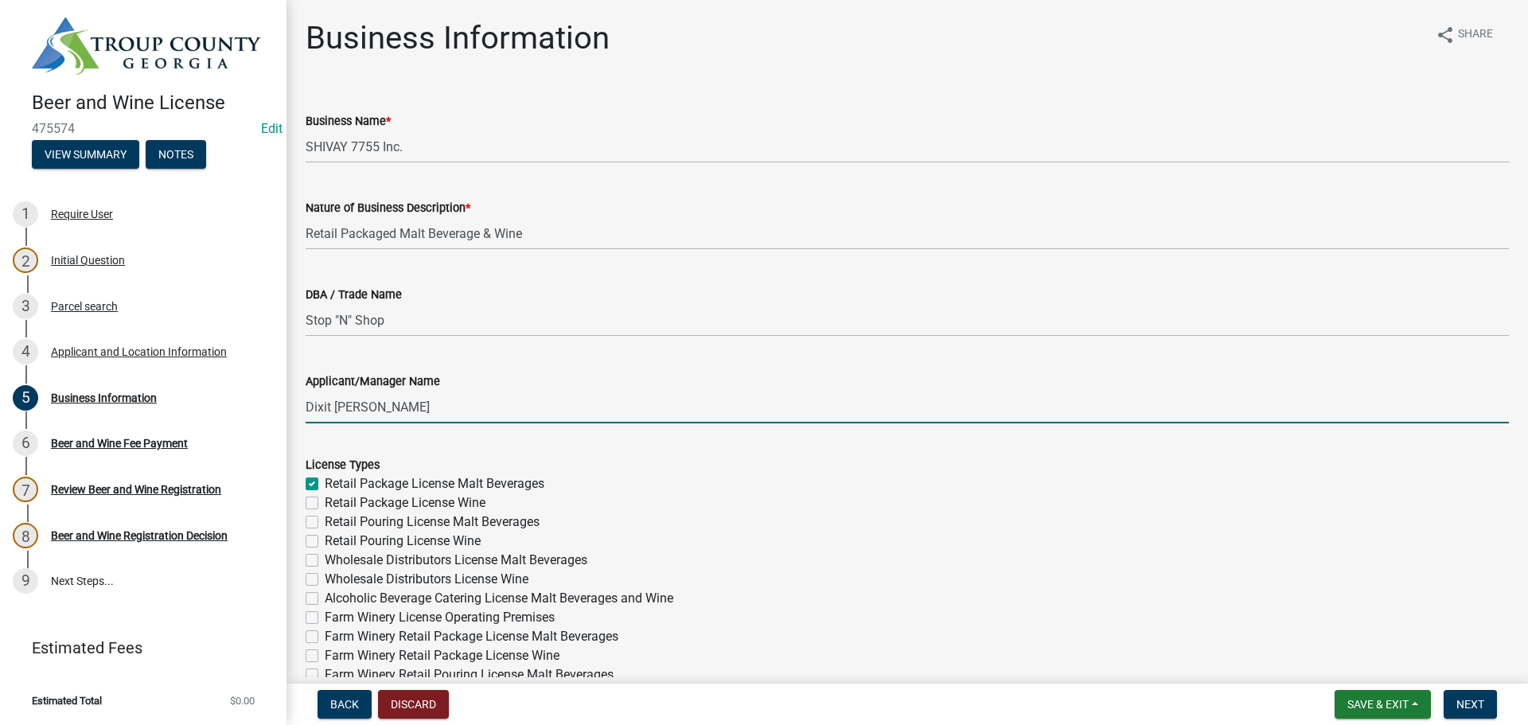
checkbox input "false"
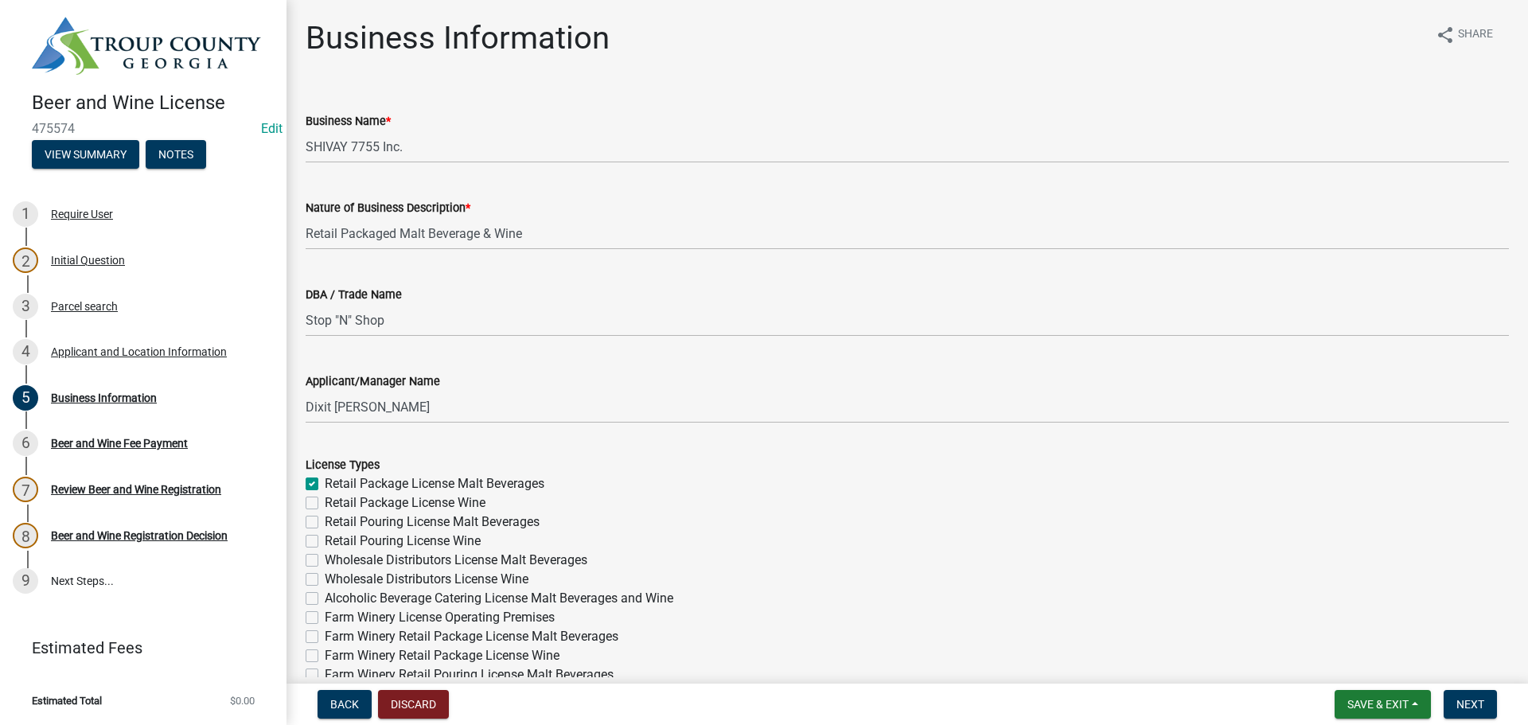
click at [325, 501] on label "Retail Package License Wine" at bounding box center [405, 502] width 161 height 19
click at [325, 501] on input "Retail Package License Wine" at bounding box center [330, 498] width 10 height 10
checkbox input "true"
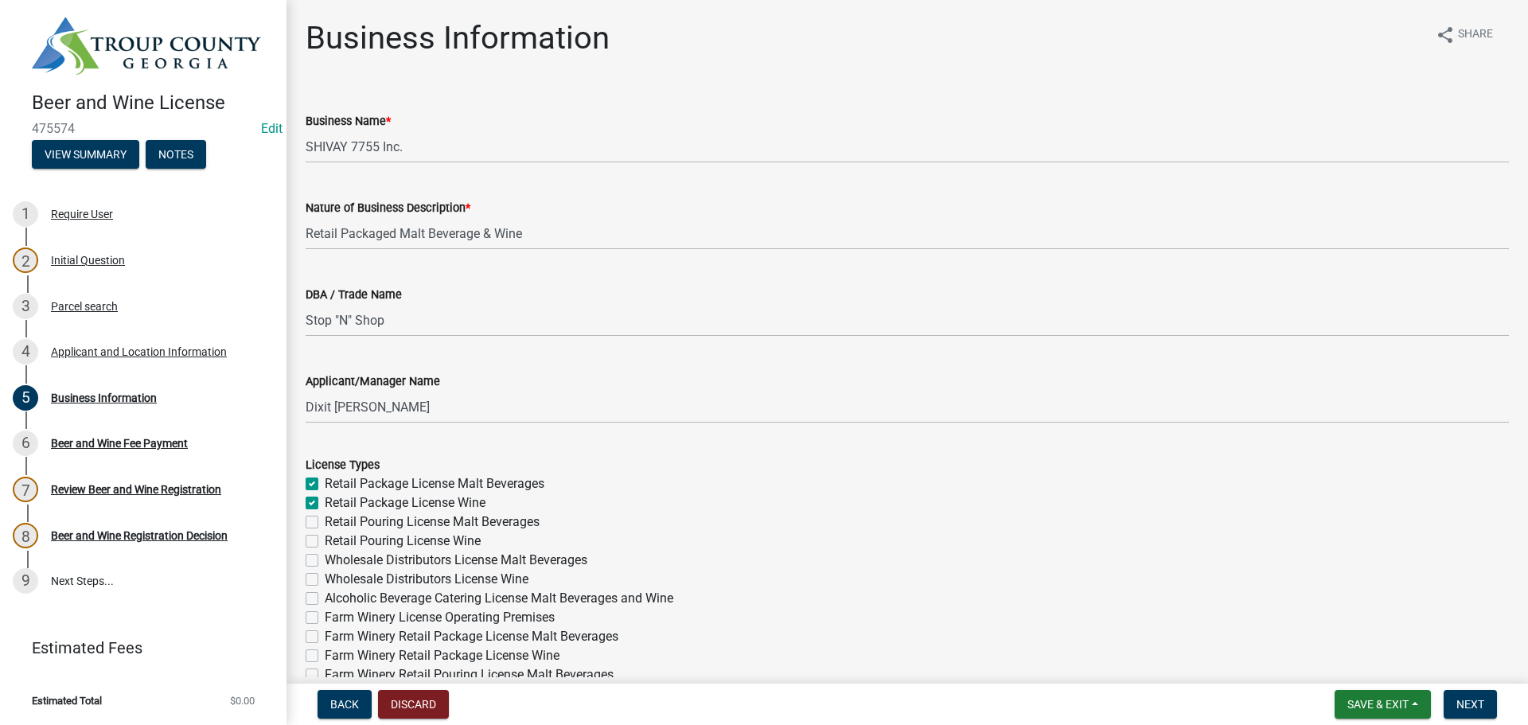
checkbox input "false"
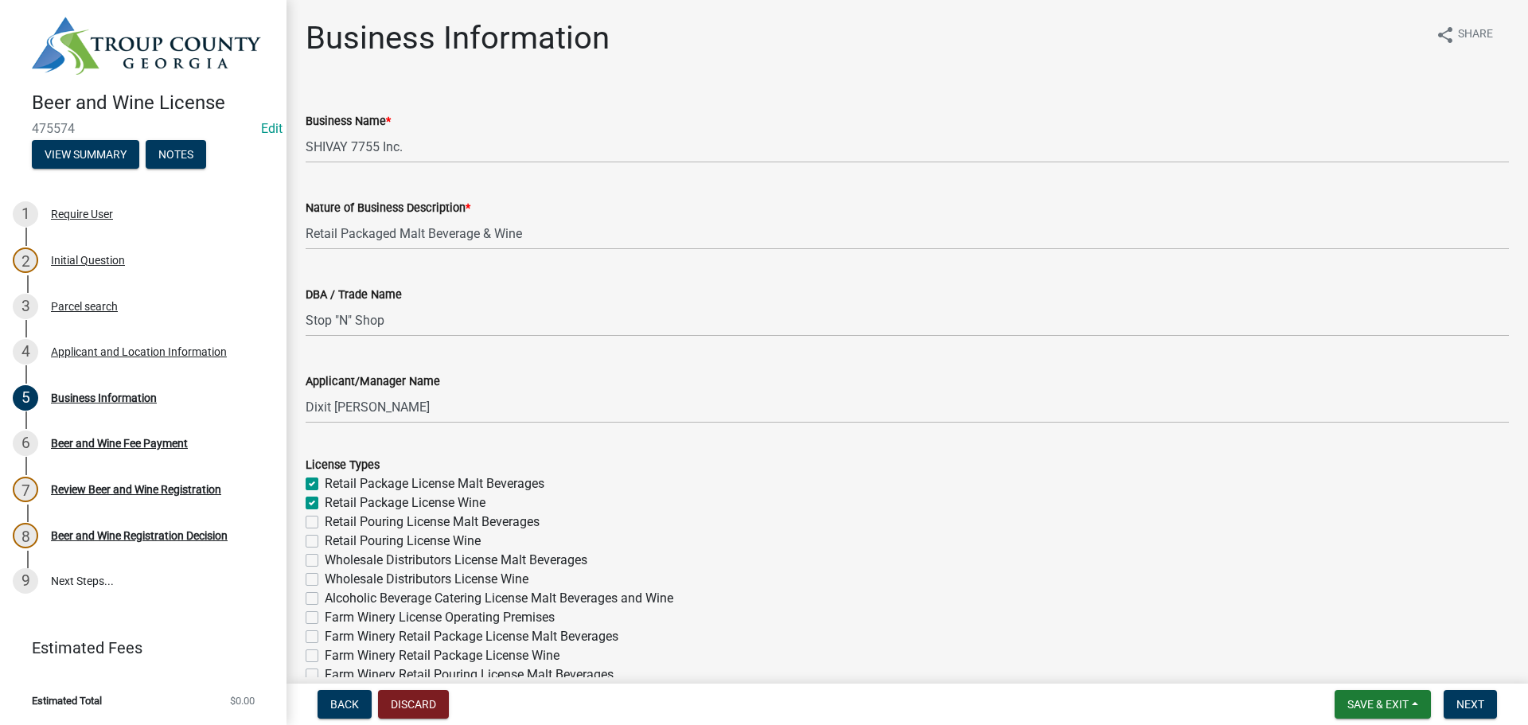
checkbox input "false"
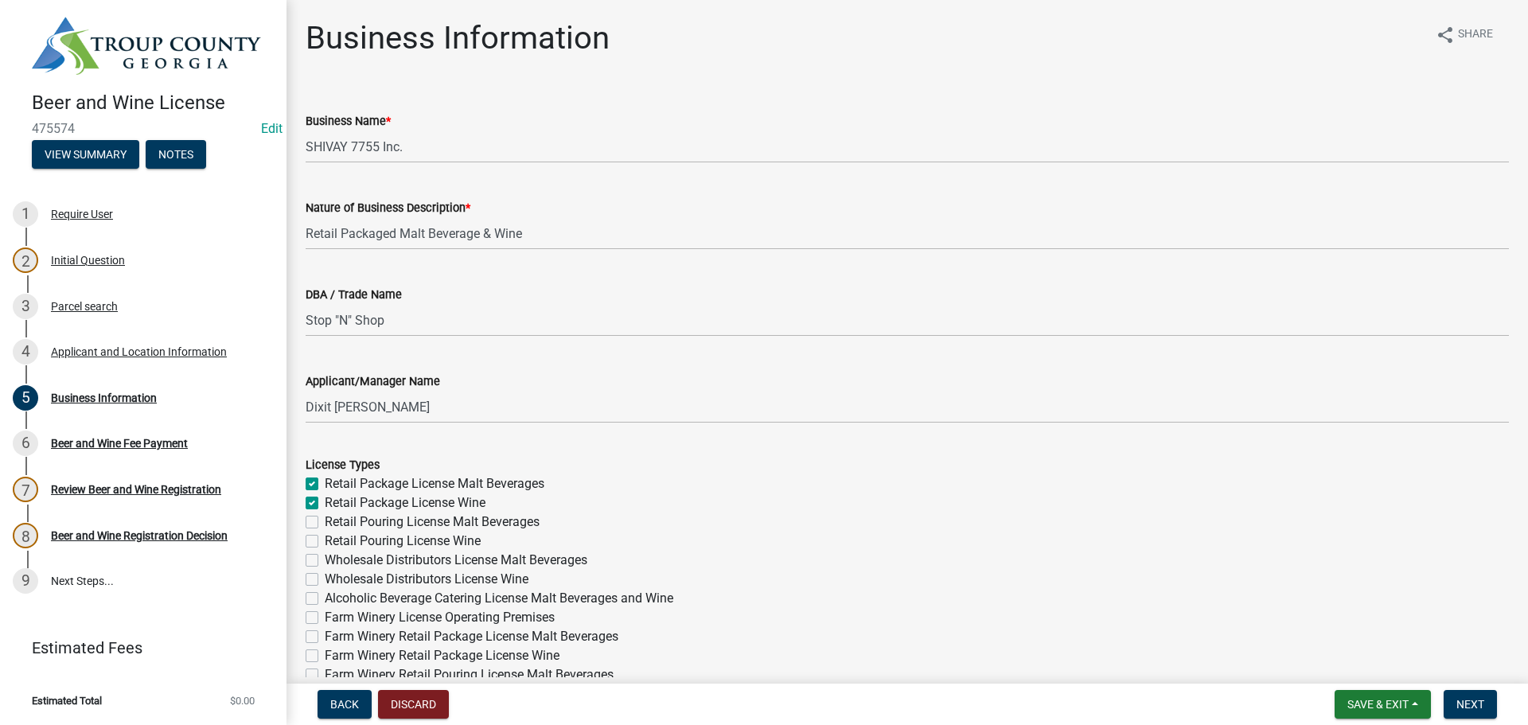
checkbox input "false"
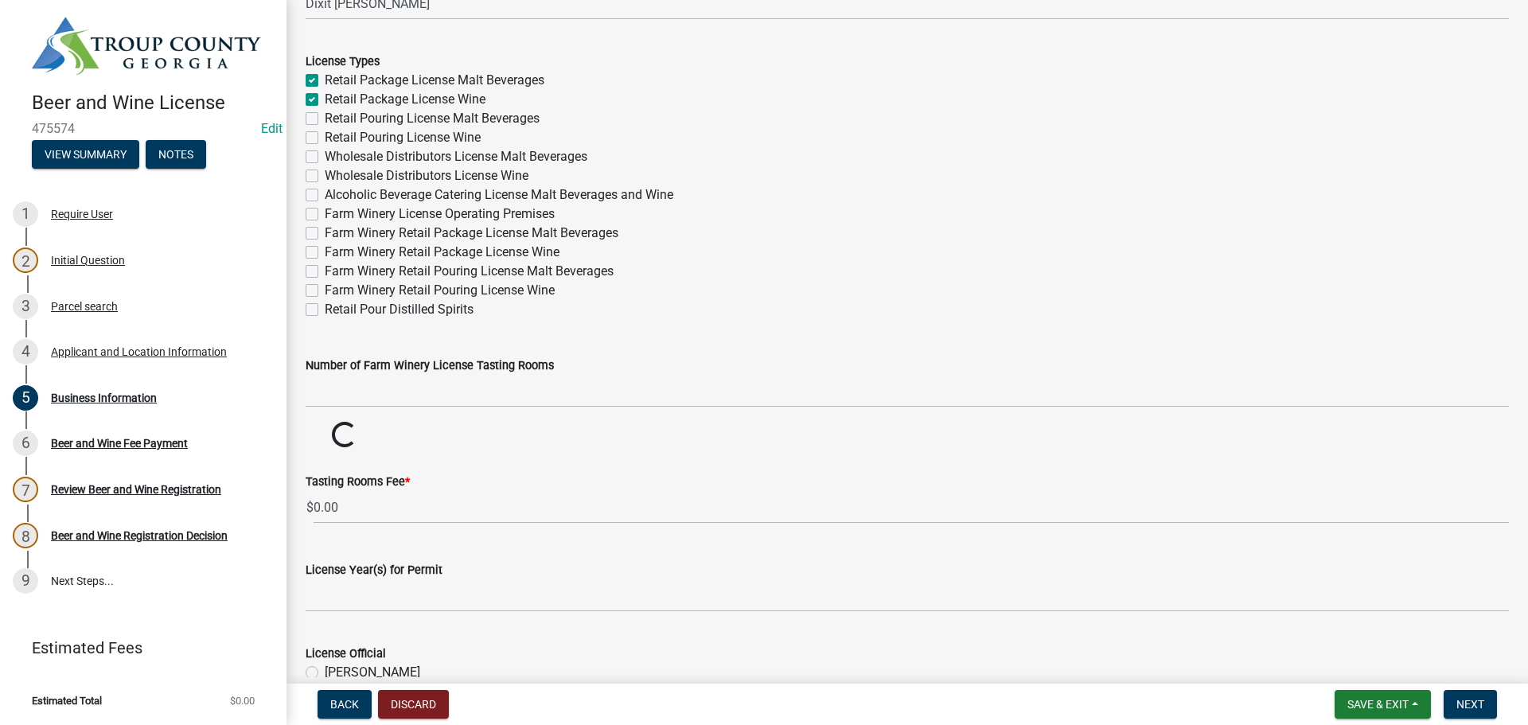
scroll to position [477, 0]
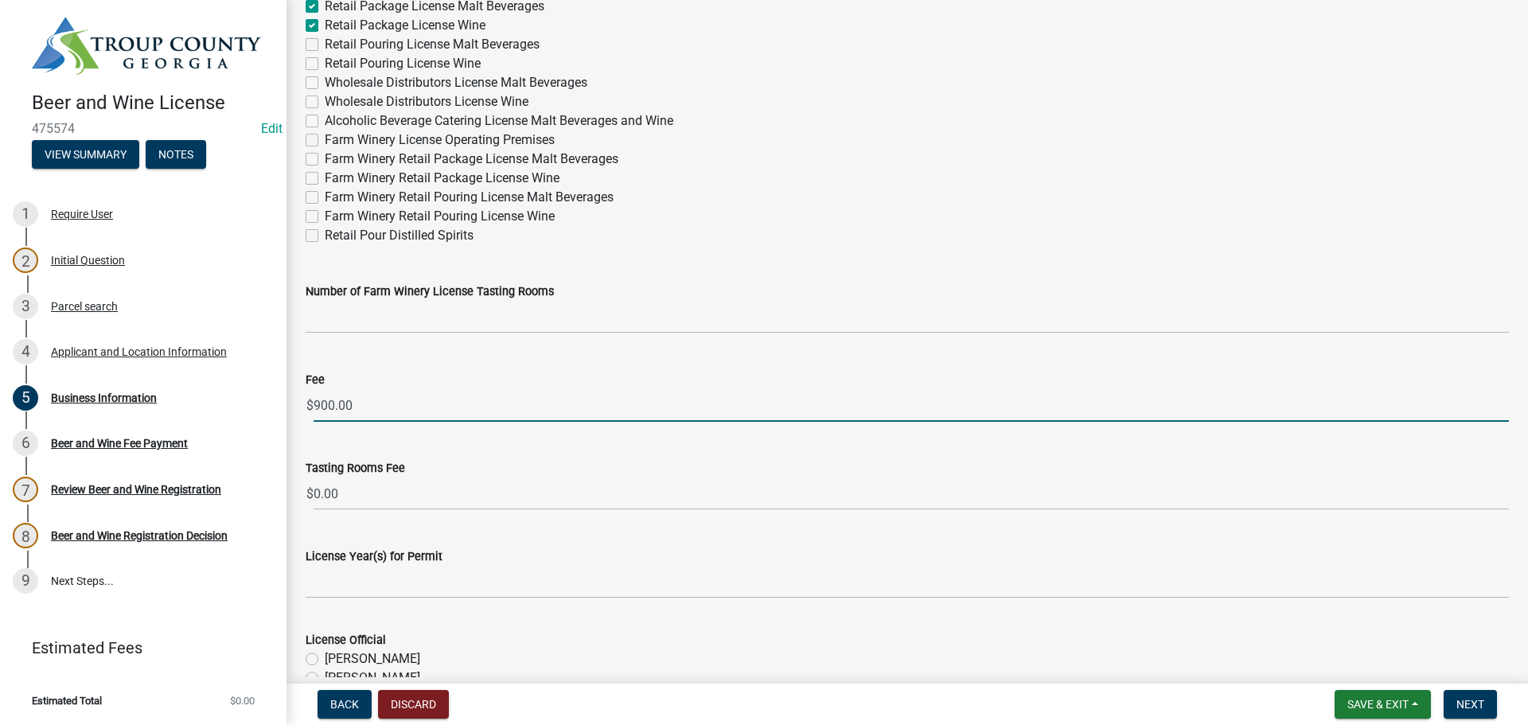
drag, startPoint x: 380, startPoint y: 406, endPoint x: 310, endPoint y: 403, distance: 70.1
click at [310, 403] on div "$ 900.00" at bounding box center [907, 405] width 1203 height 33
type input "450.00"
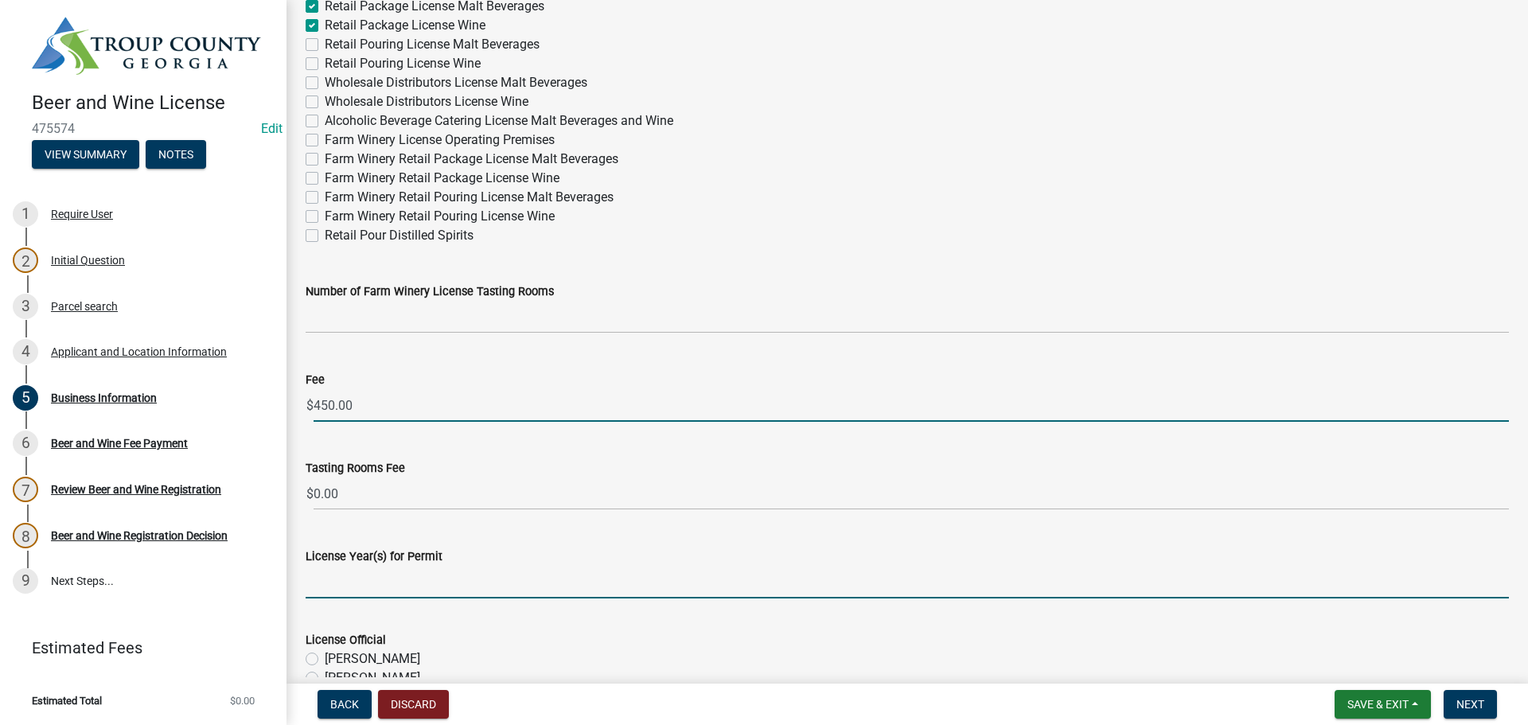
click at [327, 587] on input "License Year(s) for Permit" at bounding box center [907, 582] width 1203 height 33
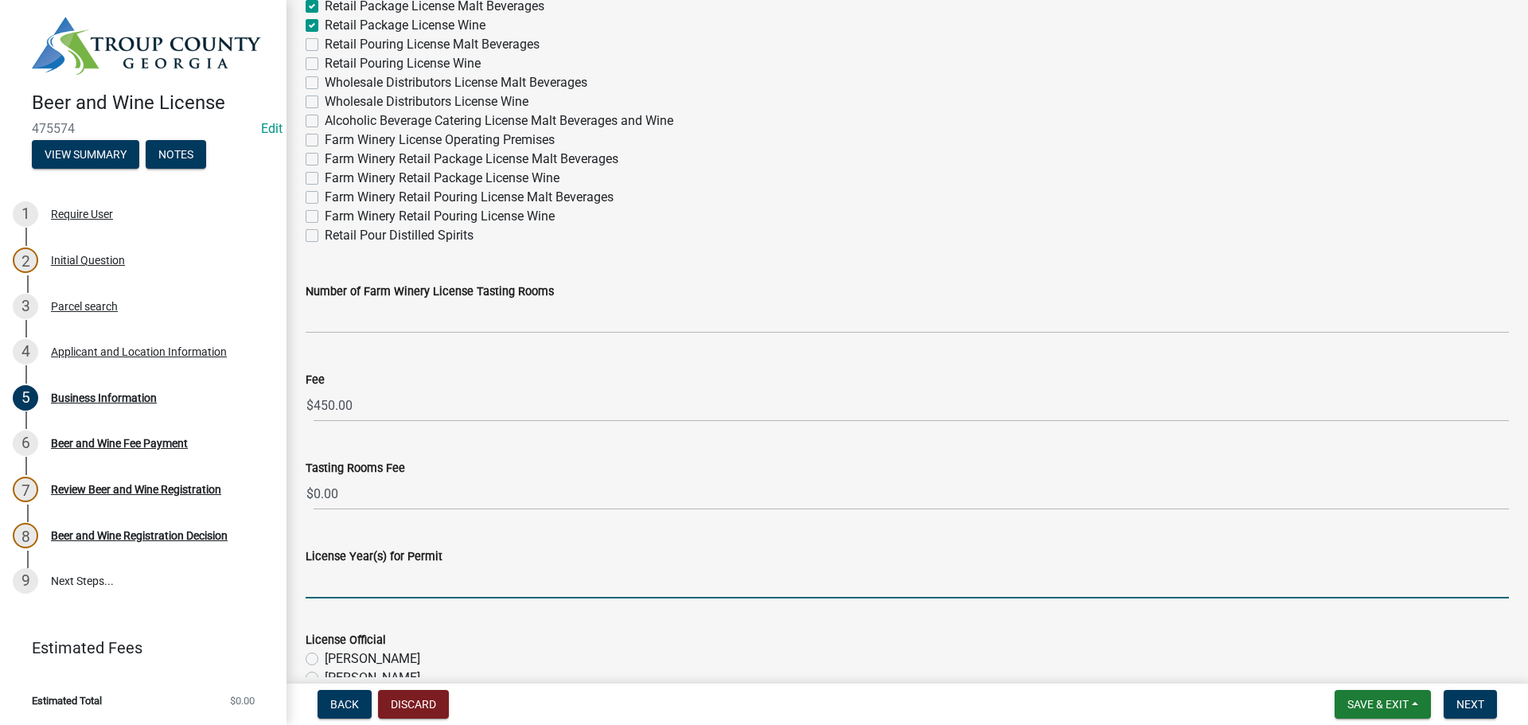
type input "2025"
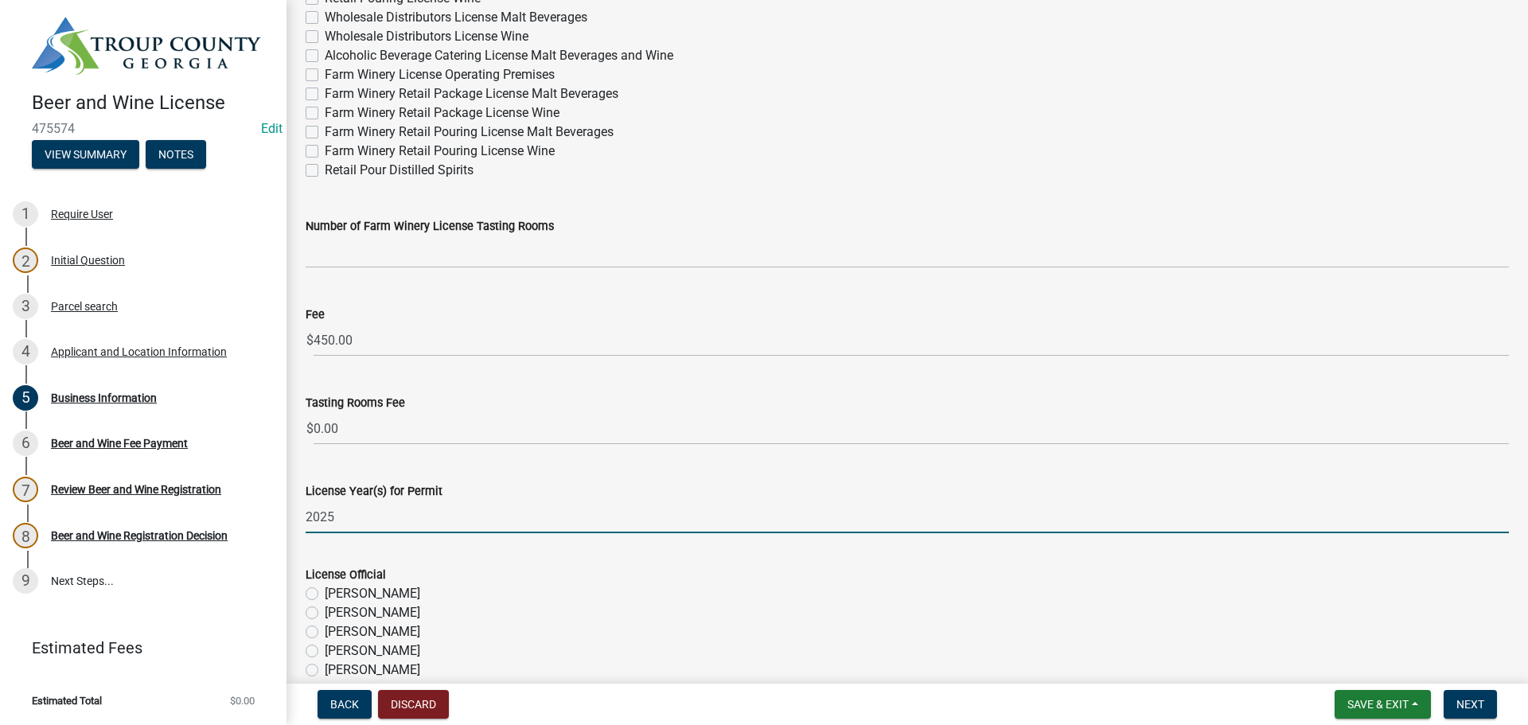
scroll to position [622, 0]
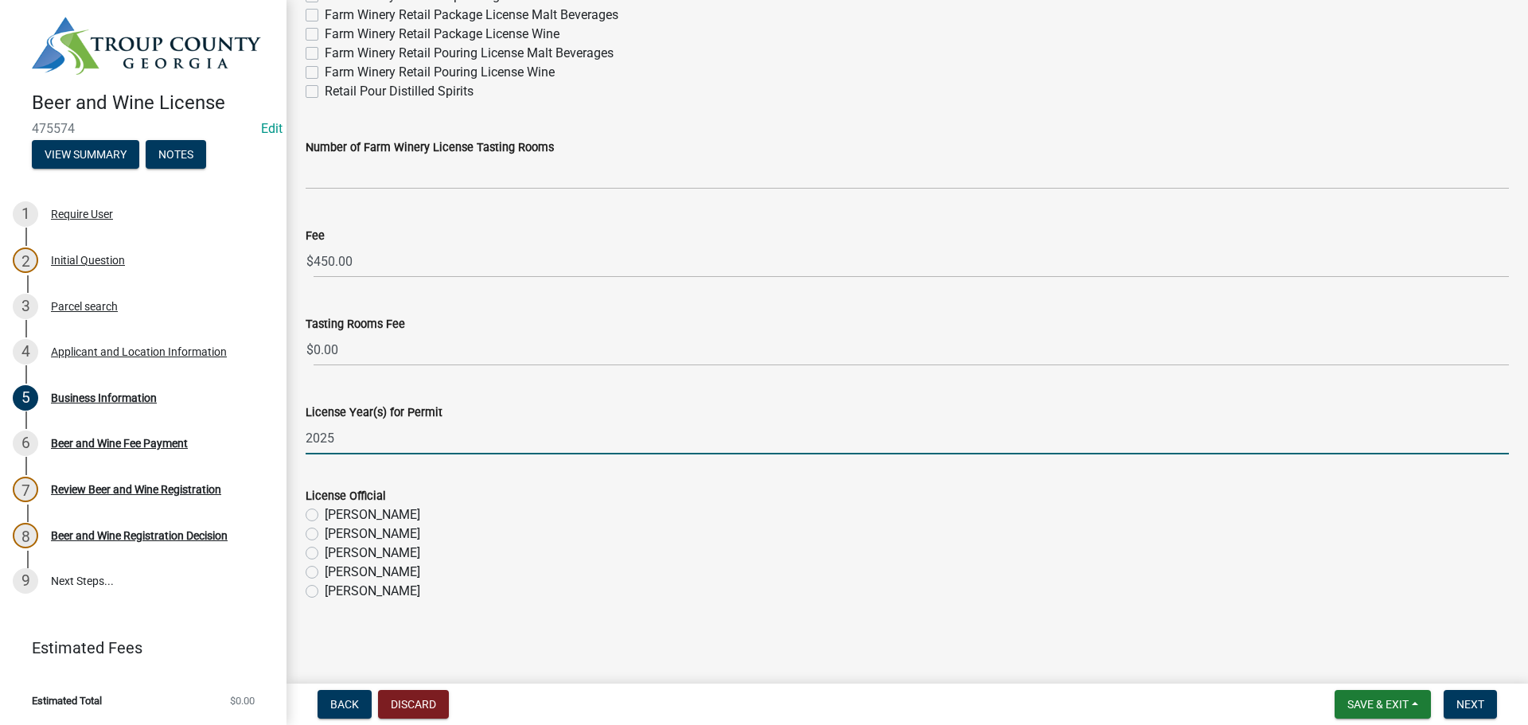
click at [325, 575] on label "[PERSON_NAME]" at bounding box center [372, 572] width 95 height 19
click at [325, 573] on input "[PERSON_NAME]" at bounding box center [330, 568] width 10 height 10
radio input "true"
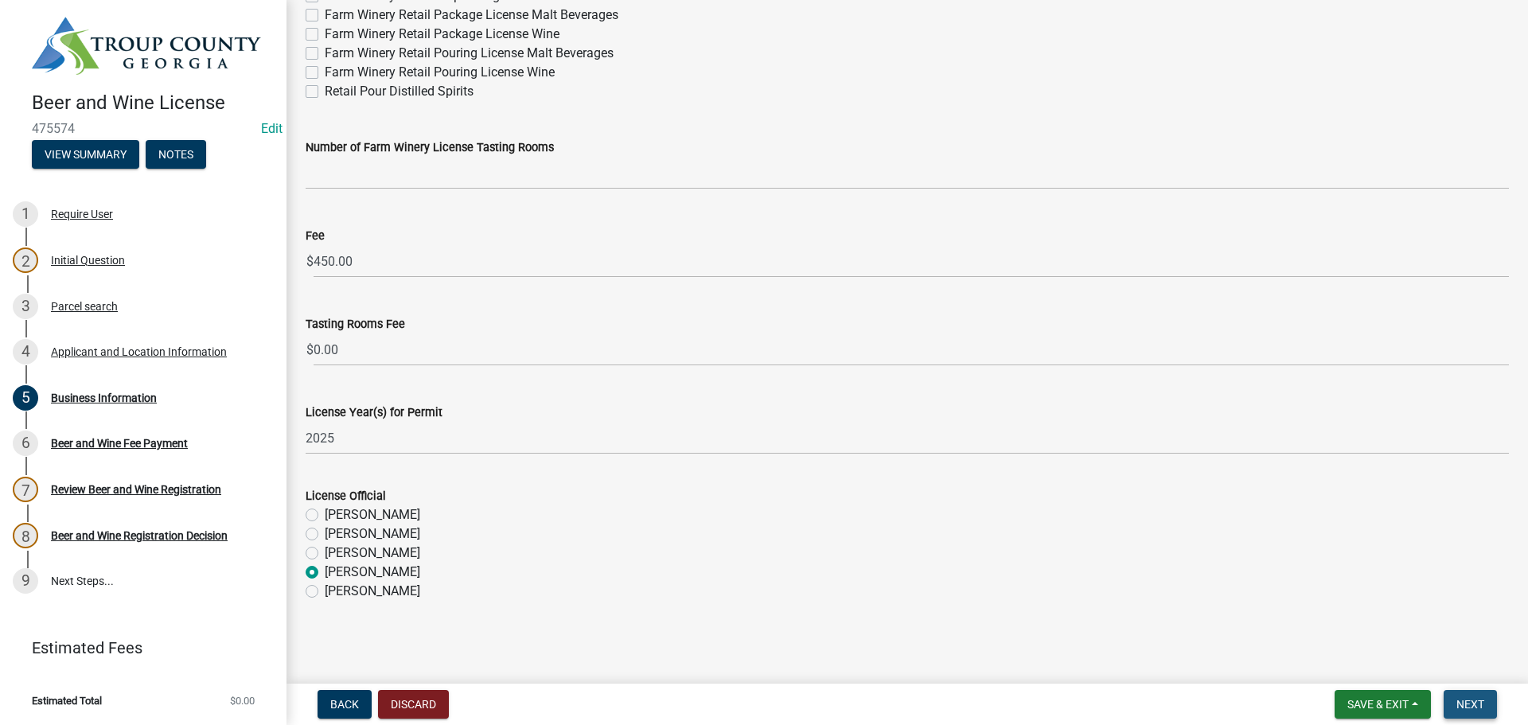
click at [1464, 706] on span "Next" at bounding box center [1470, 704] width 28 height 13
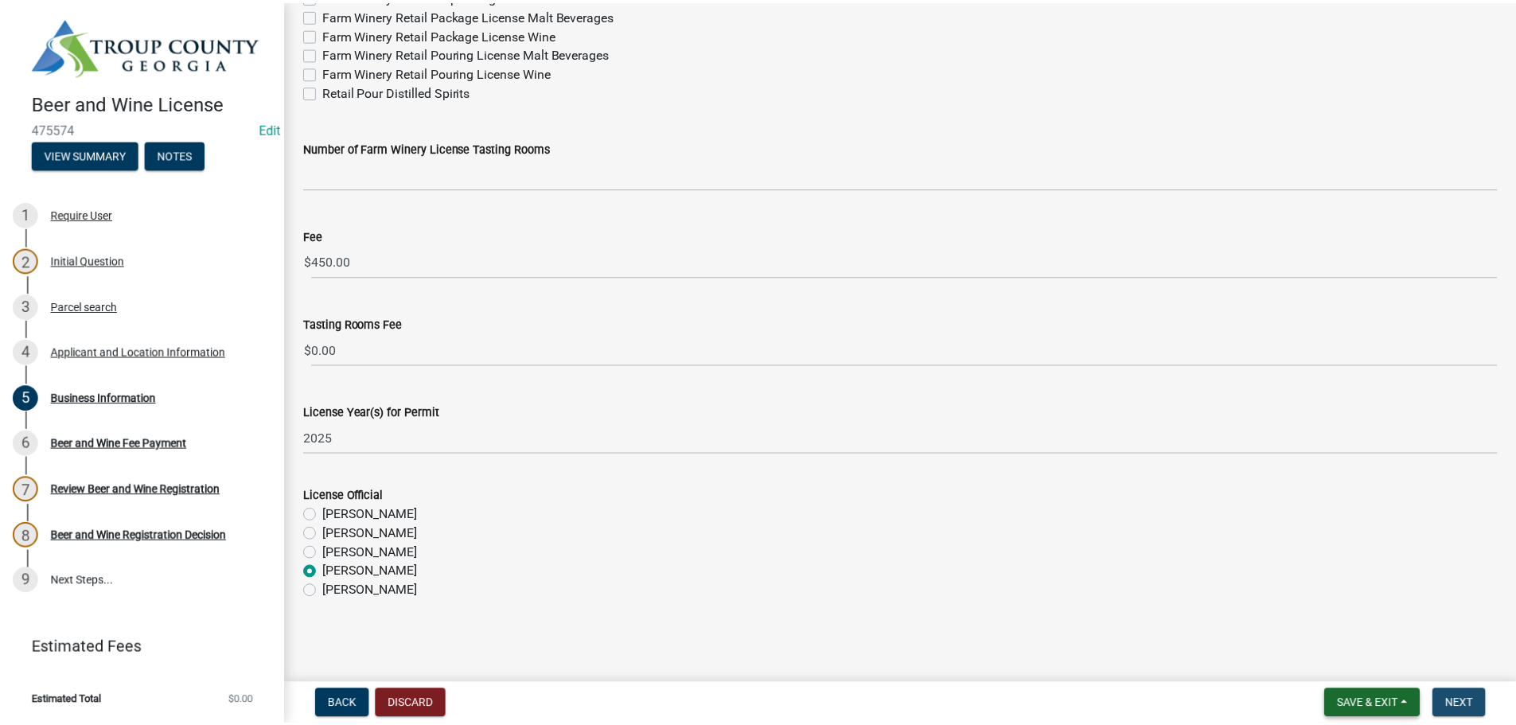
scroll to position [0, 0]
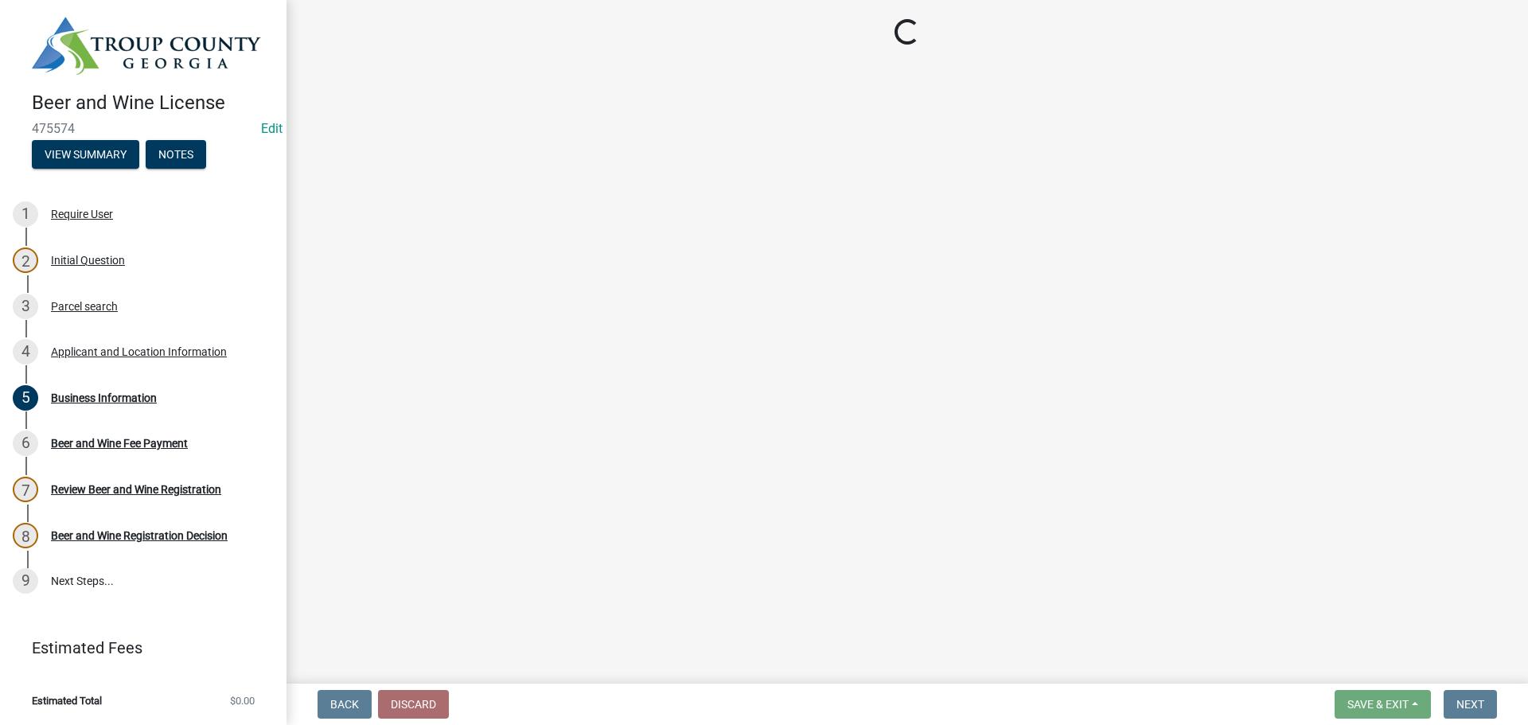
select select "3: 3"
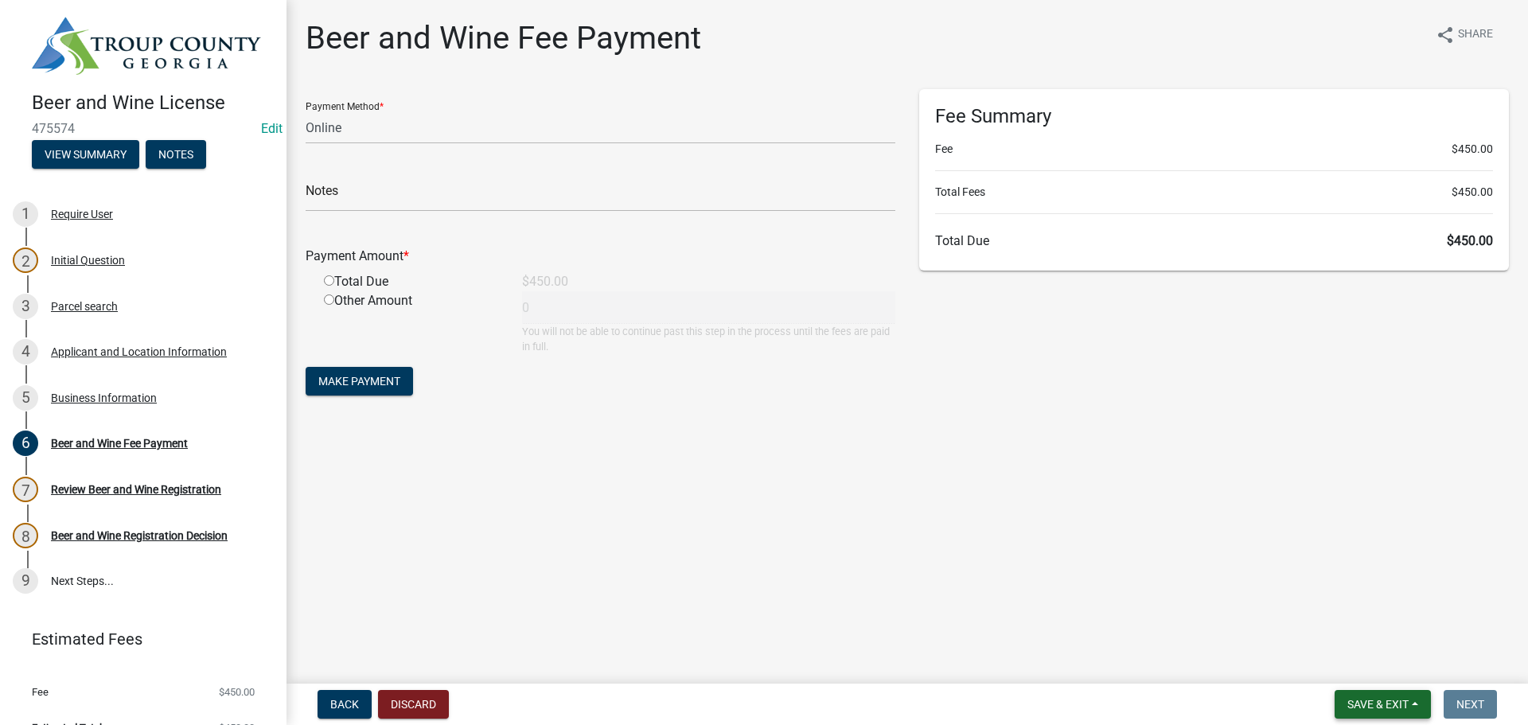
click at [1358, 711] on span "Save & Exit" at bounding box center [1377, 704] width 61 height 13
click at [1365, 666] on button "Save & Exit" at bounding box center [1367, 663] width 127 height 38
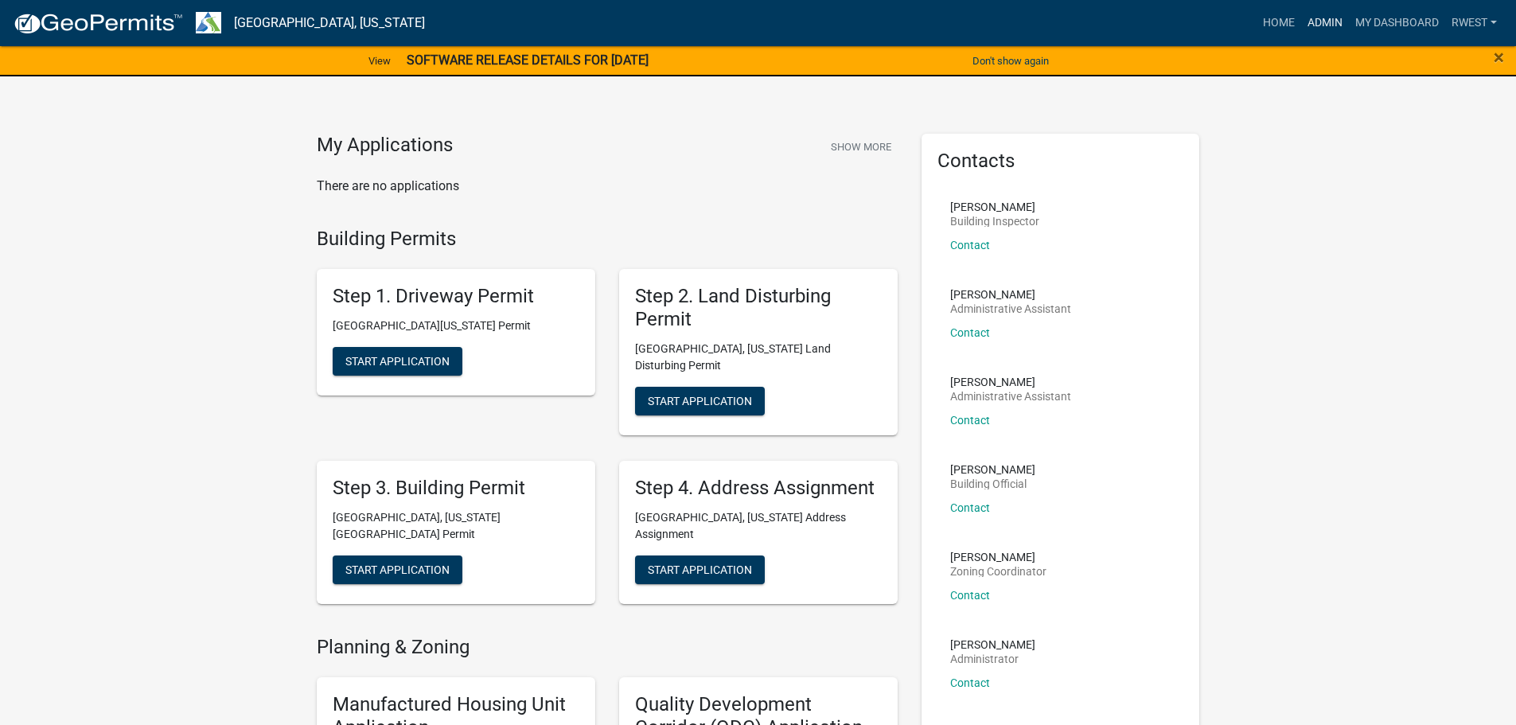
click at [1324, 24] on link "Admin" at bounding box center [1325, 23] width 48 height 30
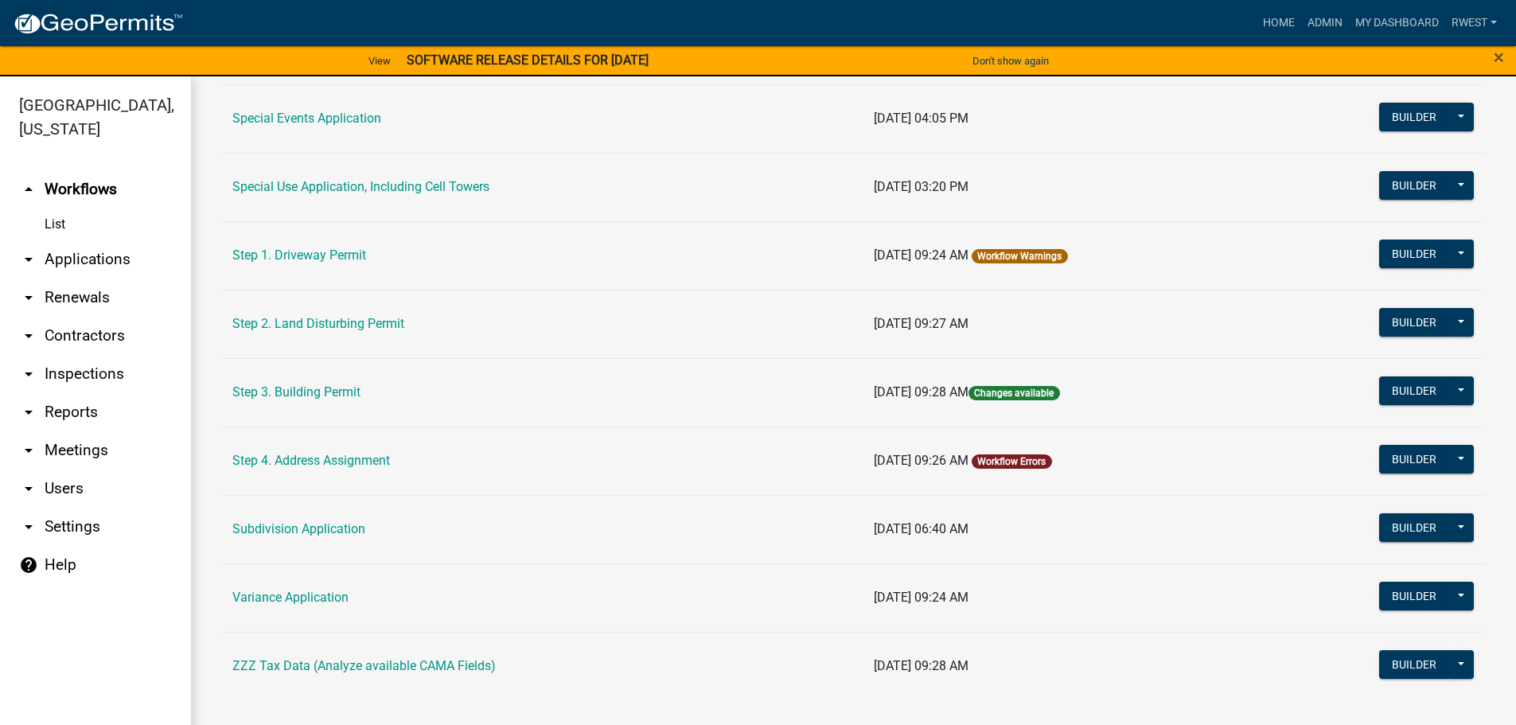
scroll to position [770, 0]
click at [318, 533] on link "Subdivision Application" at bounding box center [298, 527] width 133 height 15
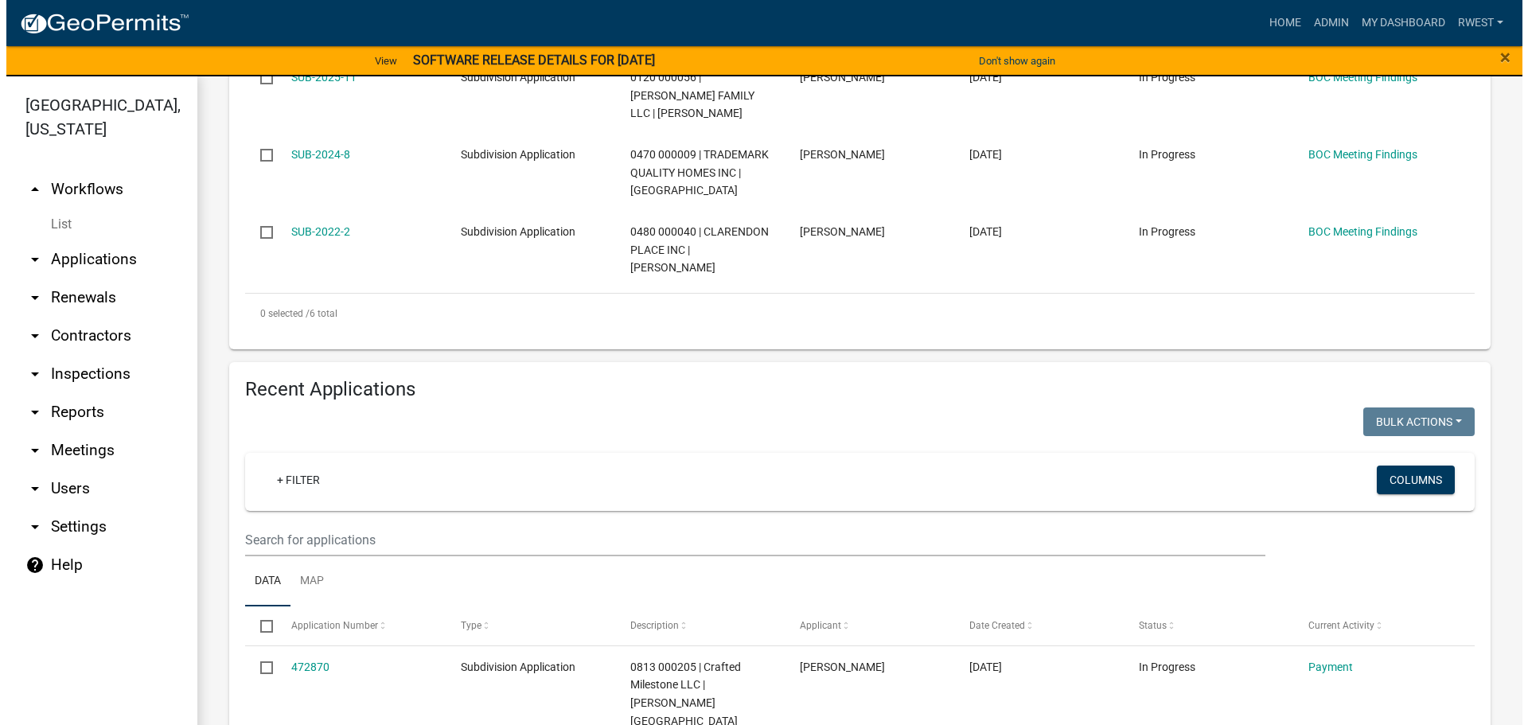
scroll to position [796, 0]
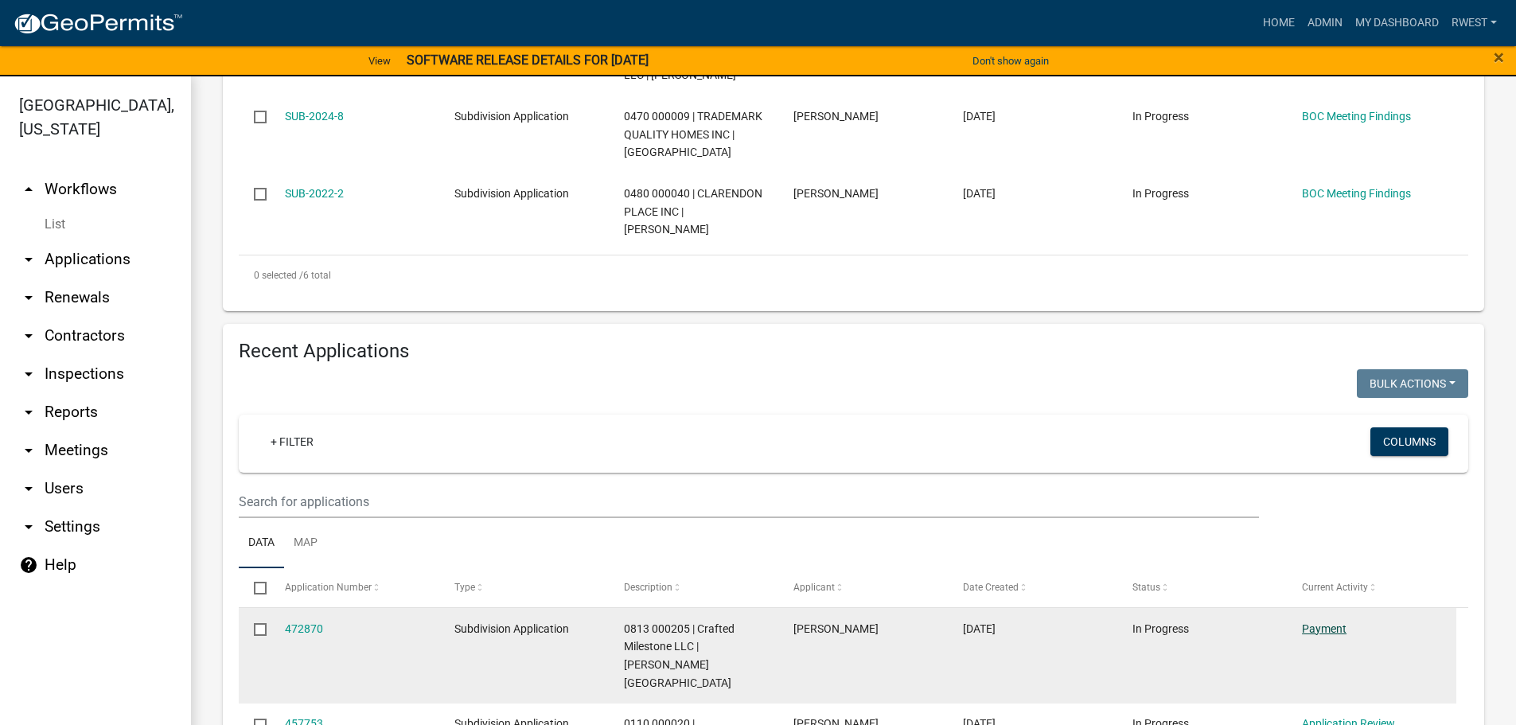
click at [1321, 622] on link "Payment" at bounding box center [1324, 628] width 45 height 13
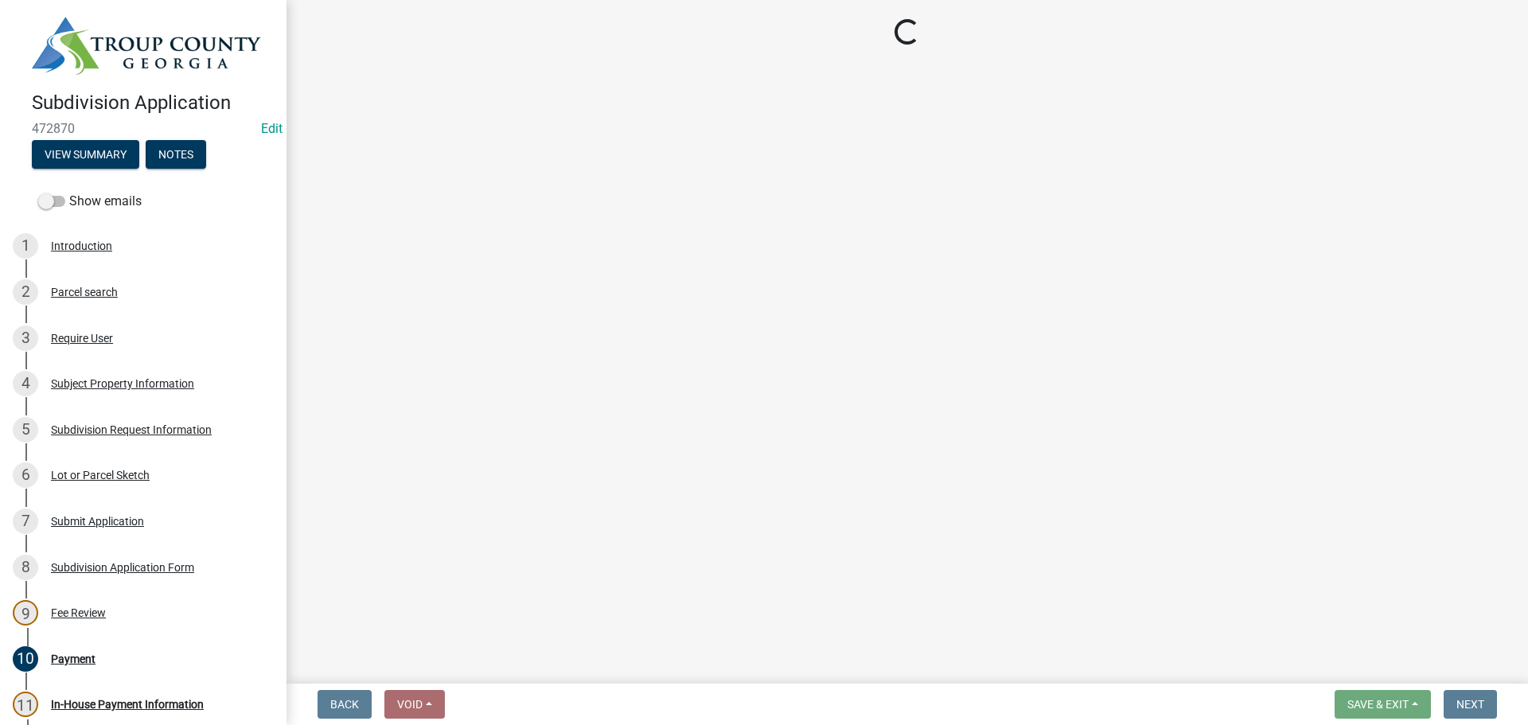
select select "3: 3"
